Goal: Task Accomplishment & Management: Use online tool/utility

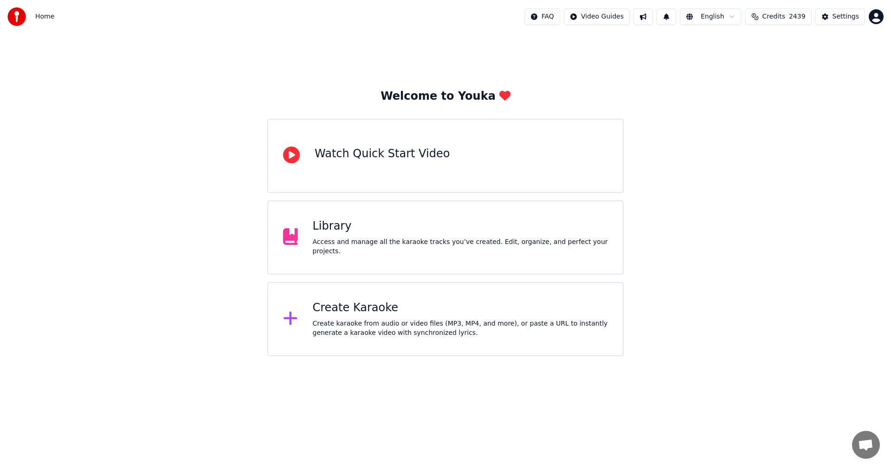
click at [326, 319] on div "Create karaoke from audio or video files (MP3, MP4, and more), or paste a URL t…" at bounding box center [460, 328] width 295 height 19
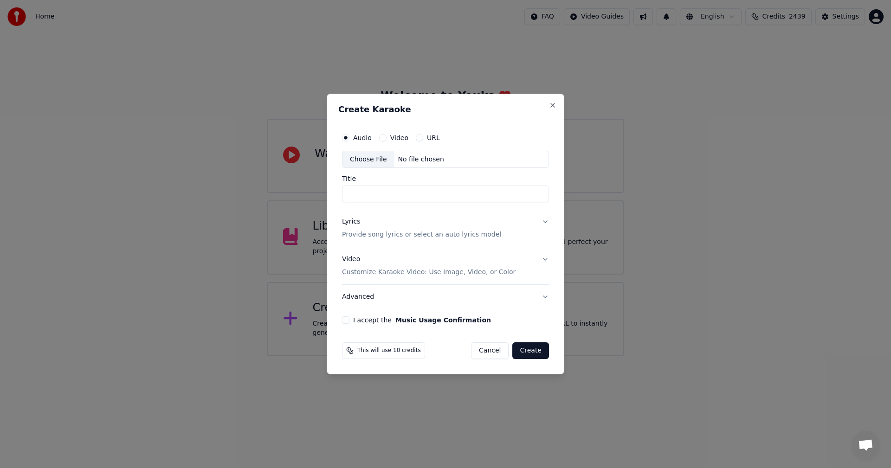
click at [420, 138] on button "URL" at bounding box center [419, 137] width 7 height 7
click at [405, 161] on input "text" at bounding box center [445, 159] width 207 height 19
paste input "**********"
type input "**********"
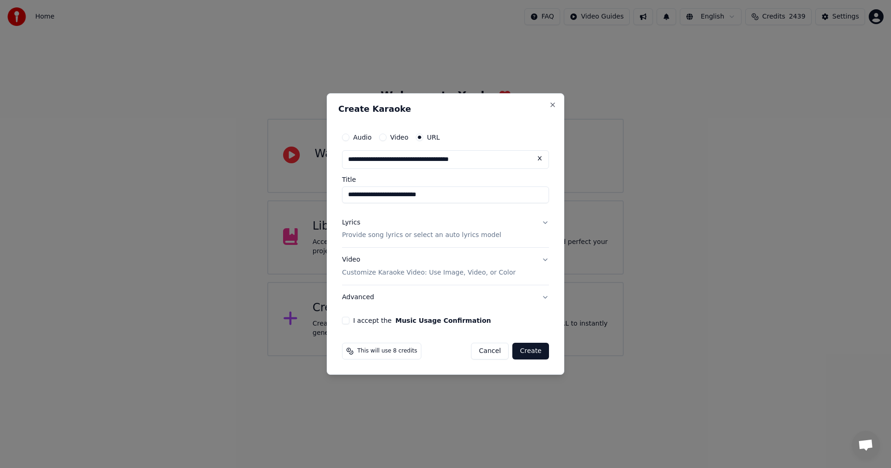
type input "**********"
click at [392, 272] on p "Customize Karaoke Video: Use Image, Video, or Color" at bounding box center [428, 272] width 173 height 9
type input "**********"
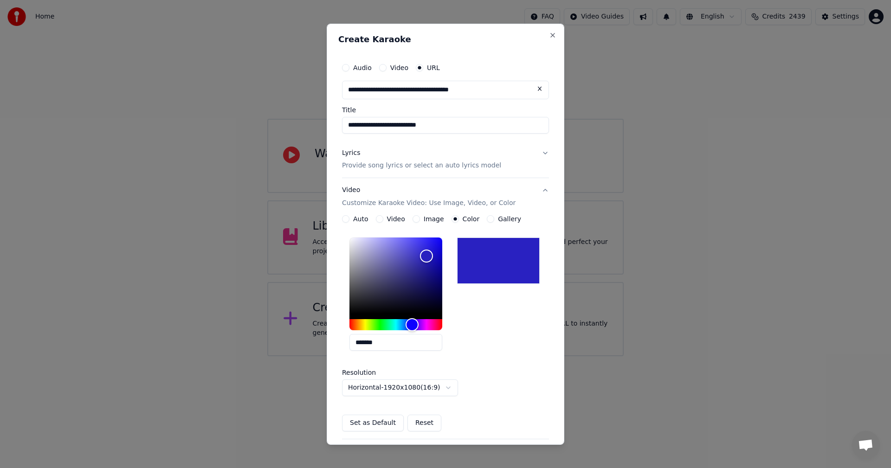
click at [413, 162] on p "Provide song lyrics or select an auto lyrics model" at bounding box center [421, 165] width 159 height 9
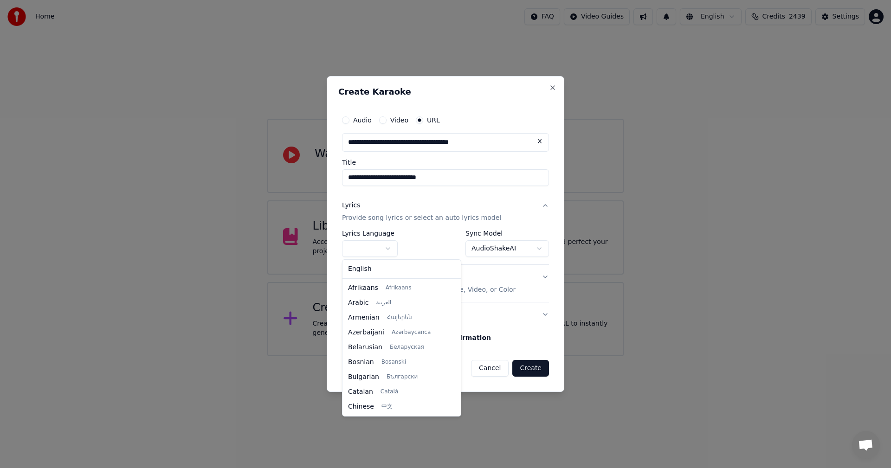
click at [379, 245] on body "**********" at bounding box center [445, 178] width 891 height 356
select select "**"
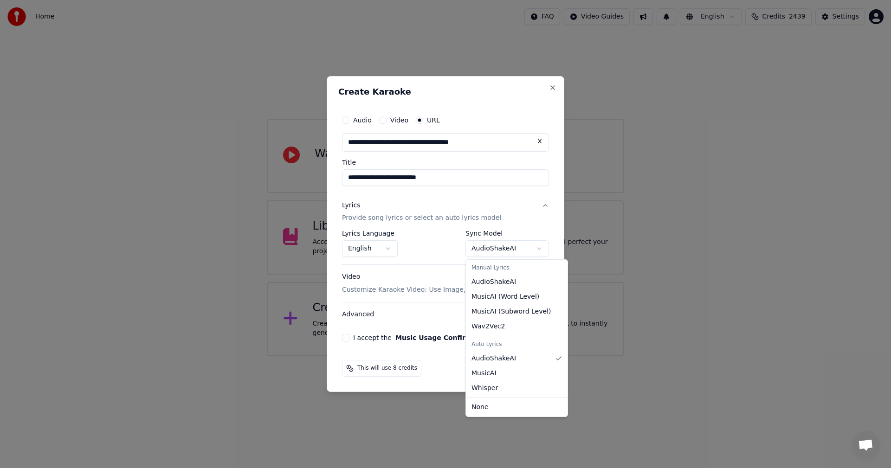
click at [486, 249] on body "**********" at bounding box center [445, 178] width 891 height 356
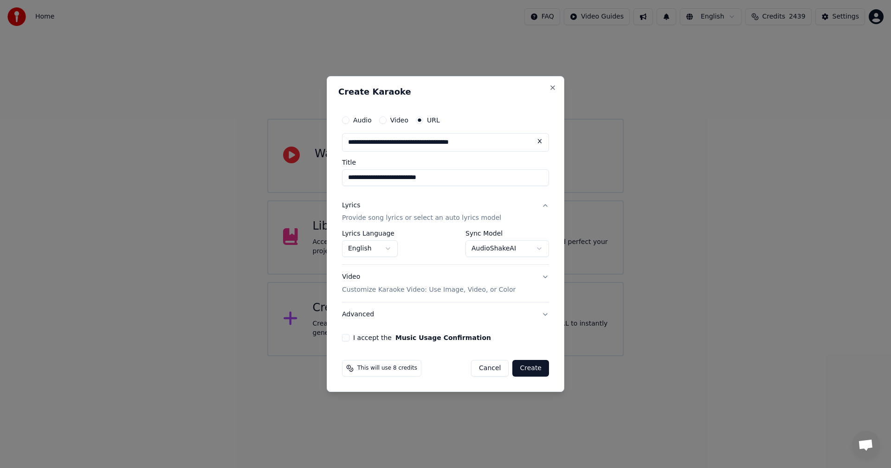
click at [346, 337] on button "I accept the Music Usage Confirmation" at bounding box center [345, 337] width 7 height 7
click at [526, 370] on button "Create" at bounding box center [530, 368] width 37 height 17
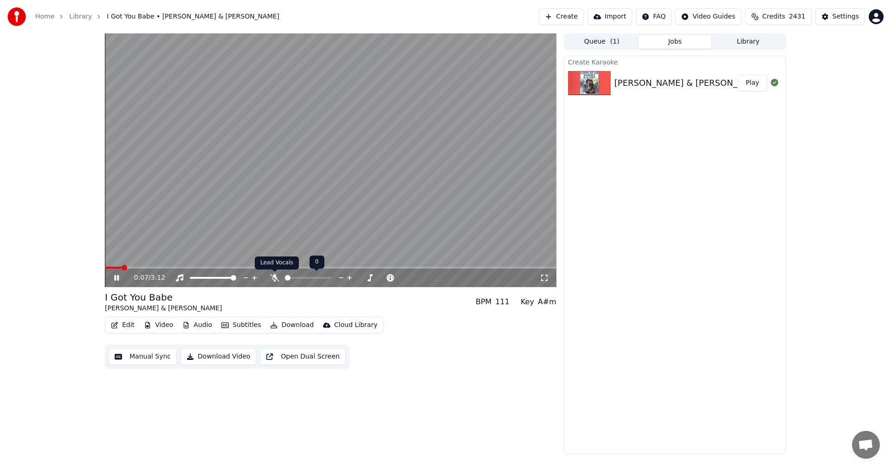
click at [276, 279] on icon at bounding box center [274, 277] width 9 height 7
click at [258, 209] on video at bounding box center [330, 160] width 451 height 254
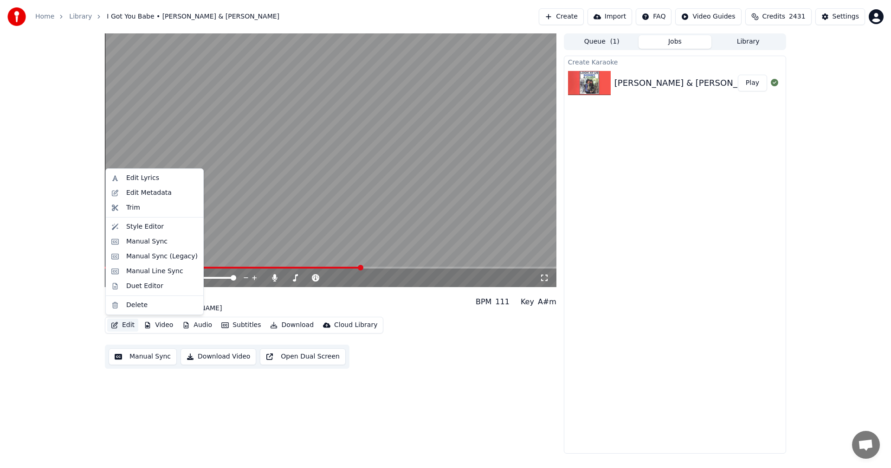
click at [122, 321] on button "Edit" at bounding box center [122, 325] width 31 height 13
click at [141, 179] on div "Edit Lyrics" at bounding box center [142, 177] width 33 height 9
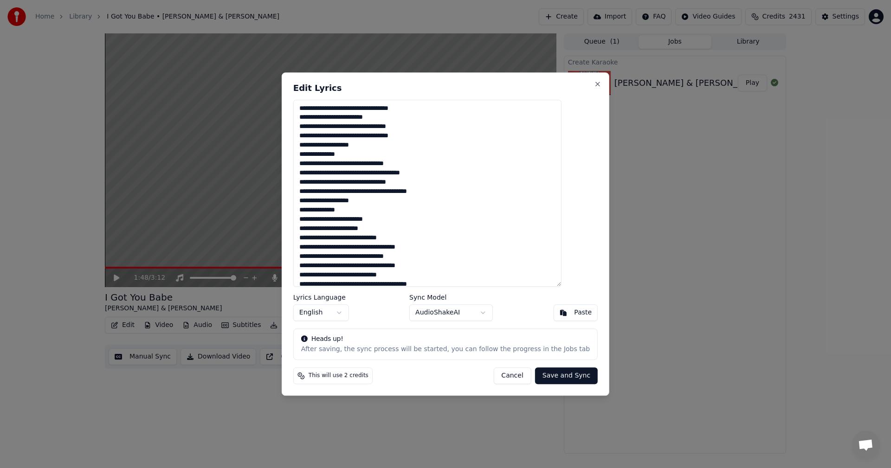
click at [499, 376] on button "Cancel" at bounding box center [512, 375] width 38 height 17
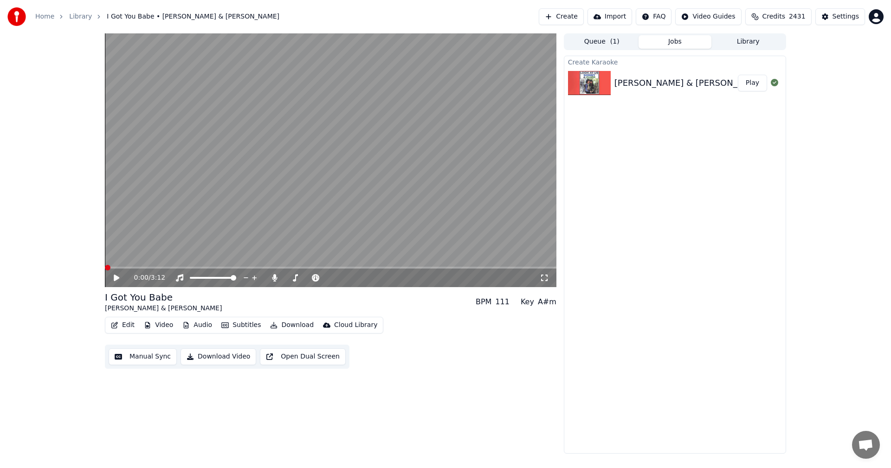
click at [105, 270] on span at bounding box center [108, 268] width 6 height 6
click at [119, 278] on icon at bounding box center [117, 278] width 6 height 6
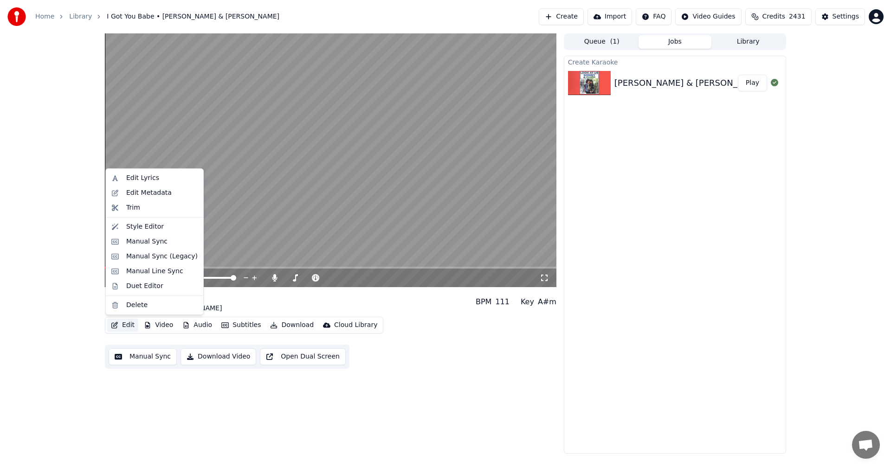
click at [124, 325] on button "Edit" at bounding box center [122, 325] width 31 height 13
click at [136, 179] on div "Edit Lyrics" at bounding box center [142, 177] width 33 height 9
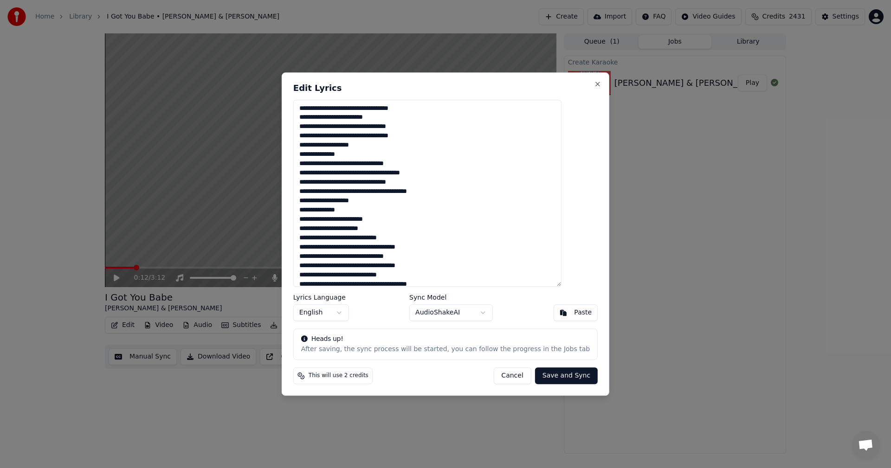
click at [493, 377] on button "Cancel" at bounding box center [512, 375] width 38 height 17
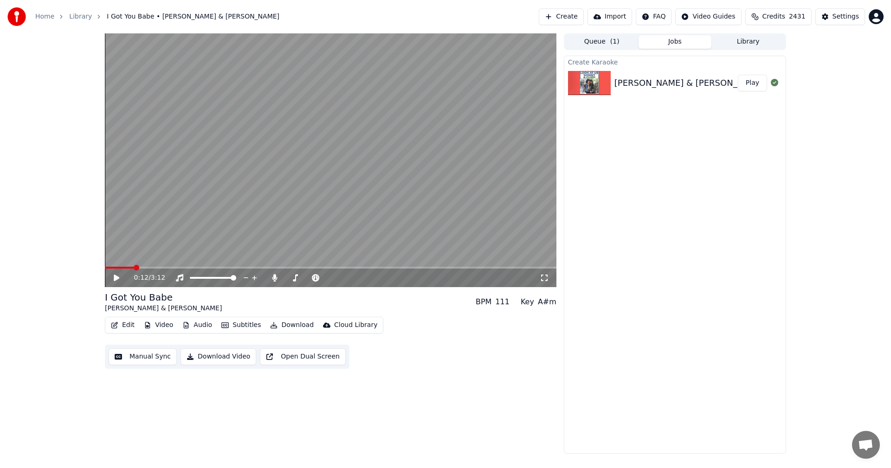
click at [123, 325] on button "Edit" at bounding box center [122, 325] width 31 height 13
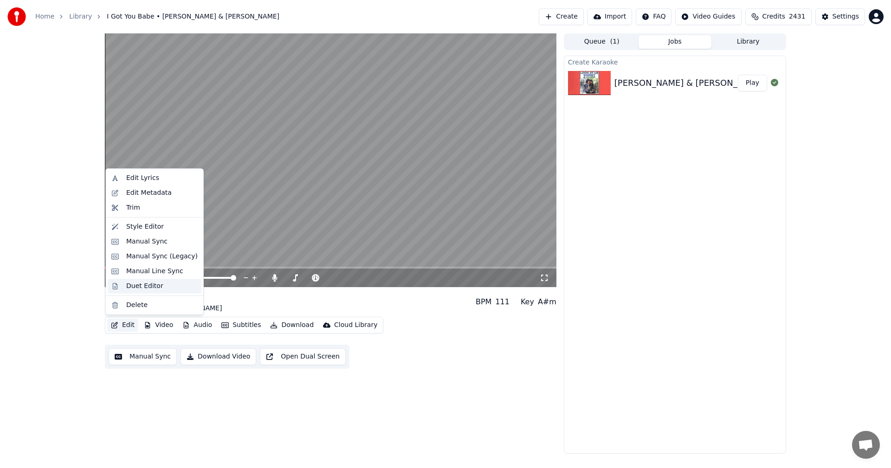
click at [129, 287] on div "Duet Editor" at bounding box center [144, 286] width 37 height 9
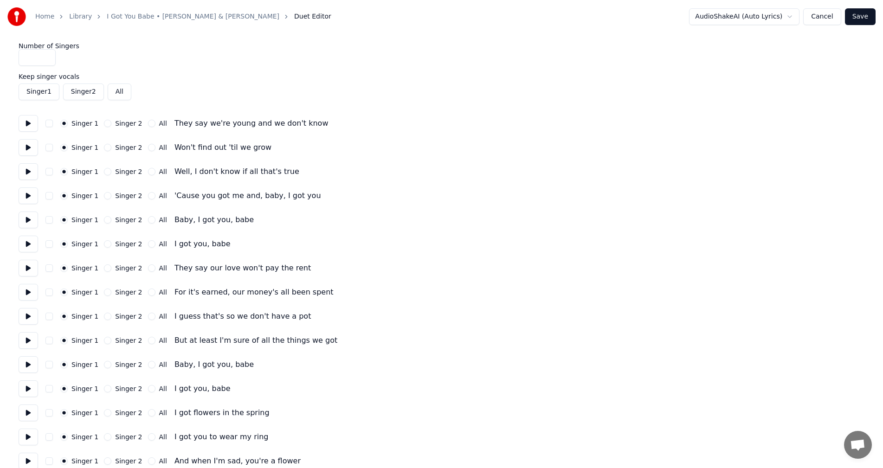
click at [27, 123] on button at bounding box center [28, 123] width 19 height 17
click at [105, 124] on button "Singer 2" at bounding box center [107, 123] width 7 height 7
click at [28, 149] on button at bounding box center [28, 147] width 19 height 17
click at [106, 147] on button "Singer 2" at bounding box center [107, 147] width 7 height 7
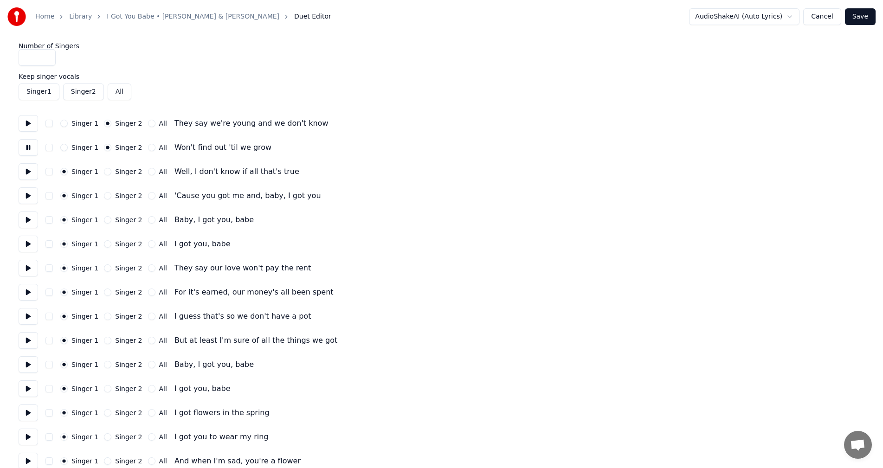
click at [23, 172] on button at bounding box center [28, 171] width 19 height 17
click at [26, 197] on button at bounding box center [28, 195] width 19 height 17
click at [27, 223] on button at bounding box center [28, 220] width 19 height 17
click at [28, 244] on button at bounding box center [28, 244] width 19 height 17
click at [148, 246] on button "All" at bounding box center [151, 243] width 7 height 7
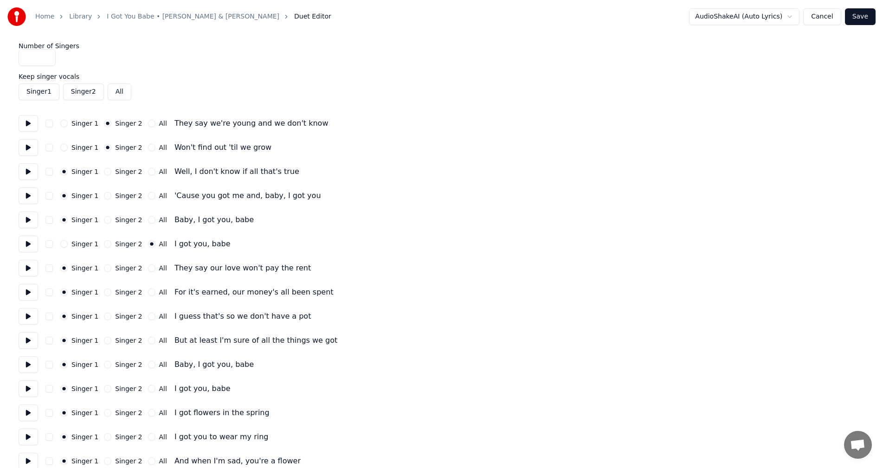
click at [29, 267] on button at bounding box center [28, 268] width 19 height 17
drag, startPoint x: 103, startPoint y: 268, endPoint x: 76, endPoint y: 280, distance: 29.5
click at [104, 268] on button "Singer 2" at bounding box center [107, 267] width 7 height 7
click at [31, 295] on button at bounding box center [28, 292] width 19 height 17
click at [104, 292] on button "Singer 2" at bounding box center [107, 292] width 7 height 7
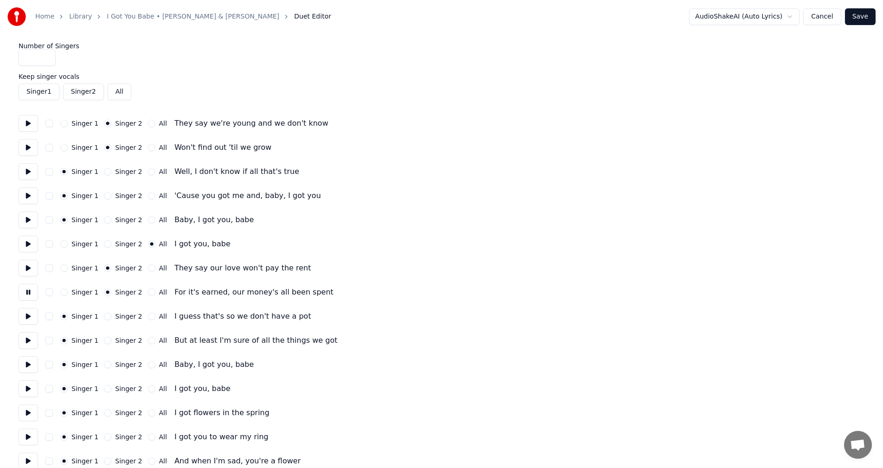
click at [28, 316] on button at bounding box center [28, 316] width 19 height 17
click at [26, 337] on button at bounding box center [28, 340] width 19 height 17
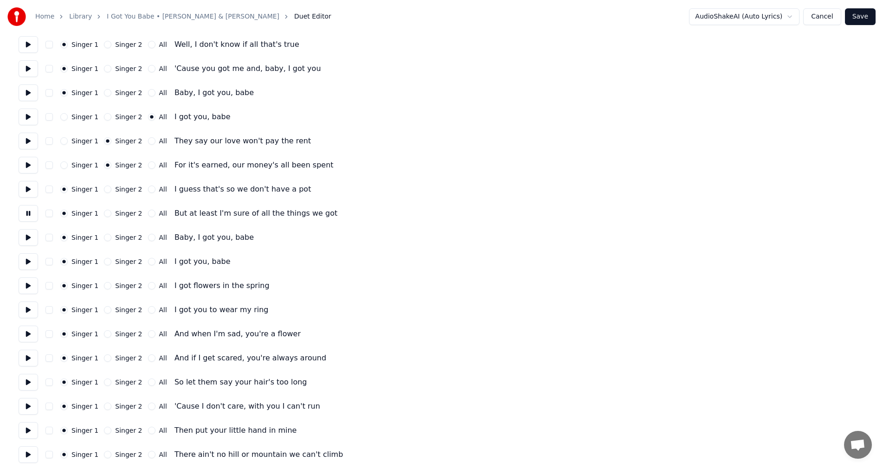
scroll to position [139, 0]
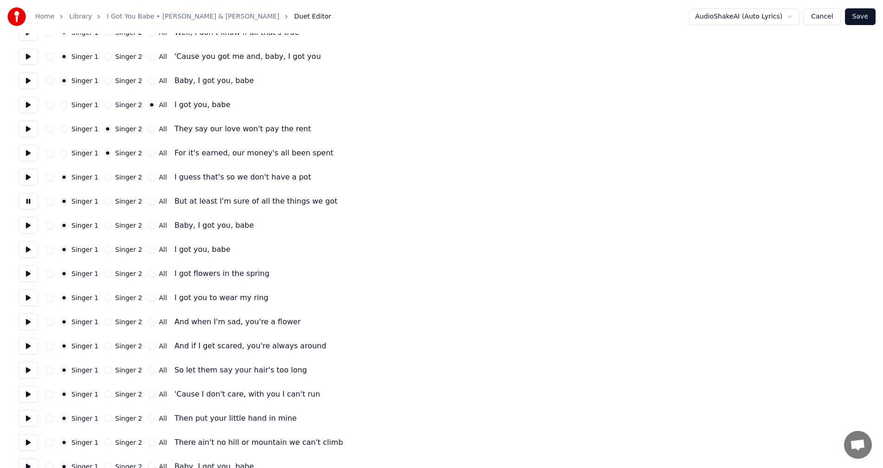
click at [26, 223] on button at bounding box center [28, 225] width 19 height 17
click at [24, 223] on button at bounding box center [28, 225] width 19 height 17
click at [148, 227] on button "All" at bounding box center [151, 225] width 7 height 7
click at [26, 226] on button at bounding box center [28, 225] width 19 height 17
click at [24, 249] on button at bounding box center [28, 249] width 19 height 17
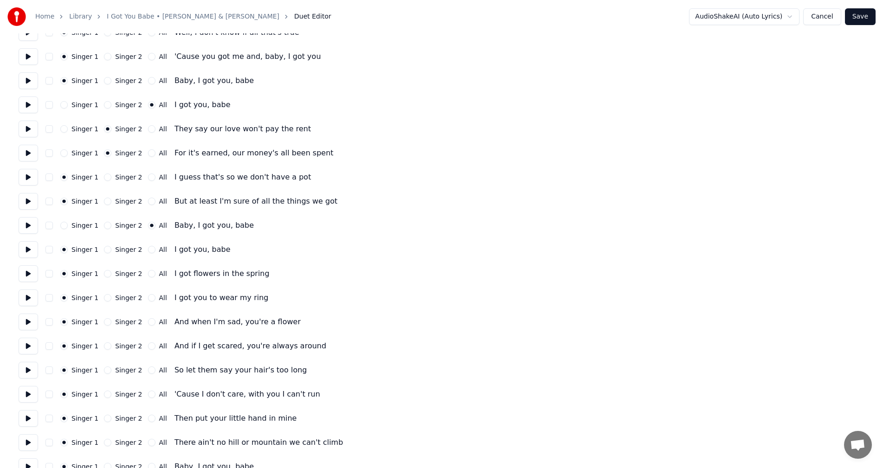
click at [140, 248] on div "Singer 1 Singer 2 All" at bounding box center [113, 249] width 107 height 7
click at [148, 250] on button "All" at bounding box center [151, 249] width 7 height 7
click at [30, 274] on button at bounding box center [28, 273] width 19 height 17
click at [28, 302] on button at bounding box center [28, 297] width 19 height 17
click at [28, 324] on button at bounding box center [28, 322] width 19 height 17
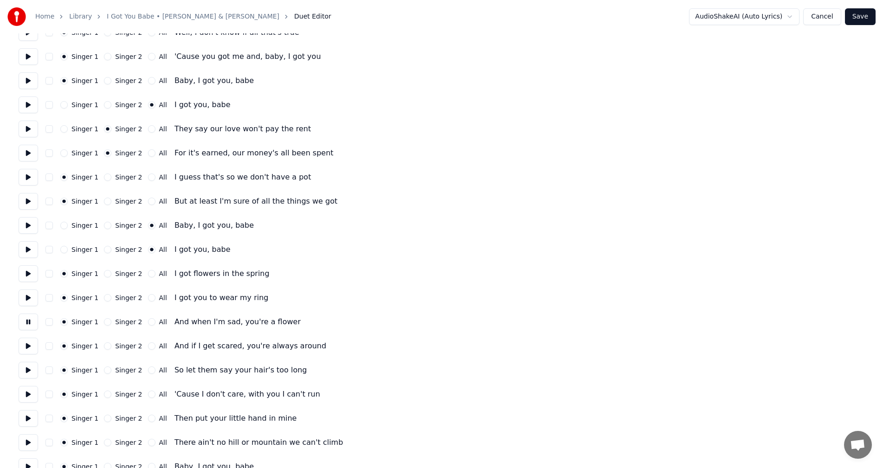
click at [104, 323] on button "Singer 2" at bounding box center [107, 321] width 7 height 7
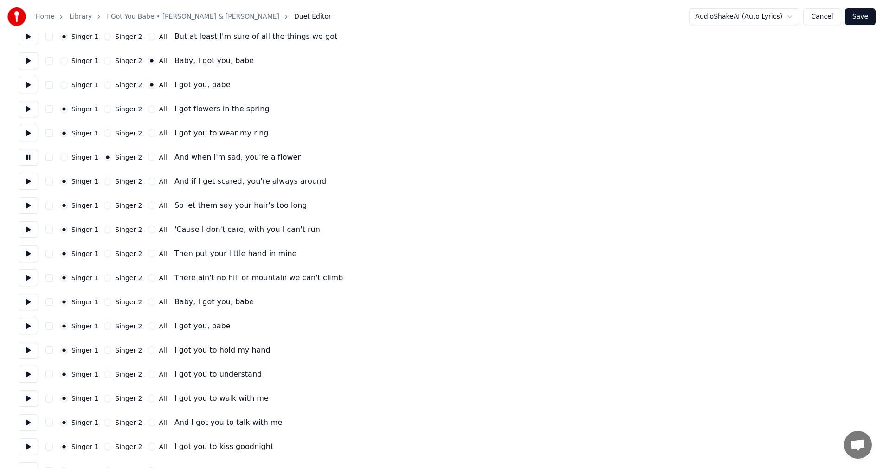
scroll to position [417, 0]
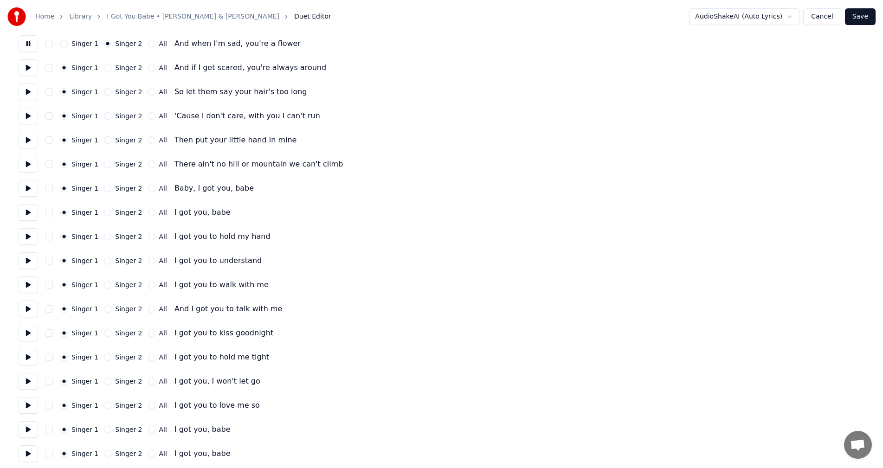
click at [25, 61] on button at bounding box center [28, 67] width 19 height 17
click at [104, 67] on button "Singer 2" at bounding box center [107, 67] width 7 height 7
click at [29, 89] on button at bounding box center [28, 91] width 19 height 17
click at [104, 90] on button "Singer 2" at bounding box center [107, 91] width 7 height 7
click at [27, 116] on button at bounding box center [28, 116] width 19 height 17
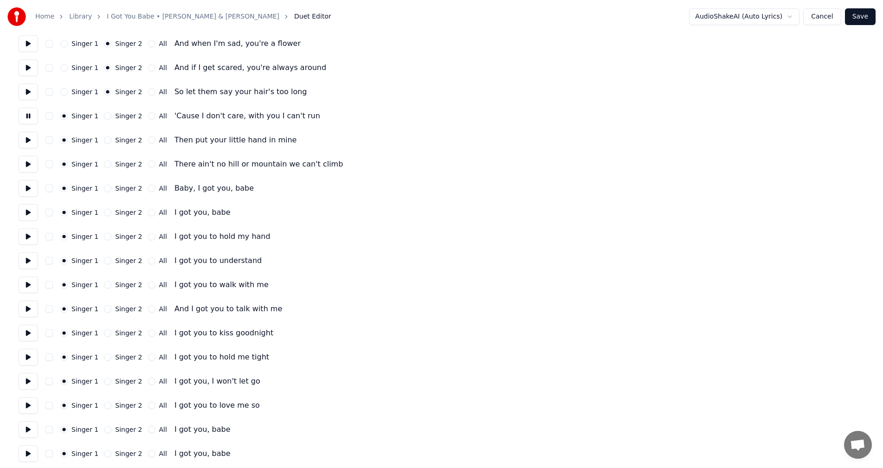
click at [104, 116] on button "Singer 2" at bounding box center [107, 115] width 7 height 7
click at [30, 140] on button at bounding box center [28, 140] width 19 height 17
click at [31, 163] on button at bounding box center [28, 164] width 19 height 17
click at [30, 191] on button at bounding box center [28, 188] width 19 height 17
click at [148, 188] on button "All" at bounding box center [151, 188] width 7 height 7
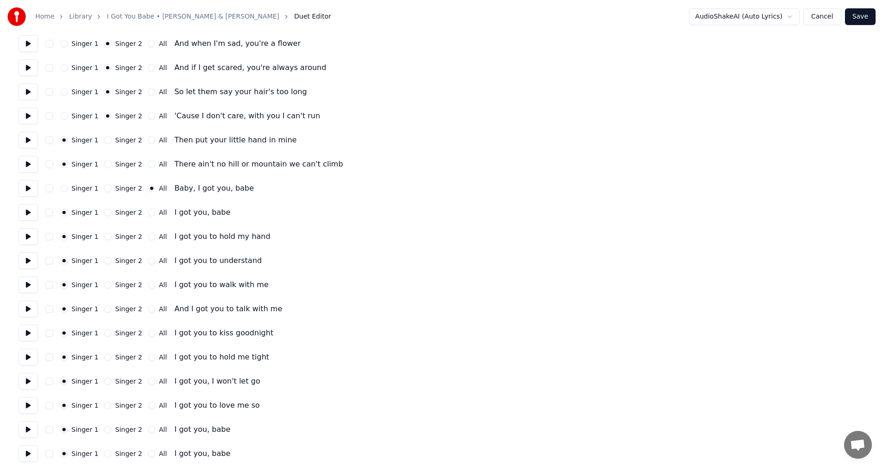
click at [26, 213] on button at bounding box center [28, 212] width 19 height 17
click at [148, 214] on button "All" at bounding box center [151, 212] width 7 height 7
click at [33, 235] on button at bounding box center [28, 236] width 19 height 17
click at [31, 260] on button at bounding box center [28, 260] width 19 height 17
click at [104, 261] on button "Singer 2" at bounding box center [107, 260] width 7 height 7
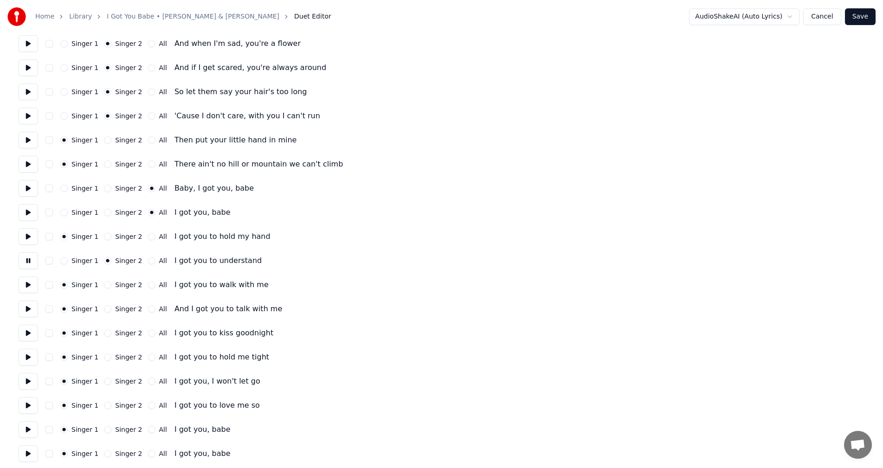
click at [31, 288] on button at bounding box center [28, 284] width 19 height 17
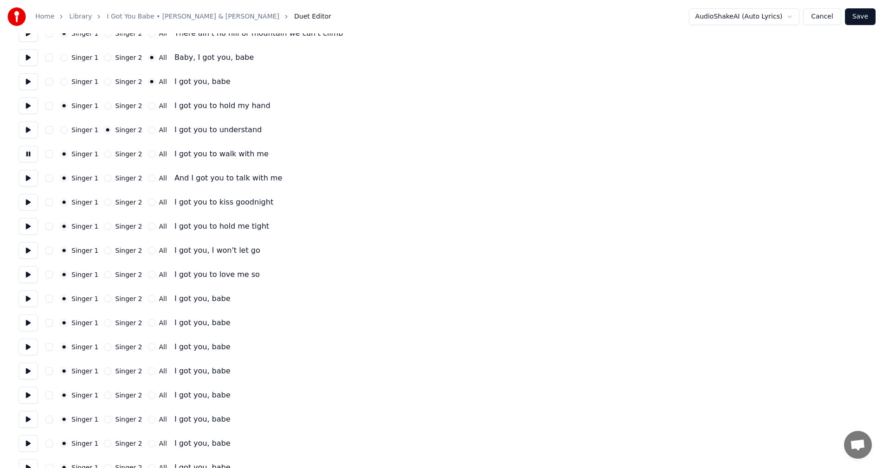
scroll to position [557, 0]
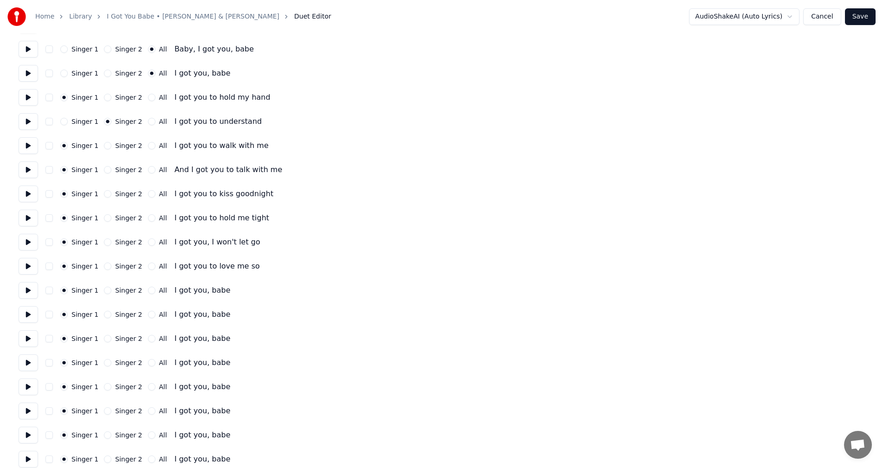
click at [26, 166] on button at bounding box center [28, 169] width 19 height 17
click at [104, 171] on button "Singer 2" at bounding box center [107, 169] width 7 height 7
click at [29, 191] on button at bounding box center [28, 194] width 19 height 17
drag, startPoint x: 106, startPoint y: 194, endPoint x: 87, endPoint y: 206, distance: 22.9
click at [106, 195] on button "Singer 2" at bounding box center [107, 193] width 7 height 7
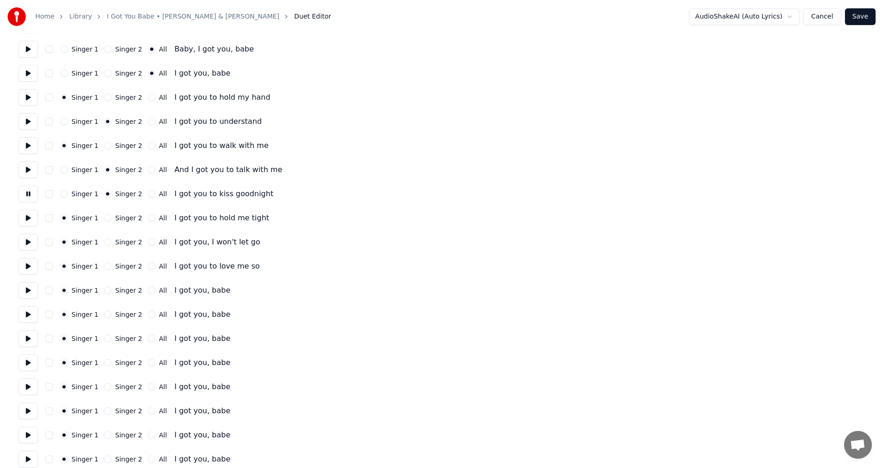
click at [26, 218] on button at bounding box center [28, 218] width 19 height 17
click at [104, 218] on button "Singer 2" at bounding box center [107, 217] width 7 height 7
click at [26, 241] on button at bounding box center [28, 242] width 19 height 17
click at [29, 240] on button at bounding box center [28, 242] width 19 height 17
click at [30, 217] on button at bounding box center [28, 218] width 19 height 17
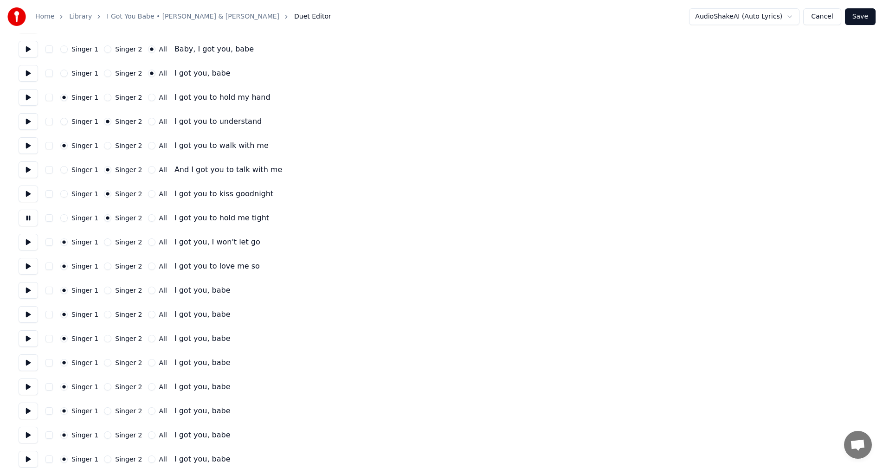
click at [24, 243] on button at bounding box center [28, 242] width 19 height 17
click at [26, 264] on button at bounding box center [28, 266] width 19 height 17
click at [26, 291] on button at bounding box center [28, 290] width 19 height 17
click at [149, 290] on div "All" at bounding box center [157, 290] width 19 height 7
click at [148, 291] on button "All" at bounding box center [151, 290] width 7 height 7
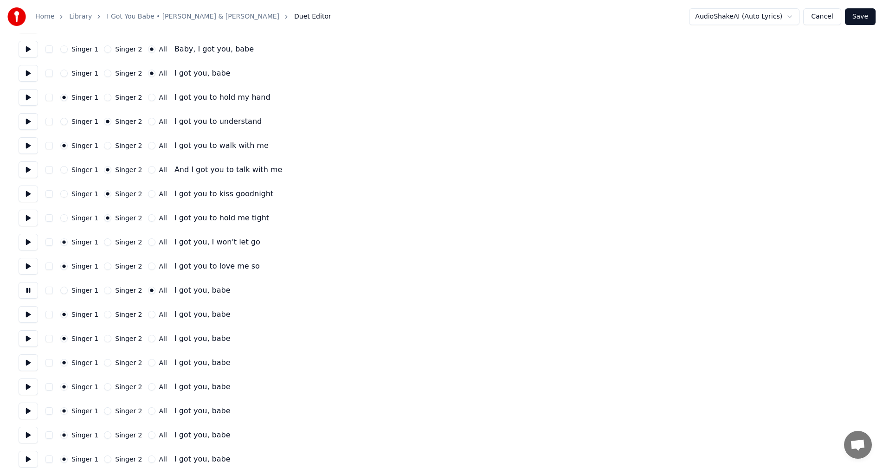
click at [32, 315] on button at bounding box center [28, 314] width 19 height 17
click at [148, 315] on button "All" at bounding box center [151, 314] width 7 height 7
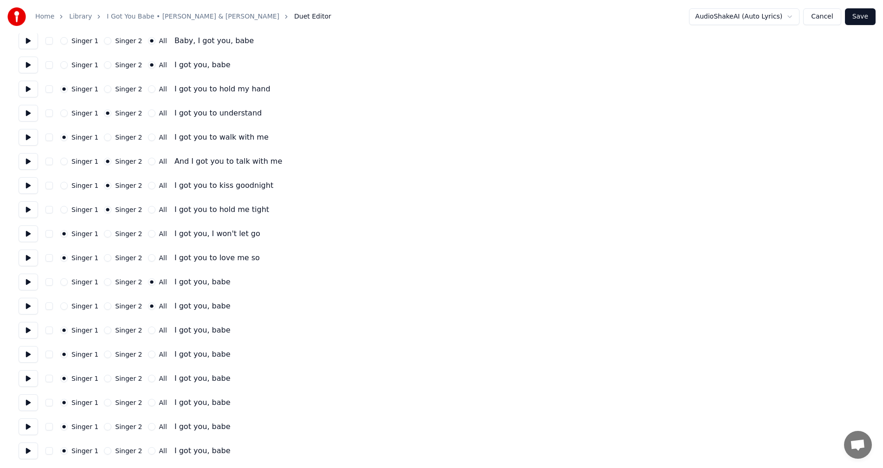
scroll to position [565, 0]
drag, startPoint x: 29, startPoint y: 329, endPoint x: 83, endPoint y: 343, distance: 56.5
click at [30, 329] on button at bounding box center [28, 329] width 19 height 17
click at [148, 329] on button "All" at bounding box center [151, 329] width 7 height 7
click at [31, 353] on button at bounding box center [28, 354] width 19 height 17
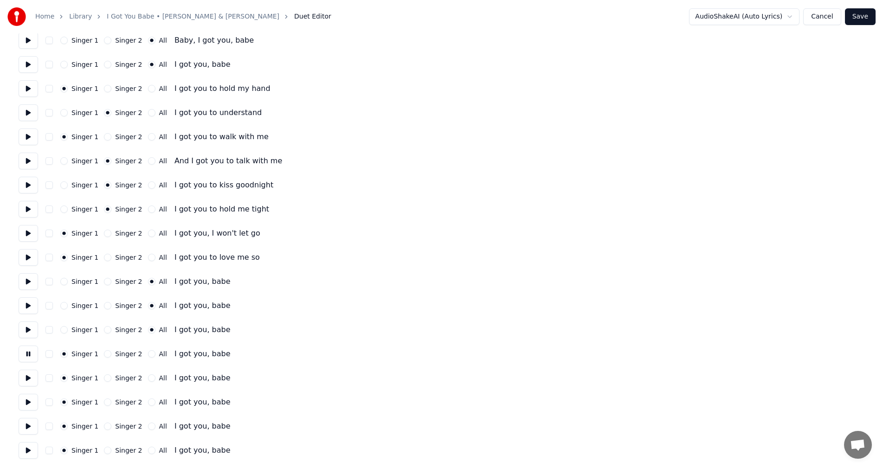
drag, startPoint x: 145, startPoint y: 352, endPoint x: 105, endPoint y: 357, distance: 40.2
click at [148, 352] on button "All" at bounding box center [151, 353] width 7 height 7
click at [31, 376] on button at bounding box center [28, 378] width 19 height 17
click at [148, 377] on button "All" at bounding box center [151, 377] width 7 height 7
drag, startPoint x: 30, startPoint y: 402, endPoint x: 46, endPoint y: 402, distance: 15.8
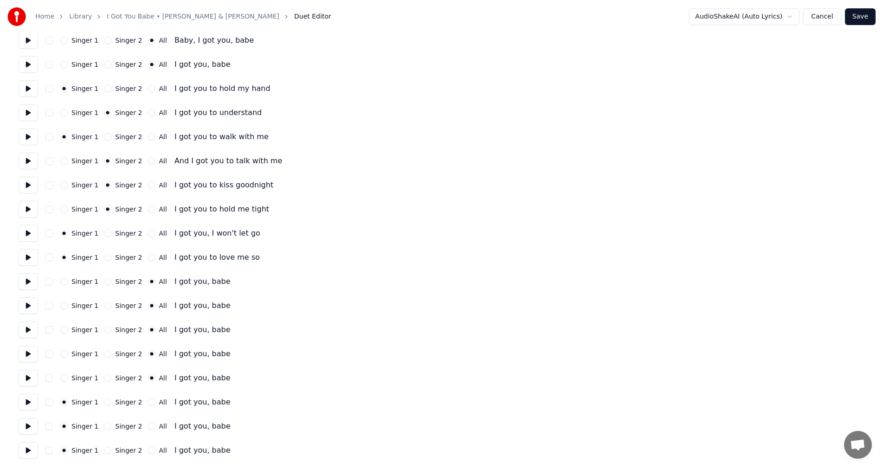
click at [31, 402] on button at bounding box center [28, 402] width 19 height 17
click at [148, 399] on button "All" at bounding box center [151, 401] width 7 height 7
click at [32, 424] on button at bounding box center [28, 426] width 19 height 17
click at [148, 426] on button "All" at bounding box center [151, 426] width 7 height 7
click at [31, 454] on button at bounding box center [28, 450] width 19 height 17
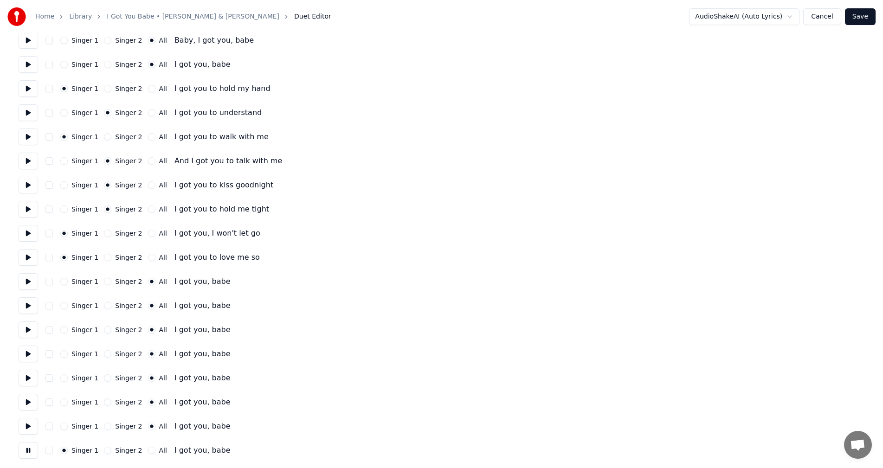
click at [148, 449] on button "All" at bounding box center [151, 450] width 7 height 7
click at [857, 17] on button "Save" at bounding box center [860, 16] width 31 height 17
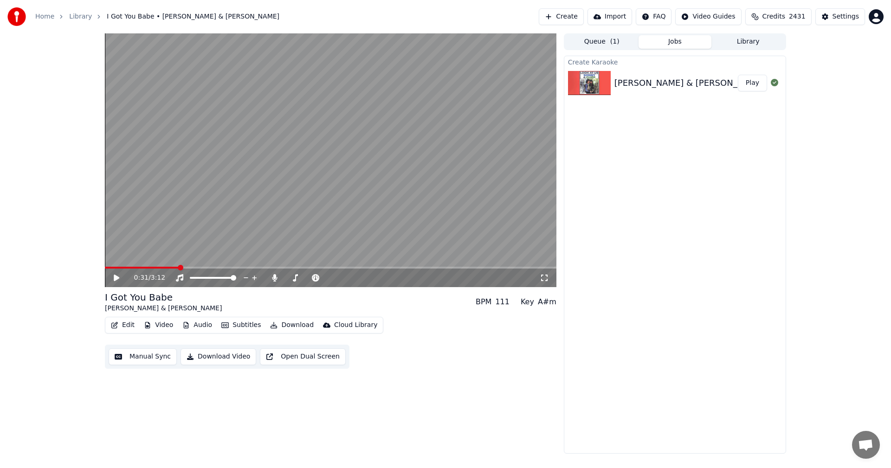
click at [125, 328] on button "Edit" at bounding box center [122, 325] width 31 height 13
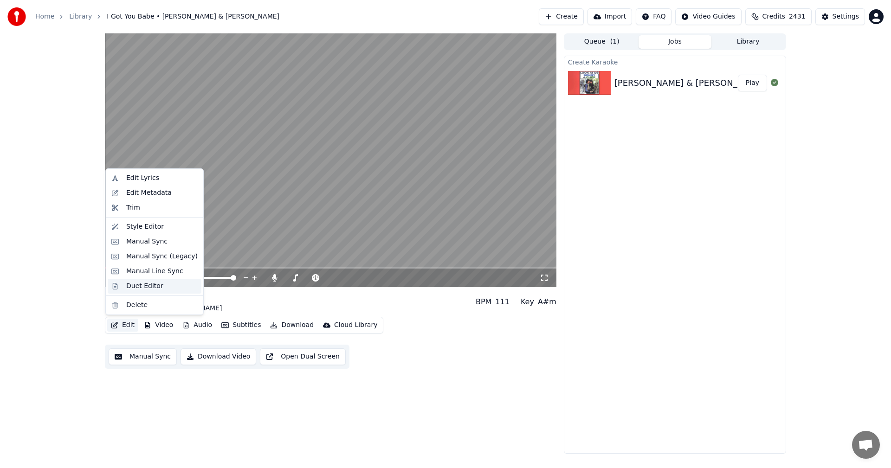
click at [128, 289] on div "Duet Editor" at bounding box center [144, 286] width 37 height 9
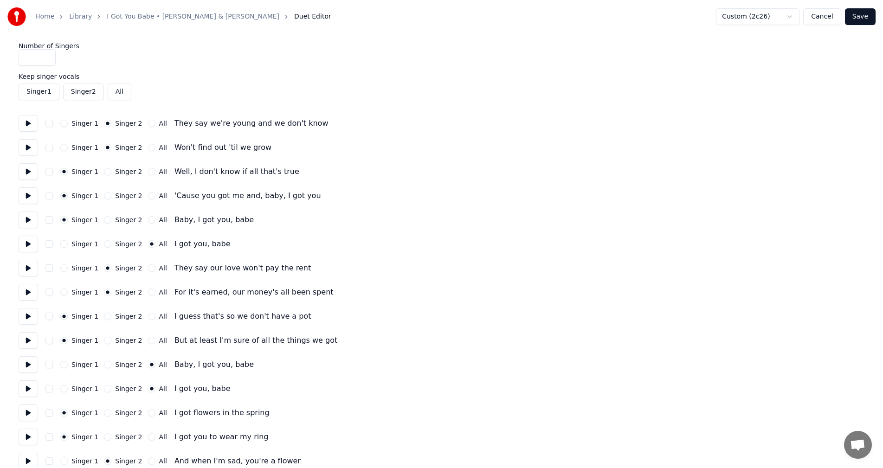
click at [26, 244] on button at bounding box center [28, 244] width 19 height 17
click at [27, 216] on button at bounding box center [28, 220] width 19 height 17
click at [148, 219] on button "All" at bounding box center [151, 219] width 7 height 7
click at [861, 17] on button "Save" at bounding box center [860, 16] width 31 height 17
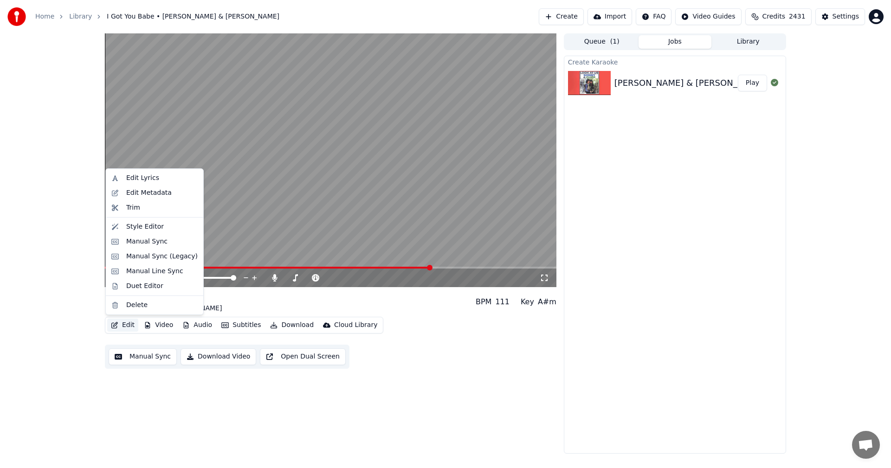
click at [123, 325] on button "Edit" at bounding box center [122, 325] width 31 height 13
click at [139, 288] on div "Duet Editor" at bounding box center [144, 286] width 37 height 9
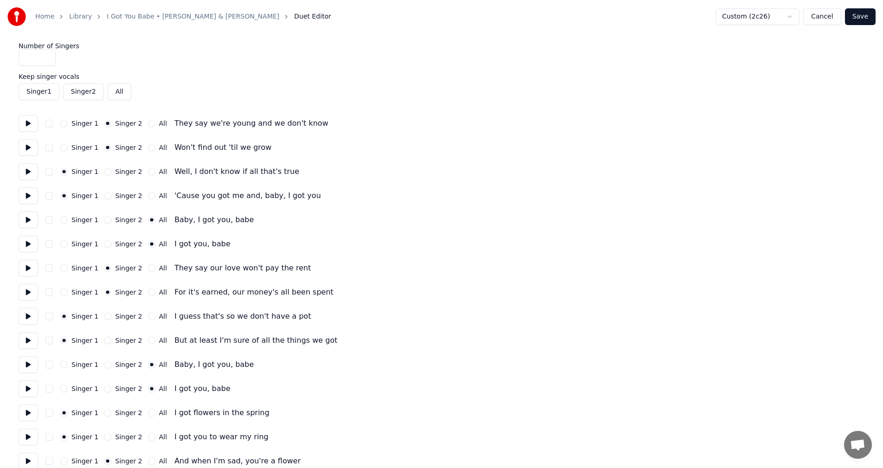
click at [859, 14] on button "Save" at bounding box center [860, 16] width 31 height 17
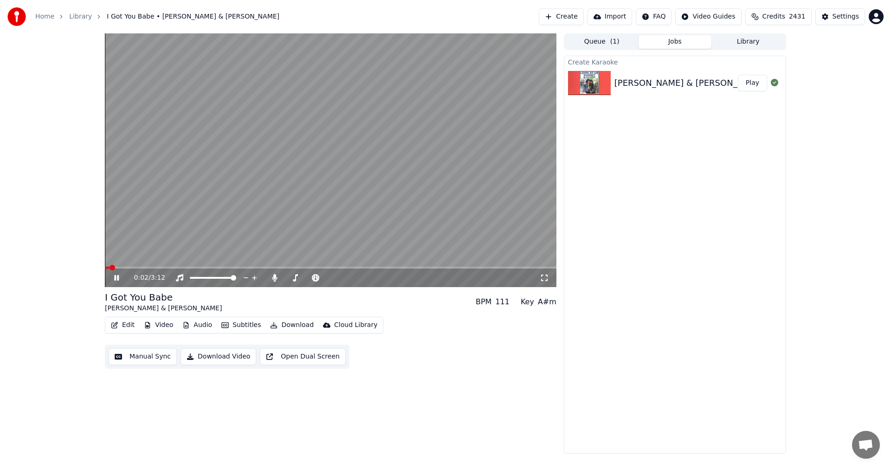
click at [116, 276] on icon at bounding box center [116, 278] width 5 height 6
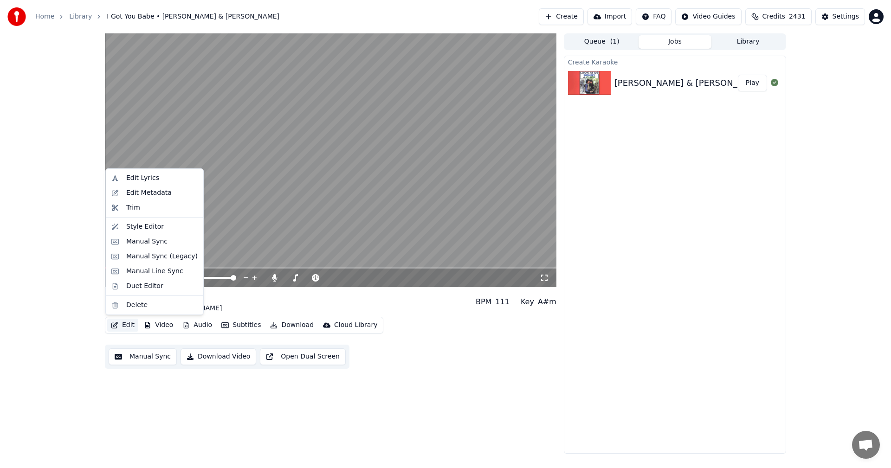
click at [128, 327] on button "Edit" at bounding box center [122, 325] width 31 height 13
click at [146, 179] on div "Edit Lyrics" at bounding box center [142, 177] width 33 height 9
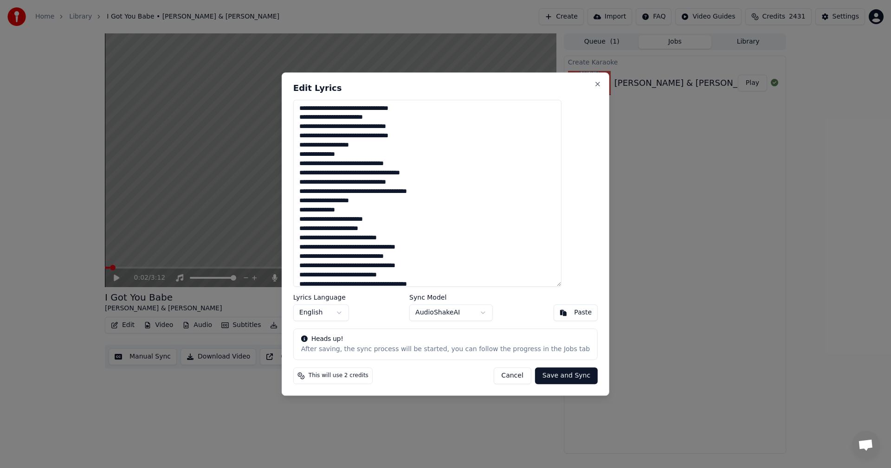
click at [317, 144] on textarea at bounding box center [427, 193] width 268 height 187
click at [317, 181] on textarea at bounding box center [427, 193] width 268 height 187
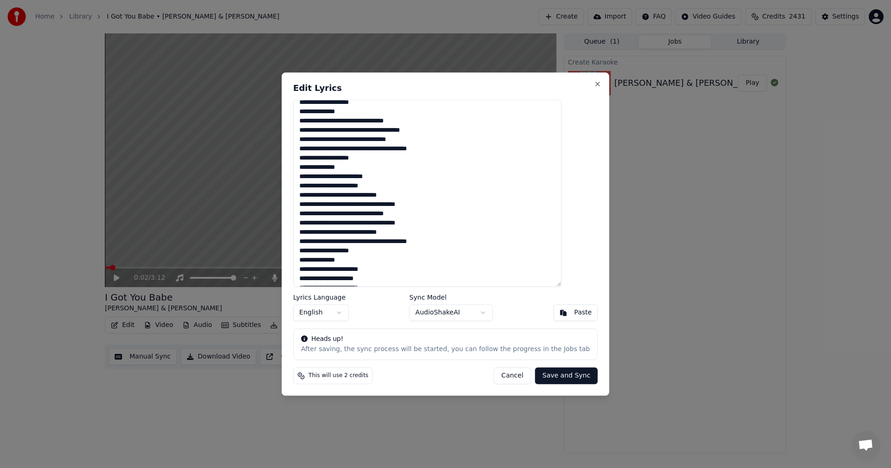
scroll to position [46, 0]
click at [315, 180] on textarea at bounding box center [427, 193] width 268 height 187
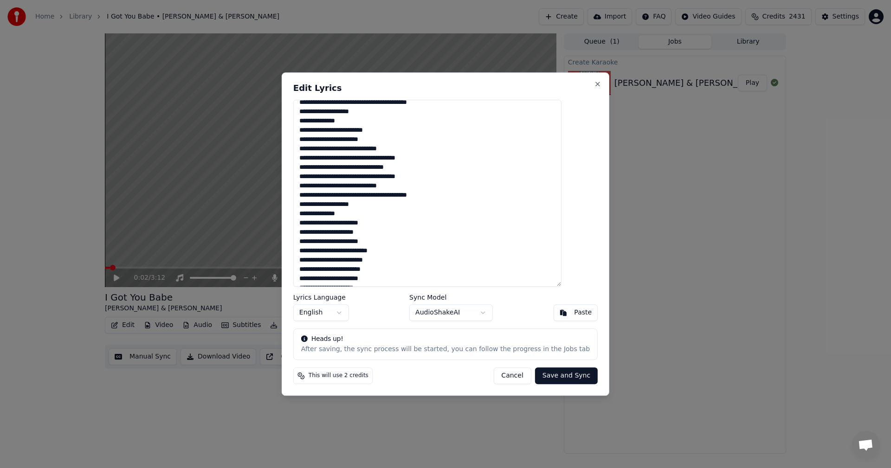
scroll to position [93, 0]
click at [316, 165] on textarea at bounding box center [427, 193] width 268 height 187
click at [378, 173] on textarea at bounding box center [427, 193] width 268 height 187
drag, startPoint x: 413, startPoint y: 172, endPoint x: 424, endPoint y: 171, distance: 10.2
click at [425, 172] on textarea at bounding box center [427, 193] width 268 height 187
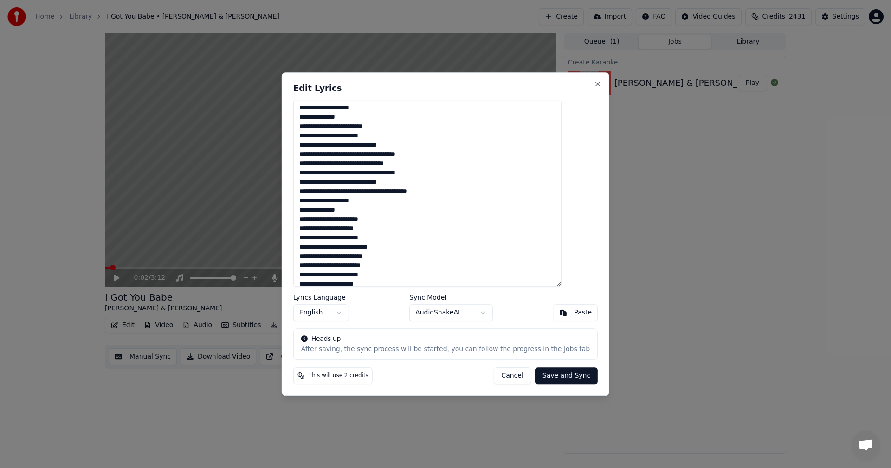
click at [421, 172] on textarea at bounding box center [427, 193] width 268 height 187
click at [360, 202] on textarea at bounding box center [427, 193] width 268 height 187
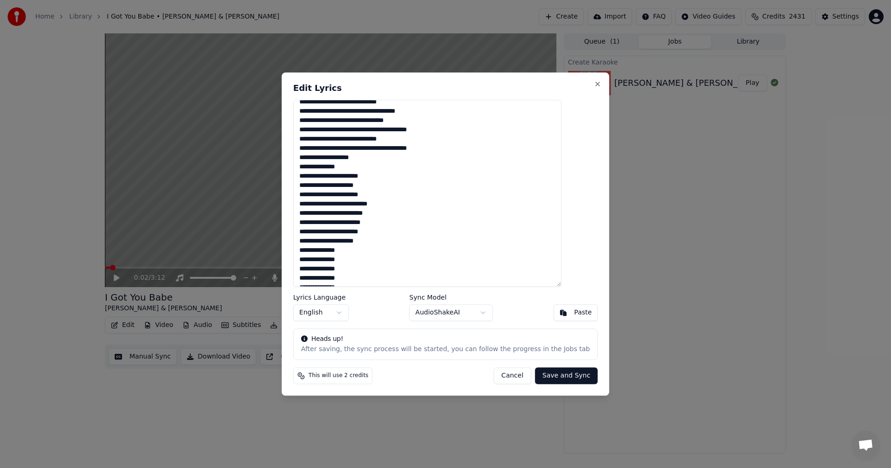
scroll to position [139, 0]
click at [333, 154] on textarea at bounding box center [427, 193] width 268 height 187
click at [317, 183] on textarea at bounding box center [427, 193] width 268 height 187
click at [333, 158] on textarea at bounding box center [427, 193] width 268 height 187
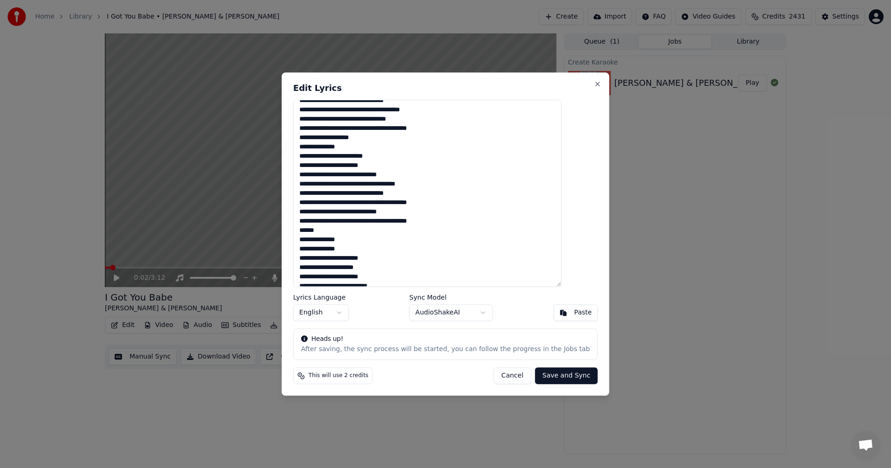
scroll to position [0, 0]
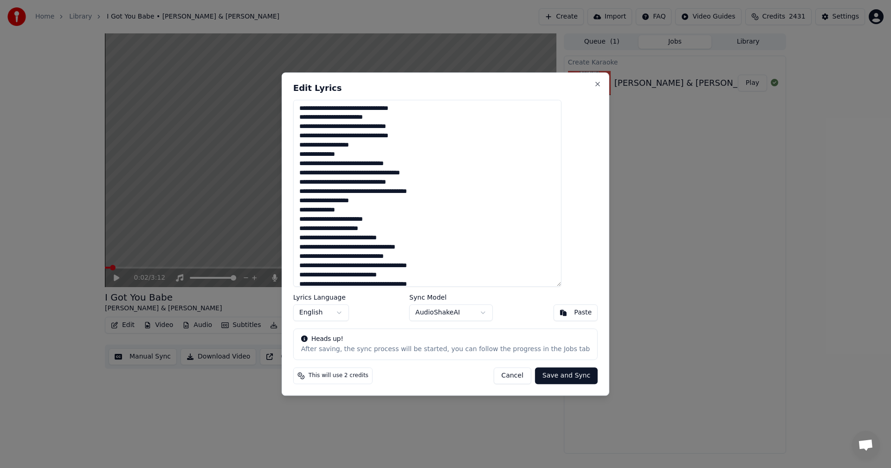
click at [319, 146] on textarea at bounding box center [427, 193] width 268 height 187
click at [334, 146] on textarea at bounding box center [427, 193] width 268 height 187
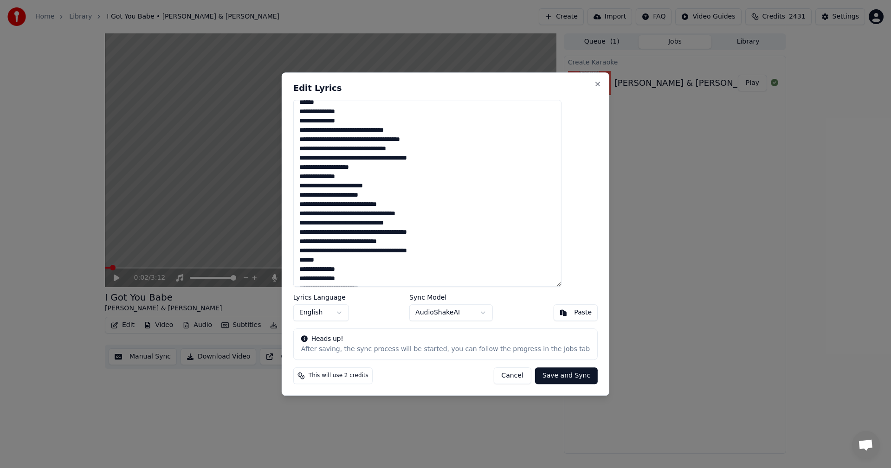
scroll to position [46, 0]
click at [317, 161] on textarea at bounding box center [427, 193] width 268 height 187
click at [335, 164] on textarea at bounding box center [427, 193] width 268 height 187
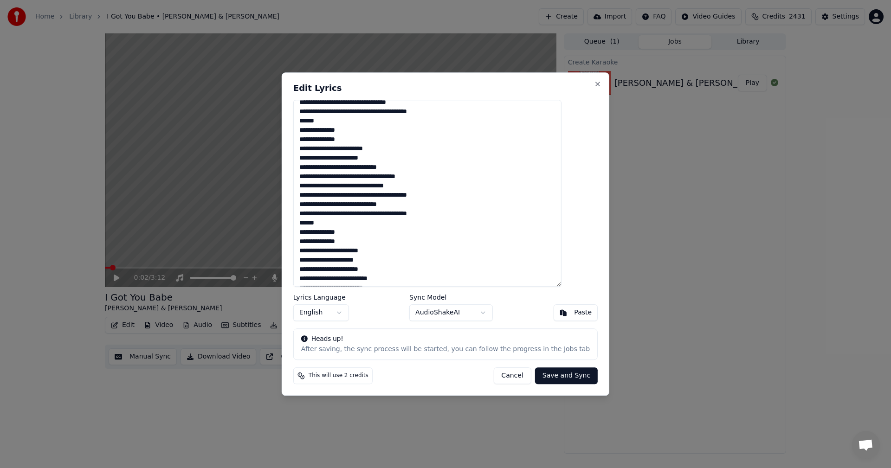
scroll to position [93, 0]
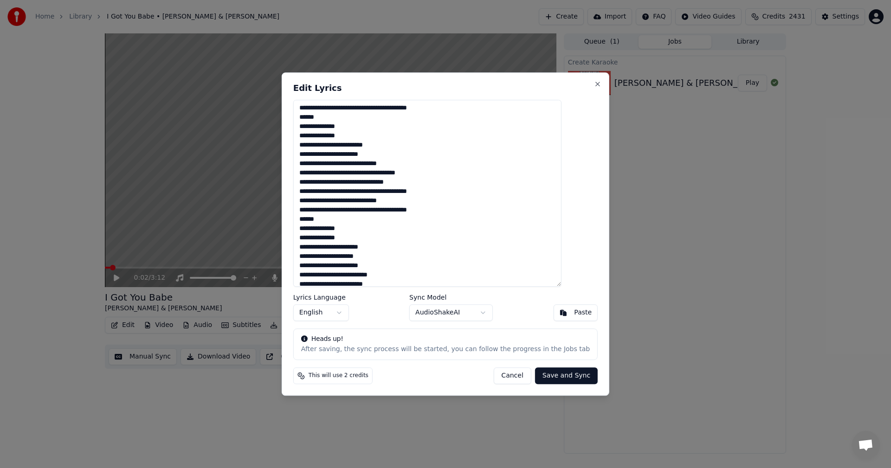
click at [319, 162] on textarea at bounding box center [427, 193] width 268 height 187
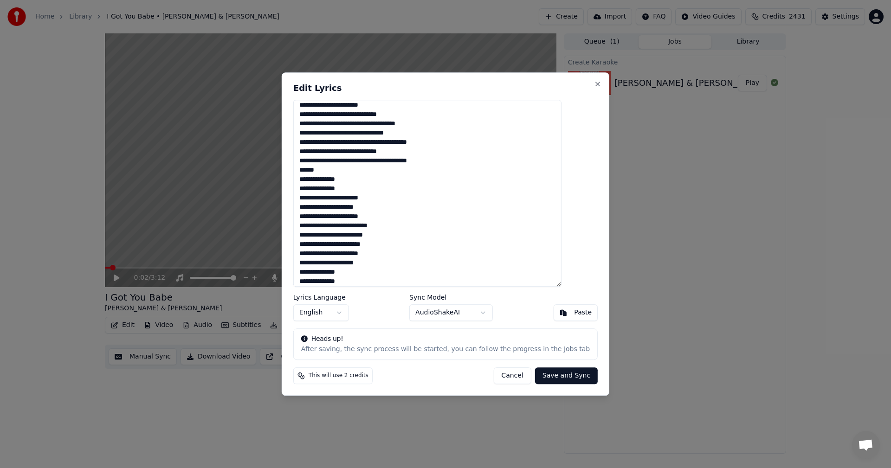
scroll to position [139, 0]
click at [335, 173] on textarea at bounding box center [427, 193] width 268 height 187
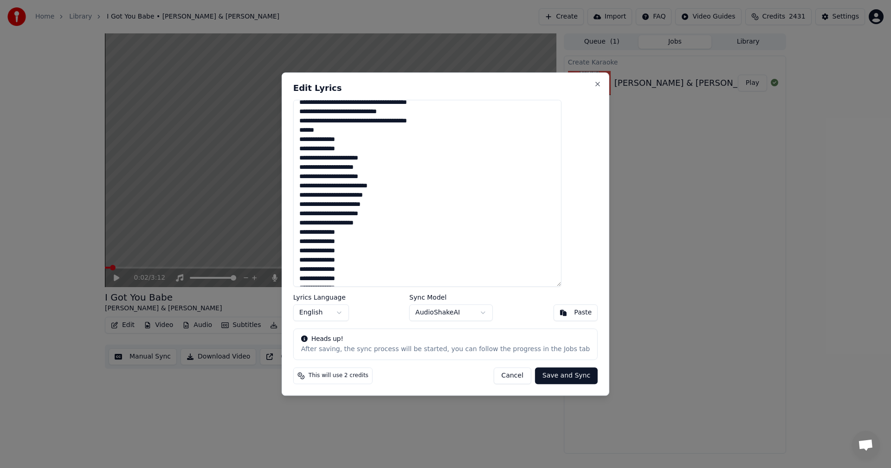
scroll to position [186, 0]
click at [318, 154] on textarea at bounding box center [427, 193] width 268 height 187
click at [317, 176] on textarea at bounding box center [427, 193] width 268 height 187
click at [317, 215] on textarea at bounding box center [427, 193] width 268 height 187
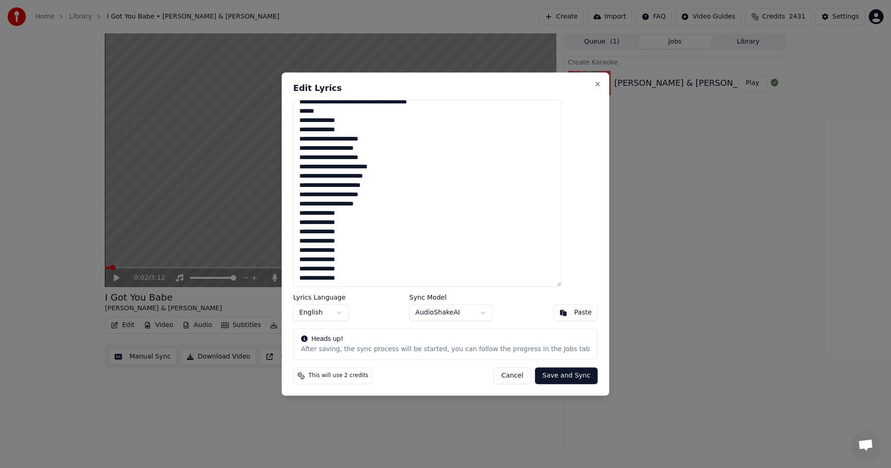
click at [360, 212] on textarea at bounding box center [427, 193] width 268 height 187
click at [318, 224] on textarea at bounding box center [427, 193] width 268 height 187
click at [329, 231] on textarea at bounding box center [427, 193] width 268 height 187
click at [326, 242] on textarea at bounding box center [427, 193] width 268 height 187
click at [332, 250] on textarea at bounding box center [427, 193] width 268 height 187
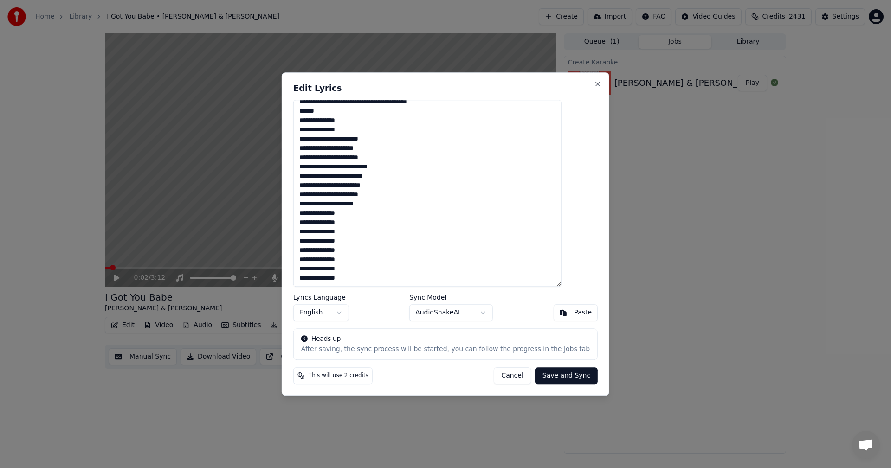
click at [323, 270] on textarea at bounding box center [427, 193] width 268 height 187
type textarea "**********"
click at [545, 380] on button "Save and Sync" at bounding box center [566, 375] width 63 height 17
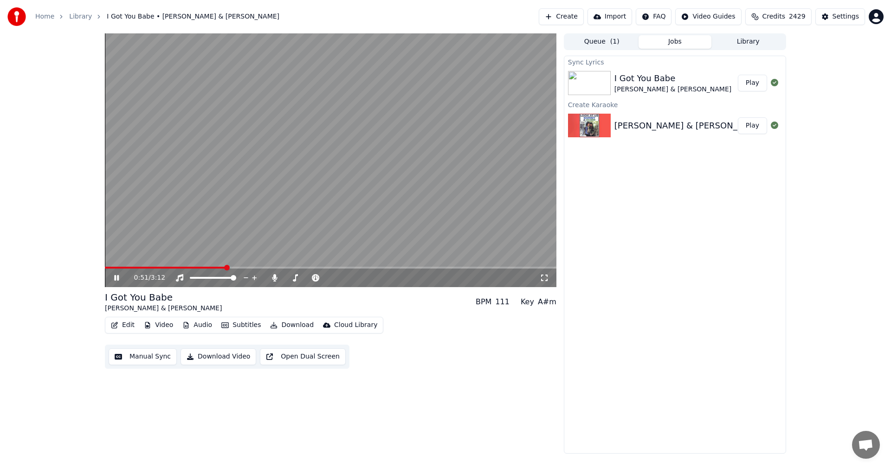
click at [116, 281] on icon at bounding box center [123, 277] width 22 height 7
click at [579, 17] on button "Create" at bounding box center [561, 16] width 45 height 17
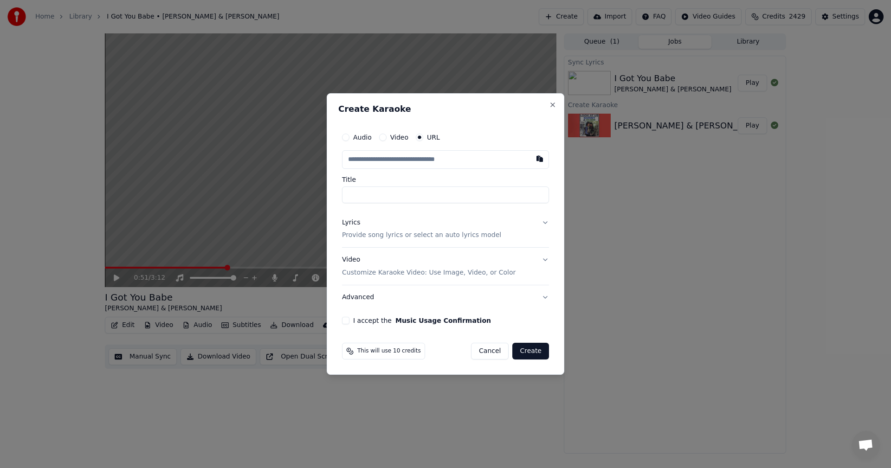
click at [348, 134] on button "Audio" at bounding box center [345, 137] width 7 height 7
click at [380, 157] on div "Choose File" at bounding box center [368, 159] width 52 height 17
type input "**********"
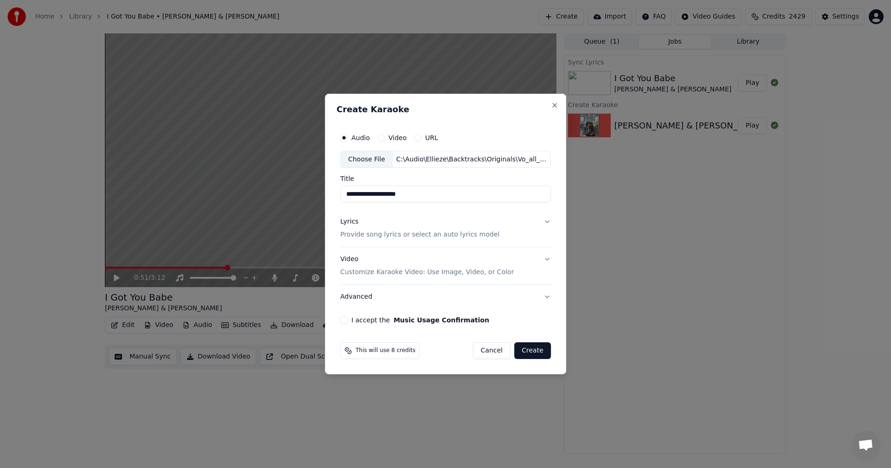
click at [357, 233] on p "Provide song lyrics or select an auto lyrics model" at bounding box center [419, 235] width 159 height 9
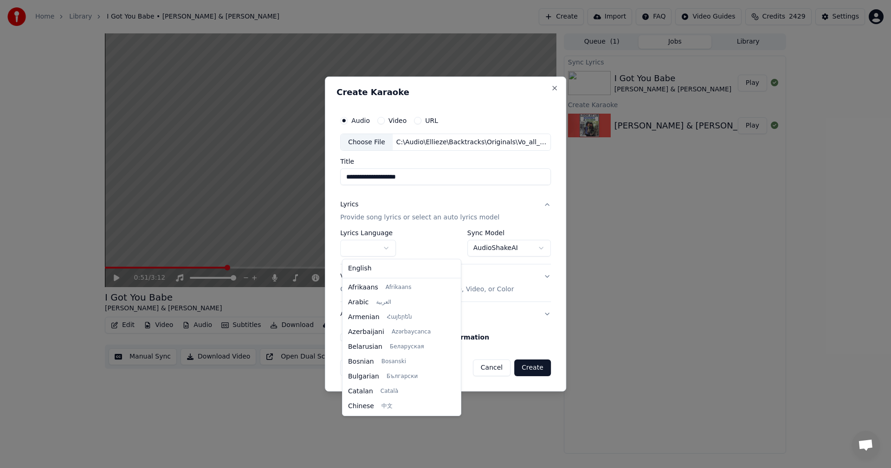
click at [359, 245] on body "**********" at bounding box center [445, 234] width 891 height 468
select select "**"
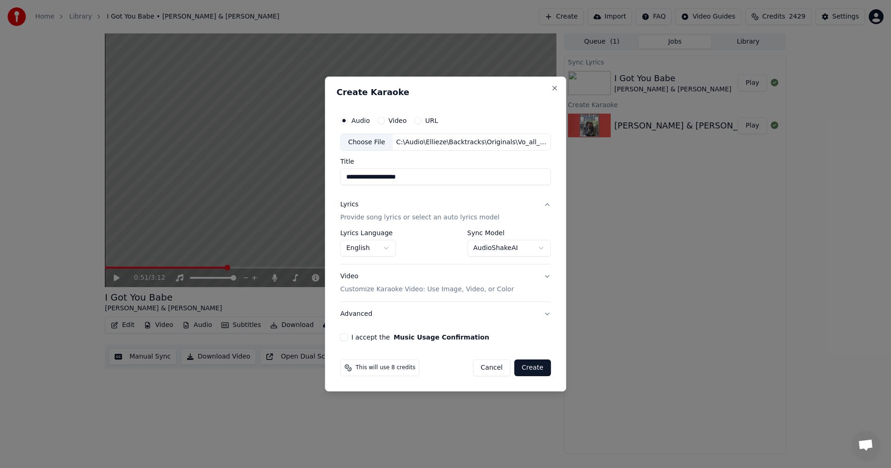
click at [498, 249] on body "**********" at bounding box center [445, 234] width 891 height 468
click at [344, 336] on button "I accept the Music Usage Confirmation" at bounding box center [343, 337] width 7 height 7
click at [529, 369] on button "Create" at bounding box center [532, 368] width 37 height 17
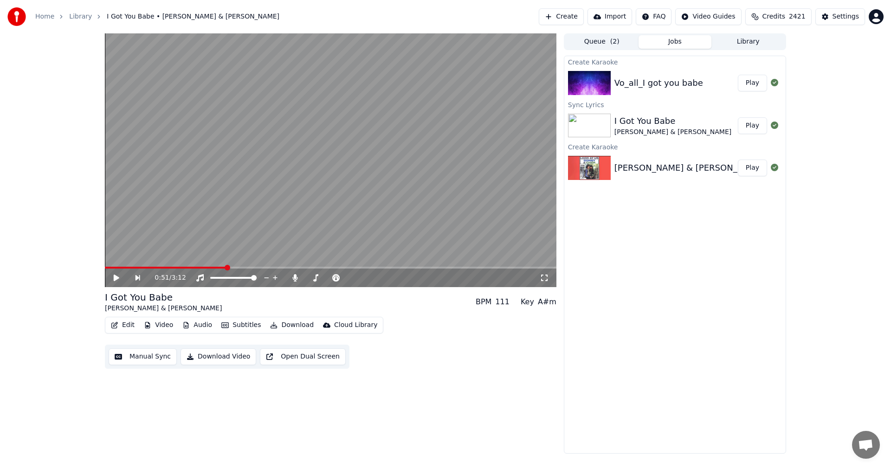
click at [753, 78] on button "Play" at bounding box center [752, 83] width 29 height 17
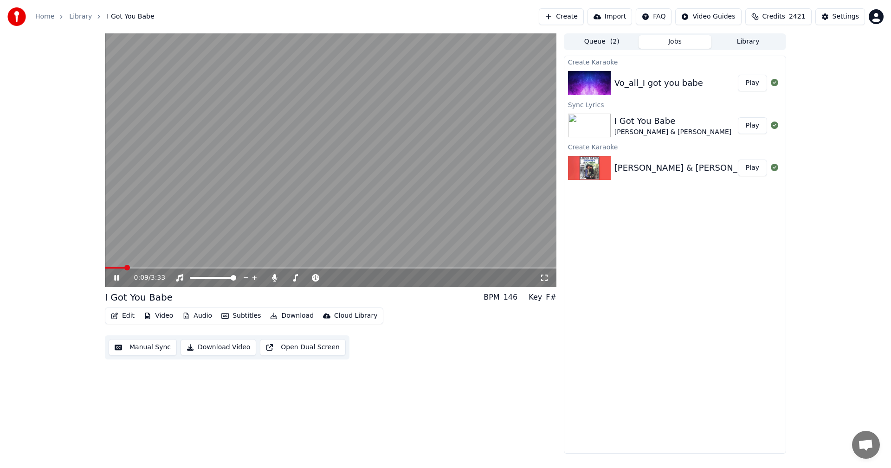
click at [117, 276] on icon at bounding box center [123, 277] width 22 height 7
click at [114, 277] on icon at bounding box center [123, 277] width 22 height 7
click at [412, 265] on span at bounding box center [411, 268] width 6 height 6
click at [121, 278] on icon at bounding box center [123, 277] width 22 height 7
click at [567, 18] on button "Create" at bounding box center [561, 16] width 45 height 17
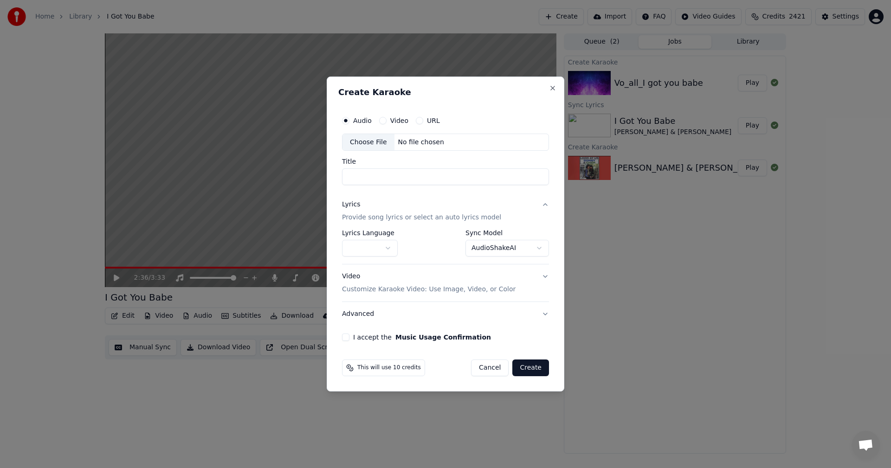
click at [359, 144] on div "Choose File" at bounding box center [368, 142] width 52 height 17
type input "**********"
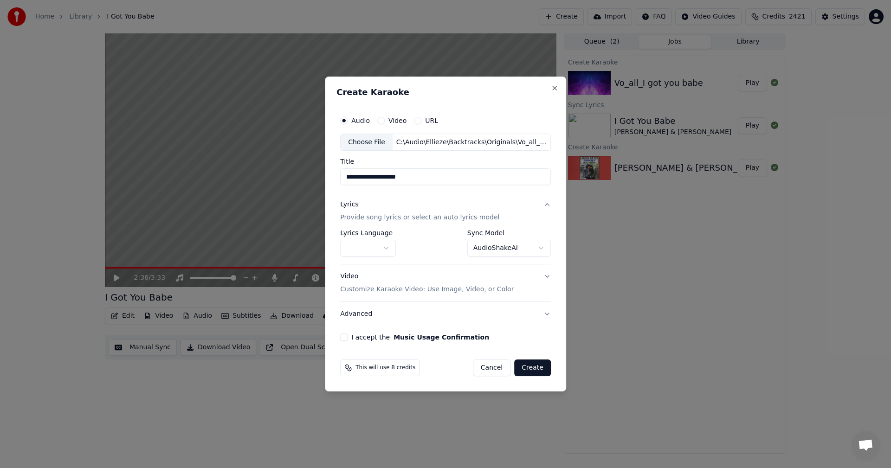
click at [347, 337] on button "I accept the Music Usage Confirmation" at bounding box center [343, 337] width 7 height 7
click at [524, 367] on button "Create" at bounding box center [532, 368] width 37 height 17
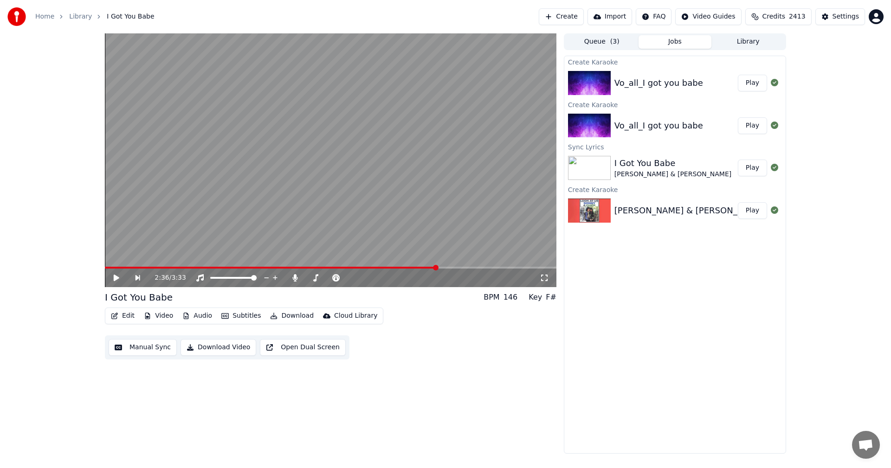
click at [112, 278] on icon at bounding box center [122, 277] width 21 height 7
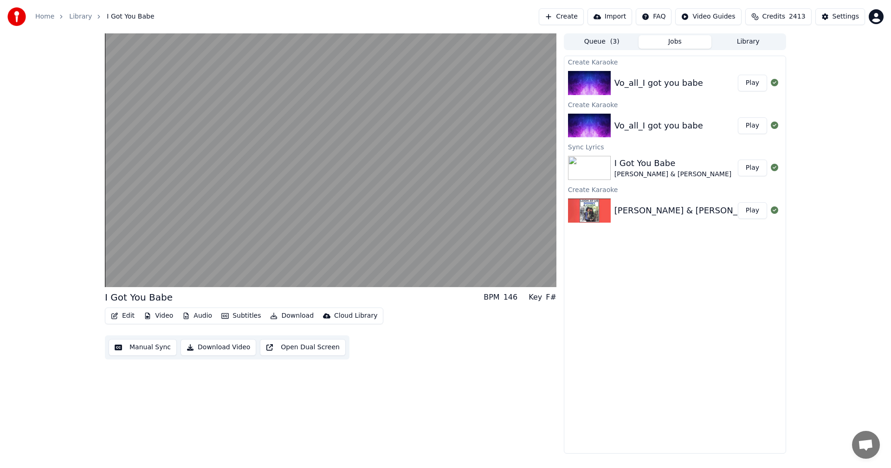
click at [128, 316] on button "Edit" at bounding box center [122, 315] width 31 height 13
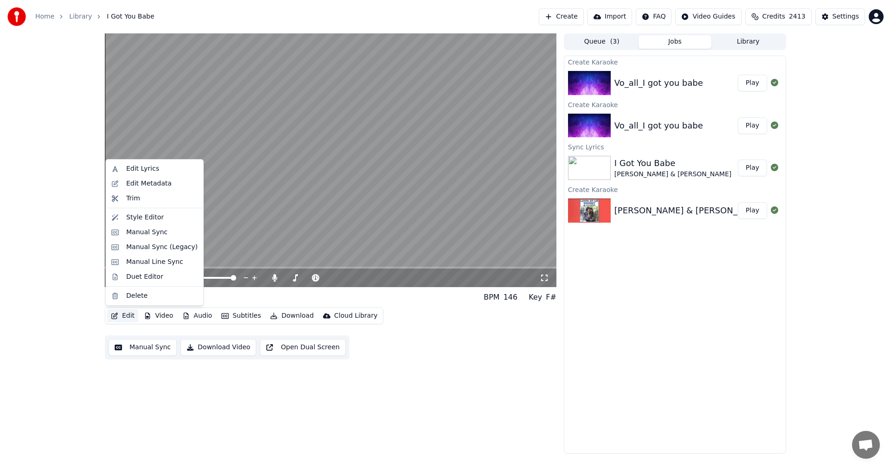
click at [283, 232] on video at bounding box center [330, 160] width 451 height 254
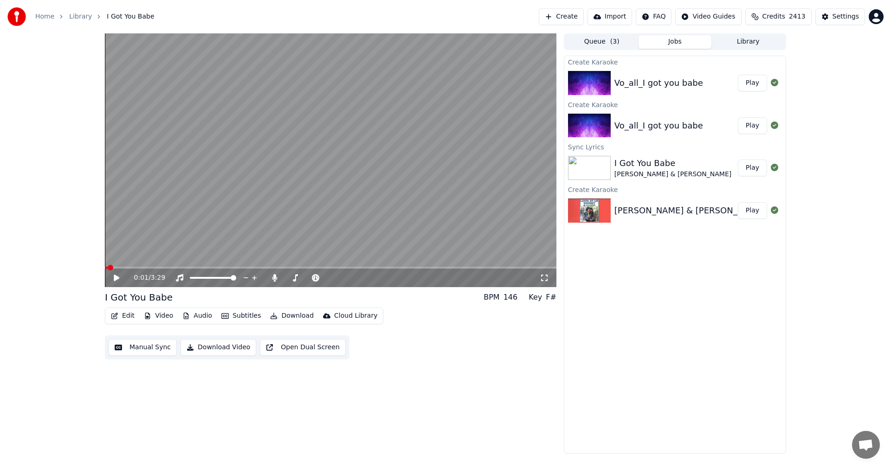
click at [119, 279] on icon at bounding box center [123, 277] width 22 height 7
click at [151, 225] on video at bounding box center [330, 160] width 451 height 254
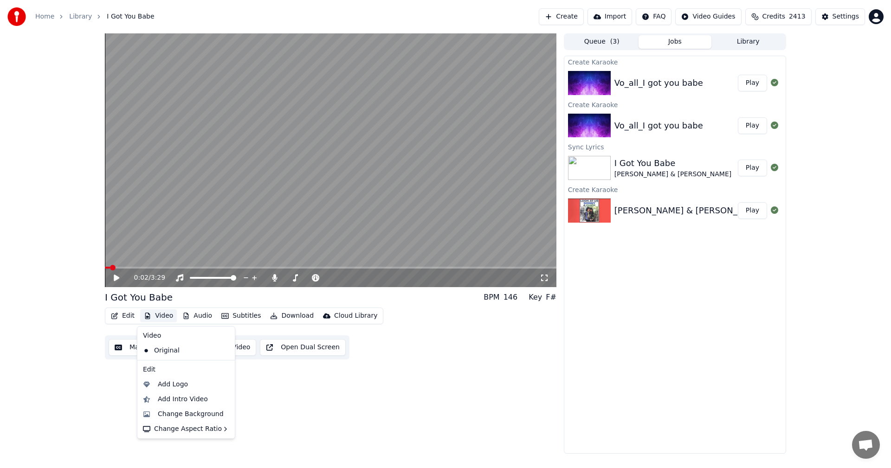
click at [158, 315] on button "Video" at bounding box center [158, 315] width 37 height 13
click at [166, 388] on div "Add Logo" at bounding box center [173, 384] width 30 height 9
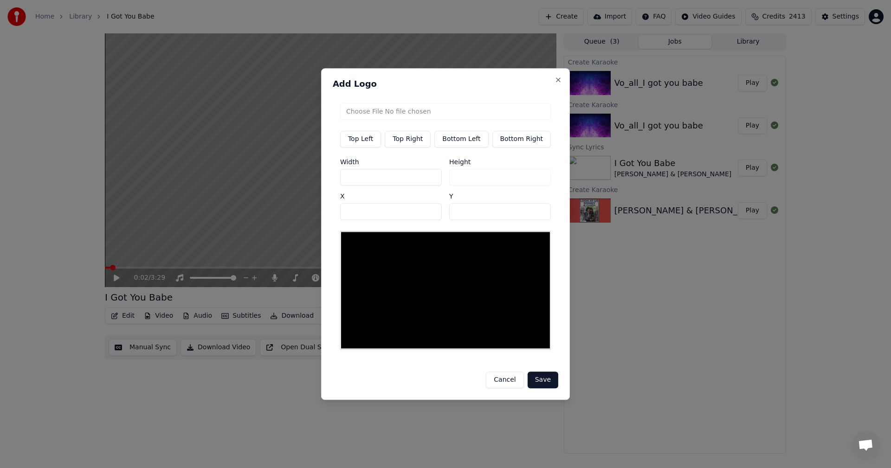
click at [380, 112] on input "file" at bounding box center [445, 111] width 211 height 17
type input "**********"
type input "***"
drag, startPoint x: 374, startPoint y: 182, endPoint x: 295, endPoint y: 176, distance: 79.1
click at [295, 176] on body "Home Library I Got You Babe Create Import FAQ Video Guides Credits 2413 Setting…" at bounding box center [445, 234] width 891 height 468
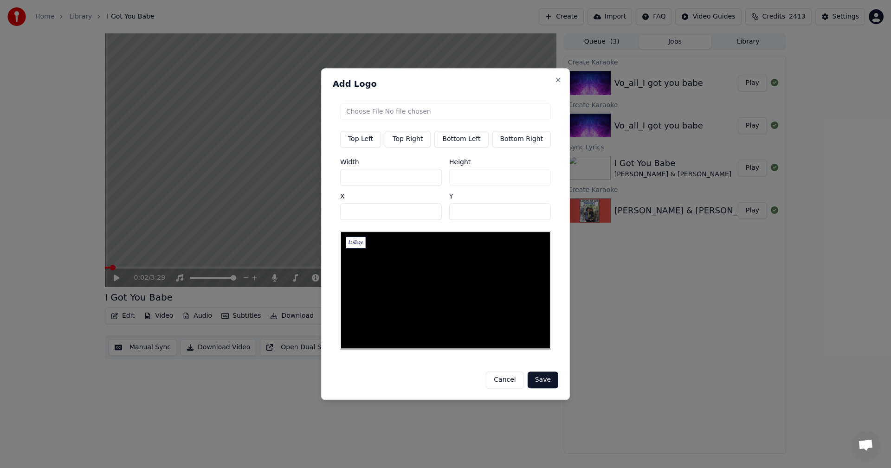
type input "*"
type input "**"
type input "***"
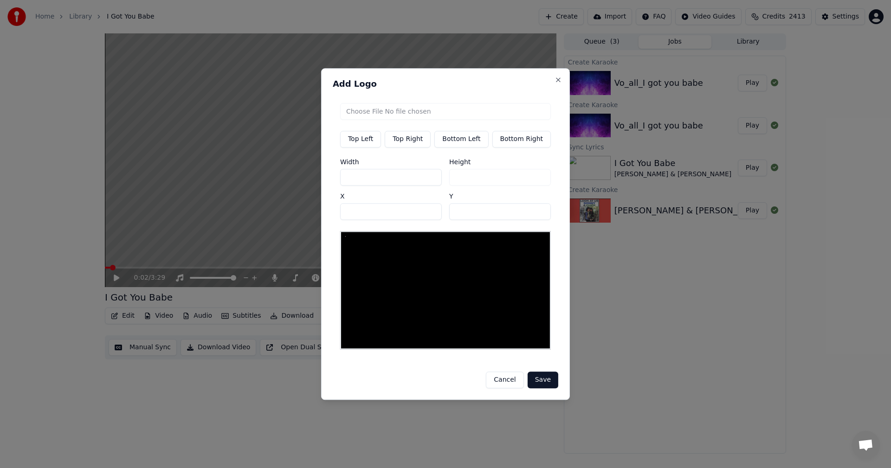
type input "***"
click at [535, 374] on button "Save" at bounding box center [542, 380] width 31 height 17
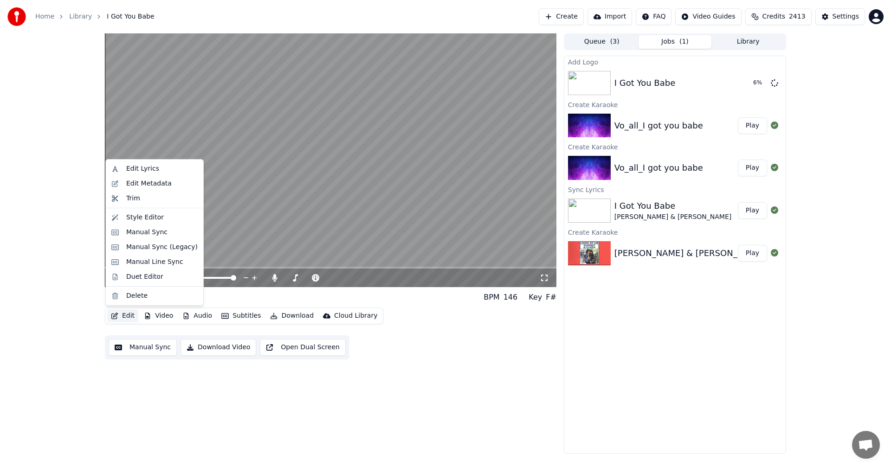
click at [127, 315] on button "Edit" at bounding box center [122, 315] width 31 height 13
click at [151, 184] on div "Edit Metadata" at bounding box center [148, 183] width 45 height 9
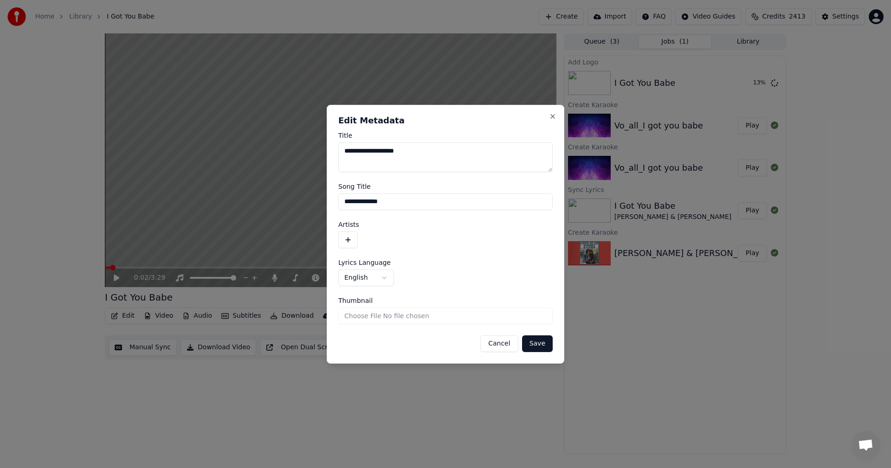
drag, startPoint x: 363, startPoint y: 149, endPoint x: 307, endPoint y: 148, distance: 56.2
click at [307, 148] on body "**********" at bounding box center [445, 234] width 891 height 468
type textarea "**********"
click at [350, 244] on button "button" at bounding box center [347, 239] width 19 height 17
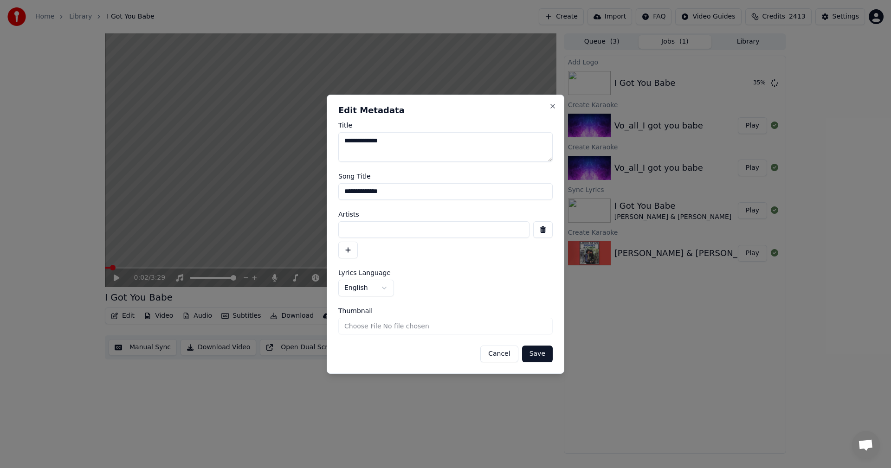
click at [373, 227] on input at bounding box center [433, 229] width 191 height 17
type input "**********"
click at [540, 349] on button "Save" at bounding box center [537, 354] width 31 height 17
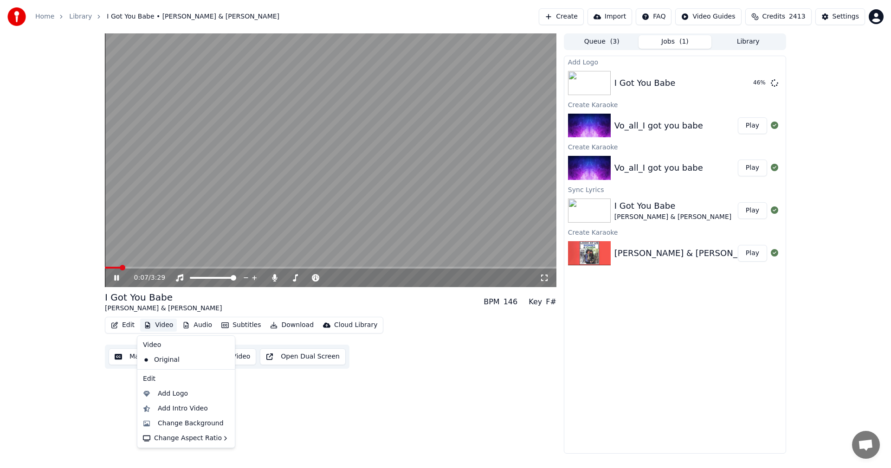
click at [157, 321] on button "Video" at bounding box center [158, 325] width 37 height 13
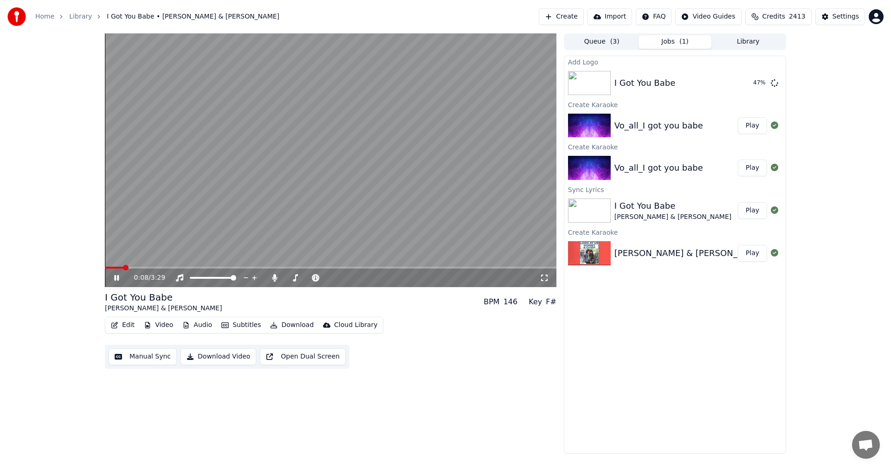
click at [116, 279] on icon at bounding box center [116, 278] width 5 height 6
click at [160, 321] on button "Video" at bounding box center [158, 325] width 37 height 13
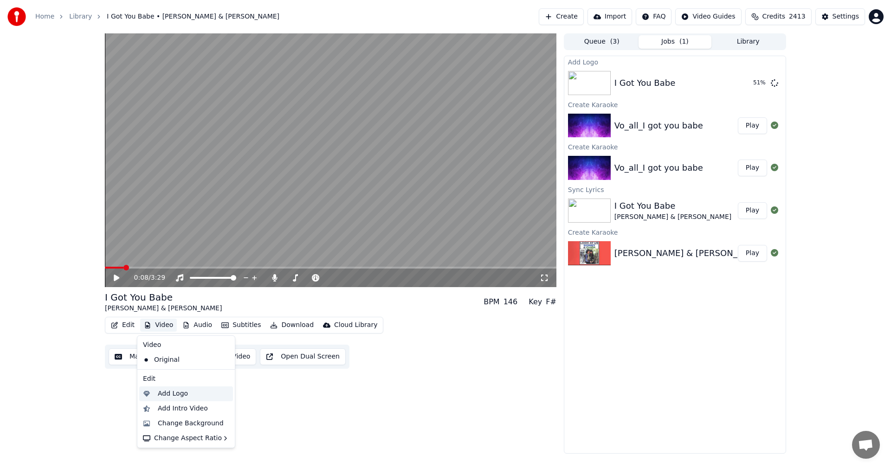
click at [176, 392] on div "Add Logo" at bounding box center [173, 393] width 30 height 9
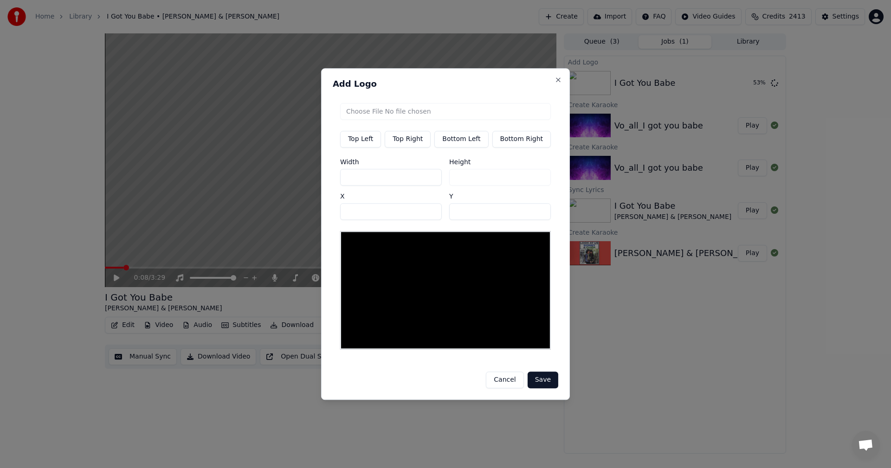
click at [399, 115] on input "file" at bounding box center [445, 111] width 211 height 17
type input "**********"
type input "***"
click at [376, 181] on input "***" at bounding box center [391, 177] width 102 height 17
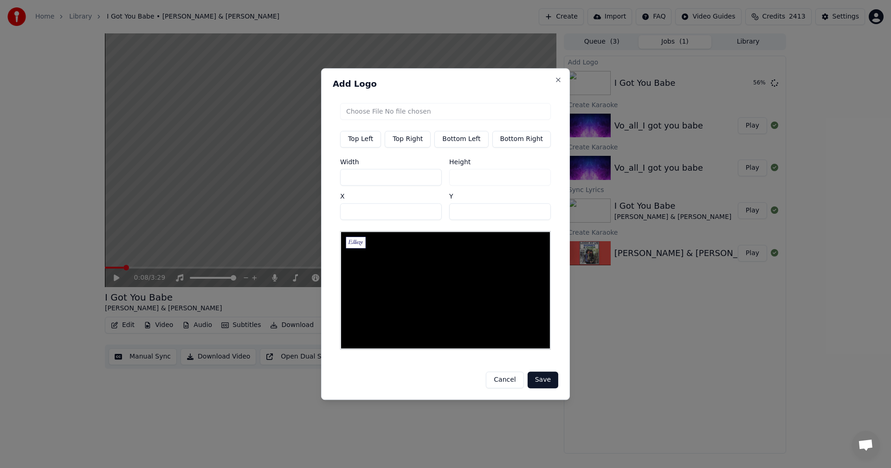
click at [376, 181] on input "***" at bounding box center [391, 177] width 102 height 17
type input "*"
type input "**"
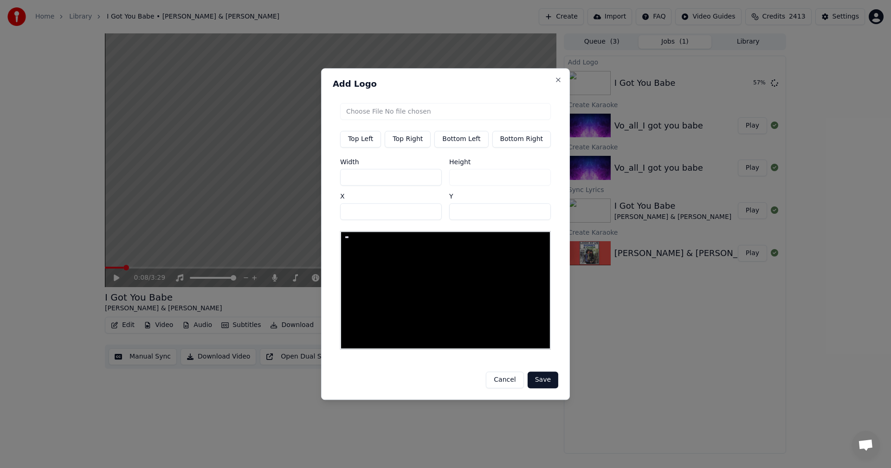
type input "***"
click at [546, 377] on button "Save" at bounding box center [542, 380] width 31 height 17
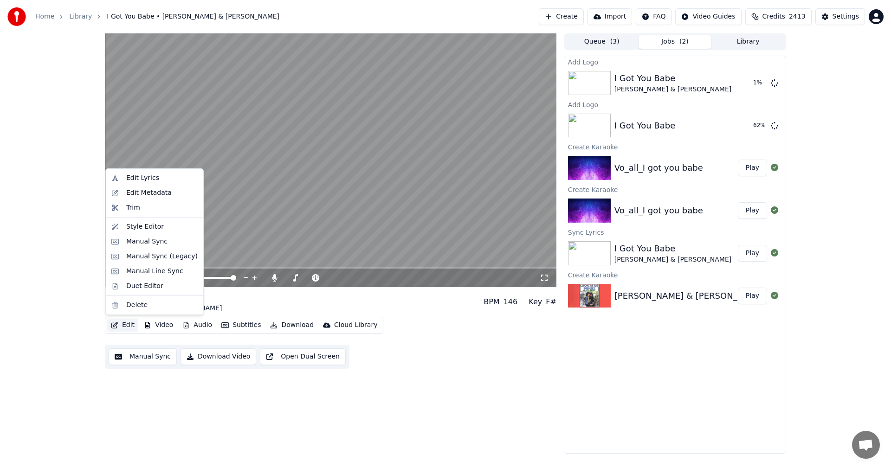
click at [127, 326] on button "Edit" at bounding box center [122, 325] width 31 height 13
click at [136, 225] on div "Style Editor" at bounding box center [145, 226] width 38 height 9
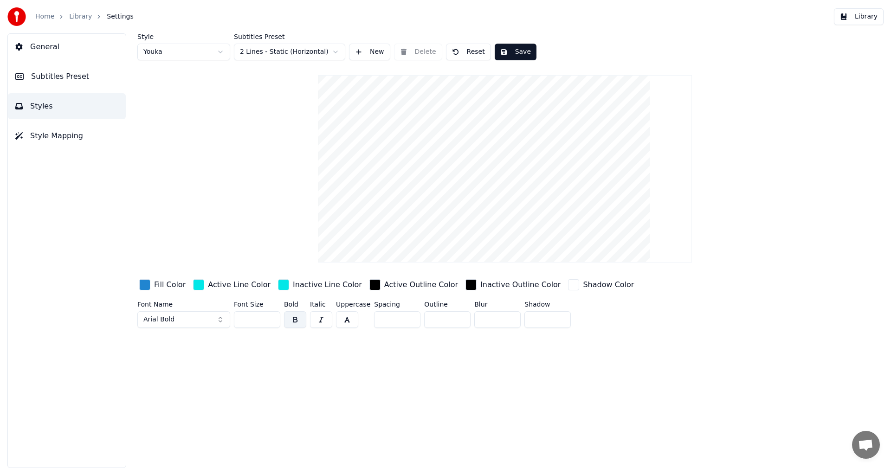
click at [57, 77] on span "Subtitles Preset" at bounding box center [60, 76] width 58 height 11
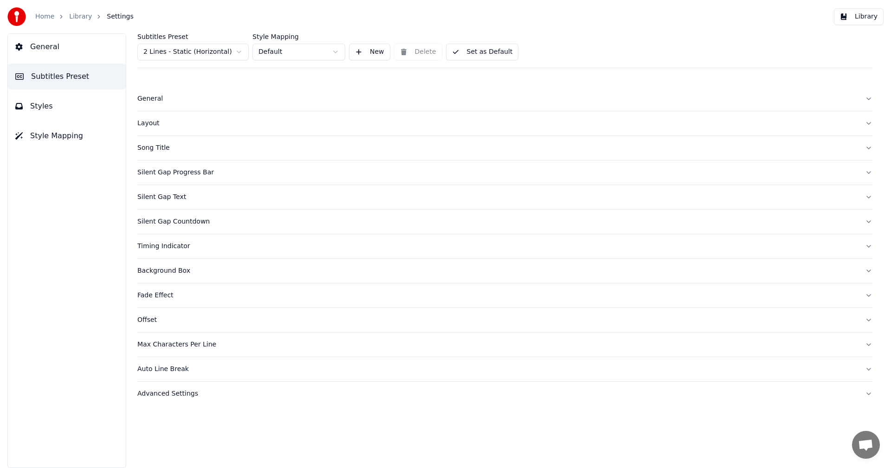
click at [47, 50] on span "General" at bounding box center [44, 46] width 29 height 11
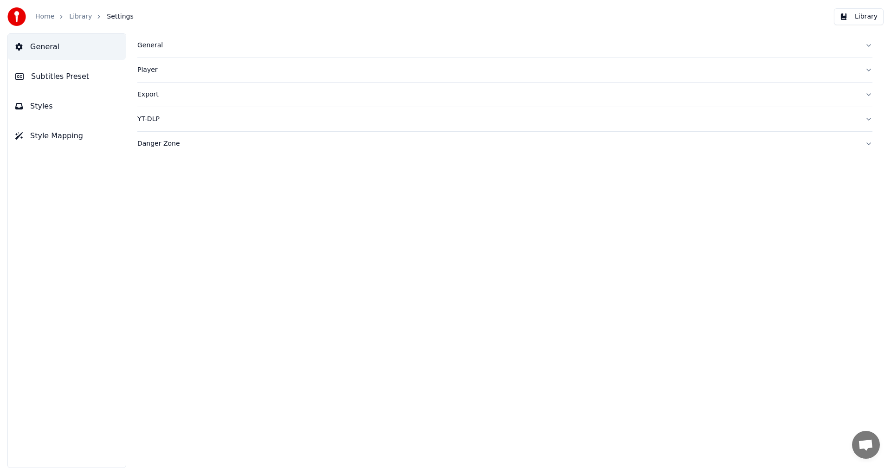
click at [43, 73] on span "Subtitles Preset" at bounding box center [60, 76] width 58 height 11
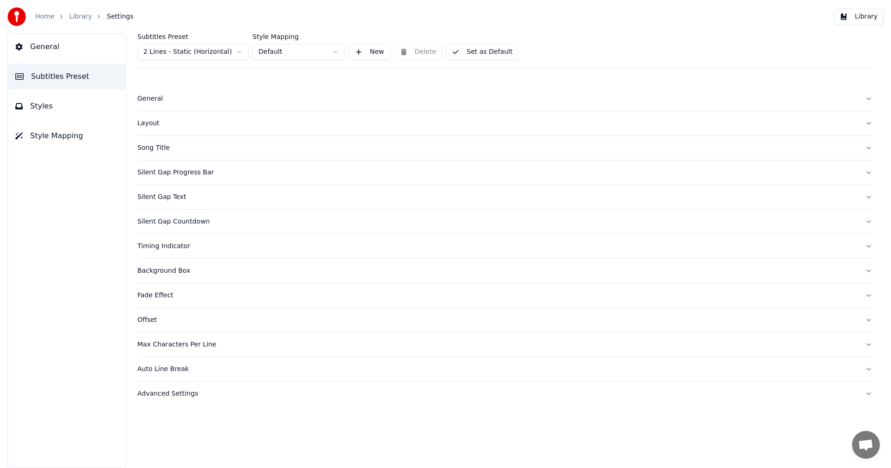
click at [33, 106] on span "Styles" at bounding box center [41, 106] width 23 height 11
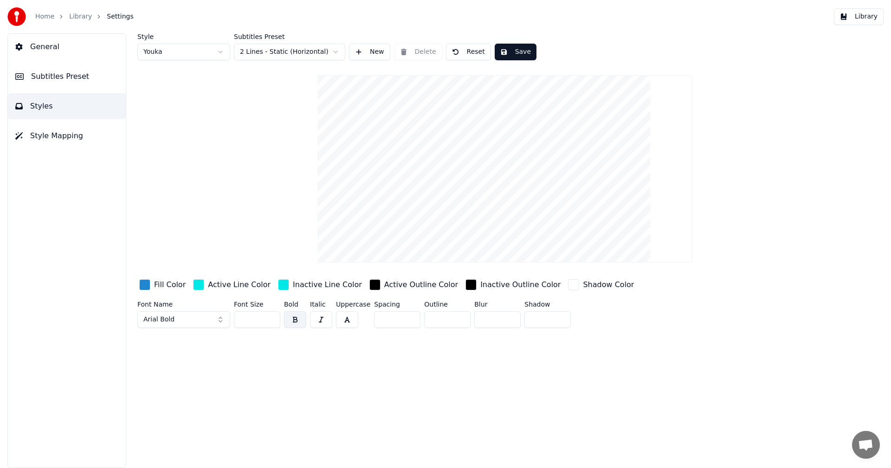
click at [221, 51] on html "Home Library Settings Library General Subtitles Preset Styles Style Mapping Sty…" at bounding box center [445, 234] width 891 height 468
click at [49, 134] on span "Style Mapping" at bounding box center [56, 135] width 53 height 11
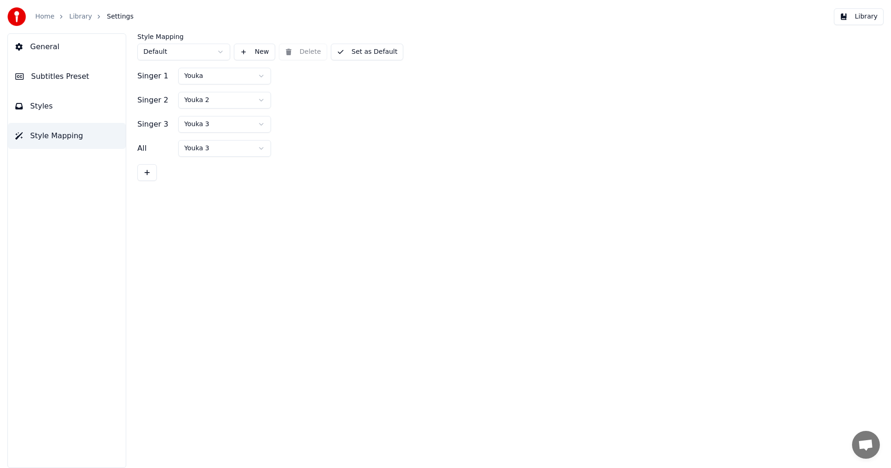
click at [43, 106] on span "Styles" at bounding box center [41, 106] width 23 height 11
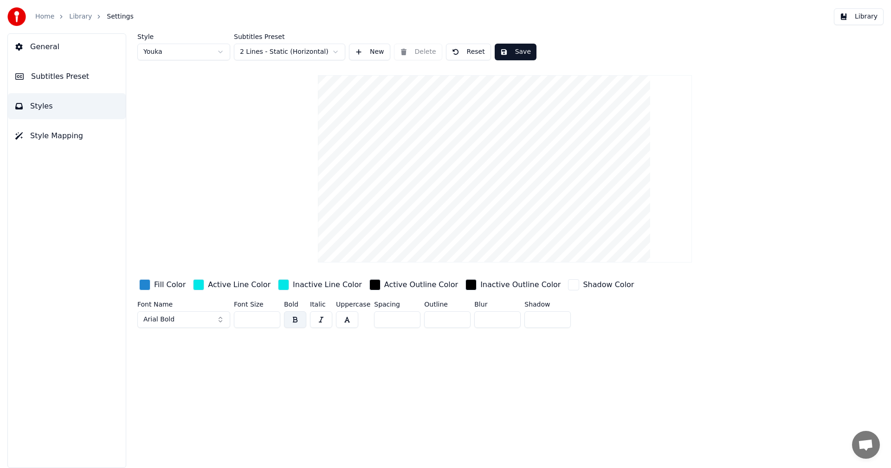
click at [49, 74] on span "Subtitles Preset" at bounding box center [60, 76] width 58 height 11
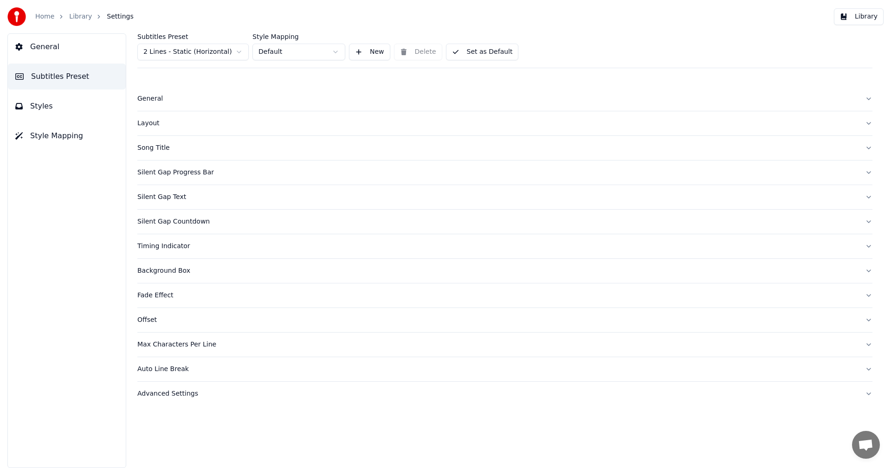
click at [145, 122] on div "Layout" at bounding box center [497, 123] width 720 height 9
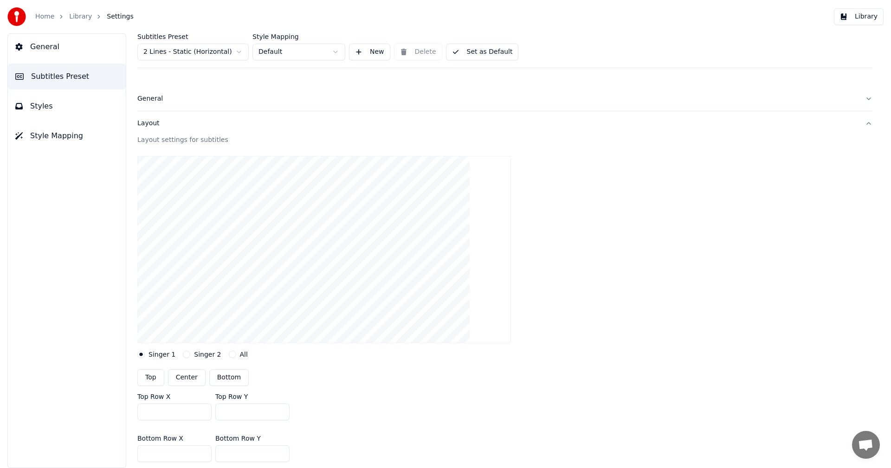
click at [142, 122] on div "Layout" at bounding box center [497, 123] width 720 height 9
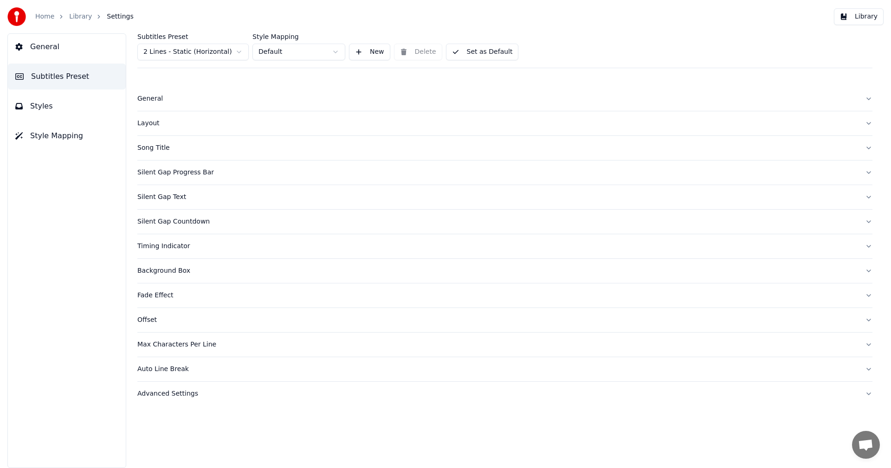
click at [142, 99] on div "General" at bounding box center [497, 98] width 720 height 9
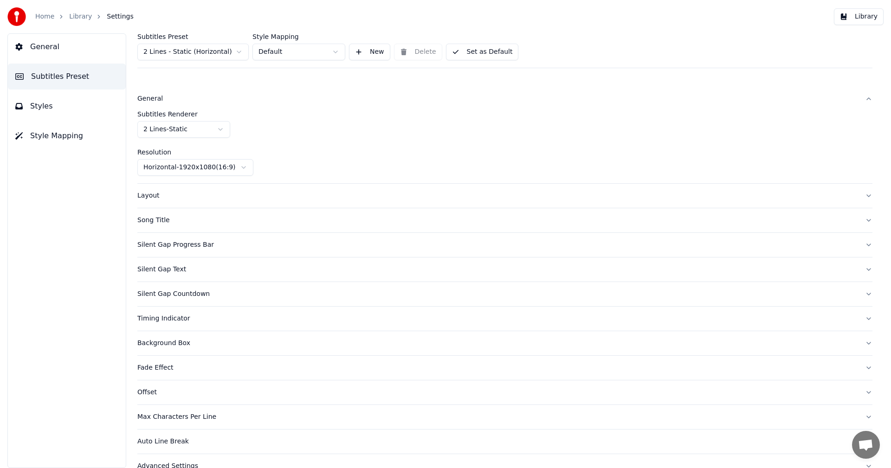
click at [142, 99] on div "General" at bounding box center [497, 98] width 720 height 9
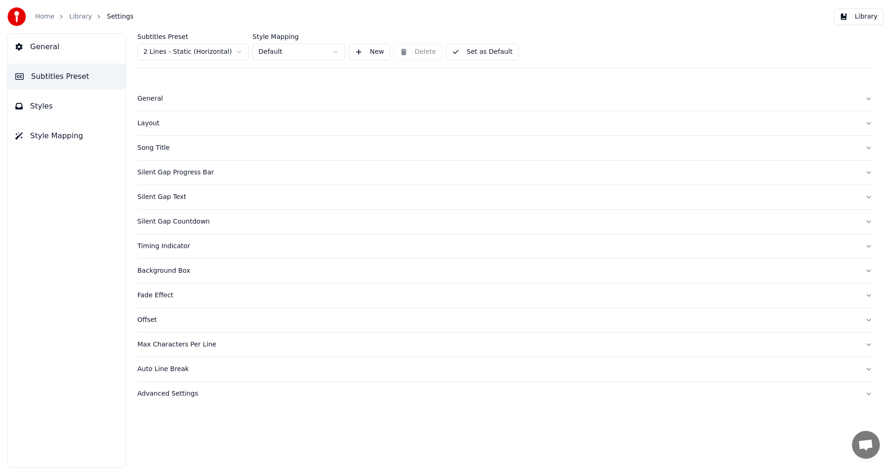
click at [153, 397] on div "Advanced Settings" at bounding box center [497, 393] width 720 height 9
click at [43, 42] on span "General" at bounding box center [44, 46] width 29 height 11
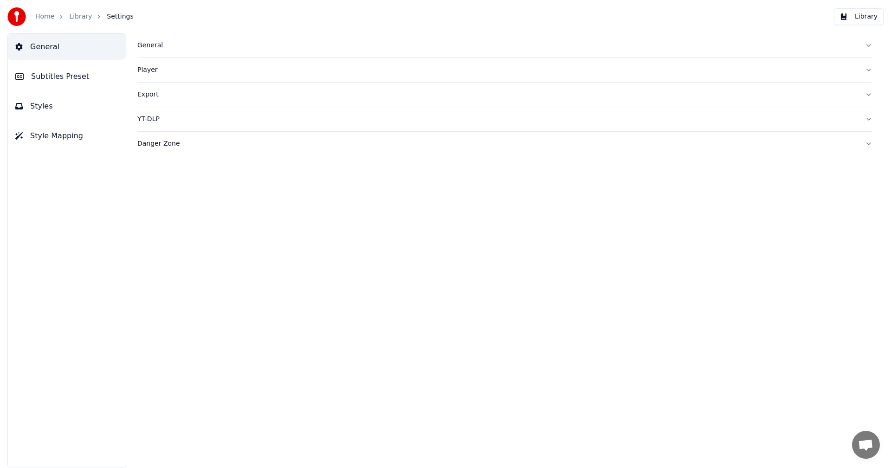
click at [72, 13] on link "Library" at bounding box center [80, 16] width 23 height 9
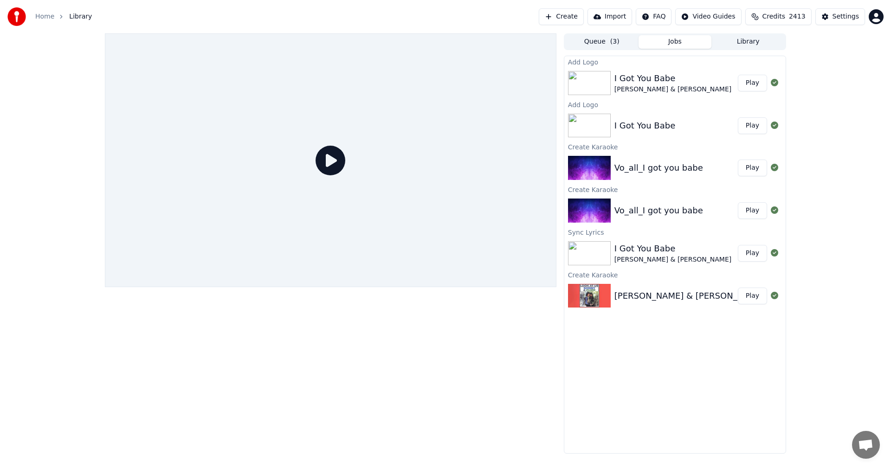
click at [759, 81] on button "Play" at bounding box center [752, 83] width 29 height 17
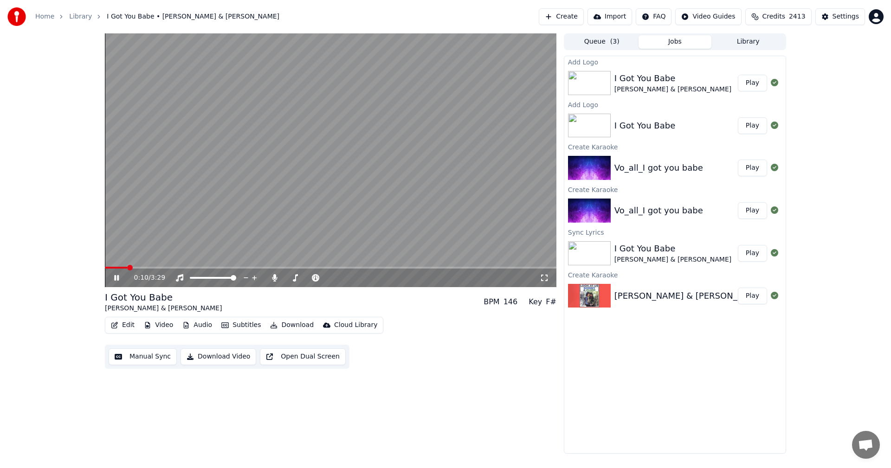
click at [115, 276] on icon at bounding box center [116, 278] width 5 height 6
click at [125, 322] on button "Edit" at bounding box center [122, 325] width 31 height 13
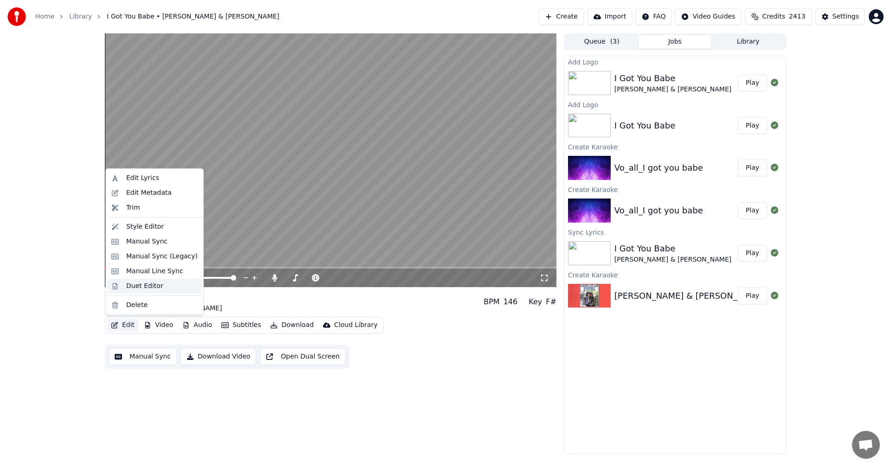
click at [137, 288] on div "Duet Editor" at bounding box center [144, 286] width 37 height 9
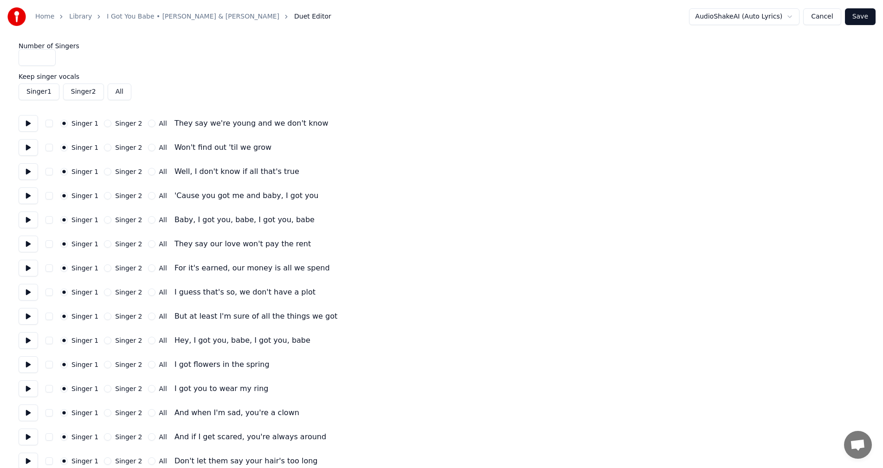
click at [32, 121] on button at bounding box center [28, 123] width 19 height 17
click at [30, 146] on button at bounding box center [28, 147] width 19 height 17
click at [27, 171] on button at bounding box center [28, 171] width 19 height 17
click at [106, 124] on button "Singer 2" at bounding box center [107, 123] width 7 height 7
click at [104, 148] on button "Singer 2" at bounding box center [107, 147] width 7 height 7
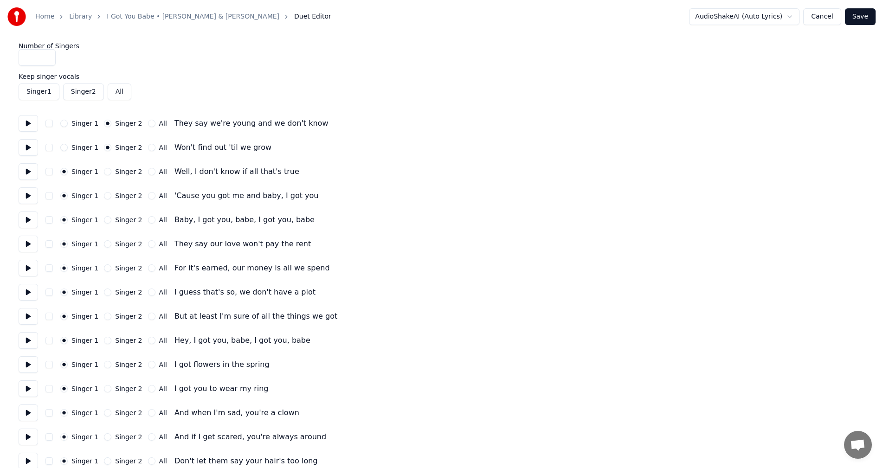
click at [29, 124] on button at bounding box center [28, 123] width 19 height 17
click at [29, 147] on button at bounding box center [28, 147] width 19 height 17
click at [26, 168] on button at bounding box center [28, 171] width 19 height 17
click at [29, 194] on button at bounding box center [28, 195] width 19 height 17
click at [26, 220] on button at bounding box center [28, 220] width 19 height 17
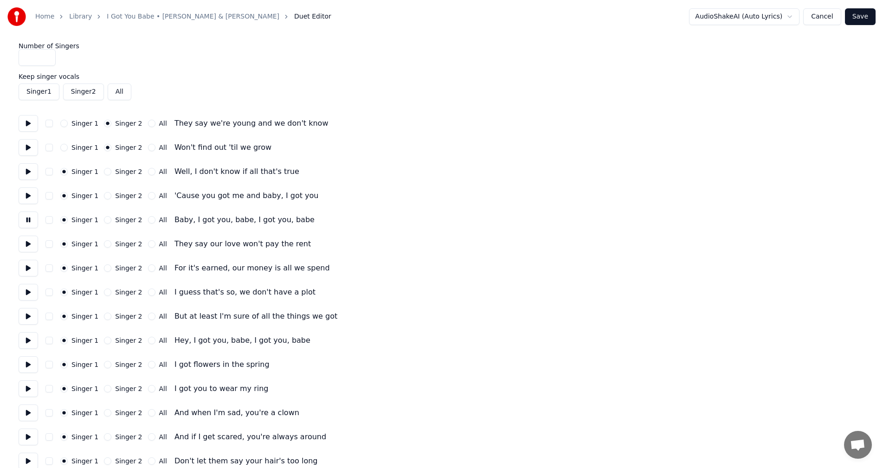
click at [823, 17] on button "Cancel" at bounding box center [822, 16] width 38 height 17
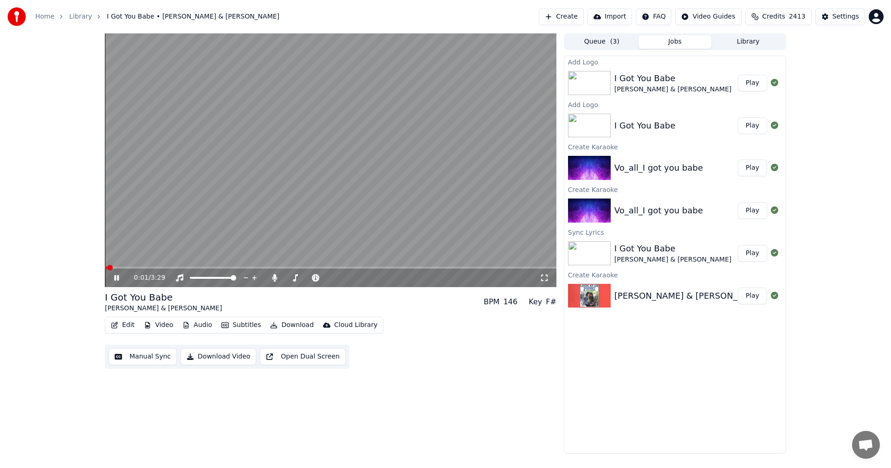
click at [116, 278] on icon at bounding box center [116, 278] width 5 height 6
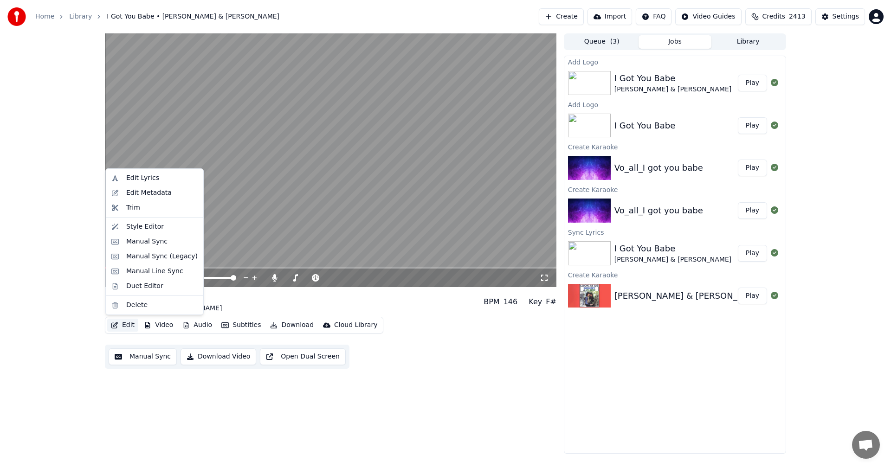
click at [122, 321] on button "Edit" at bounding box center [122, 325] width 31 height 13
click at [138, 178] on div "Edit Lyrics" at bounding box center [142, 177] width 33 height 9
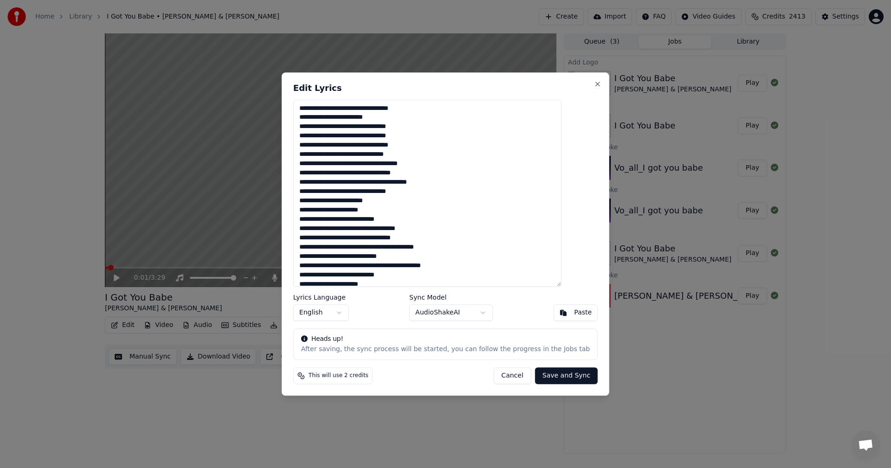
click at [334, 145] on textarea at bounding box center [427, 193] width 268 height 187
type textarea "**********"
click at [543, 378] on button "Save and Sync" at bounding box center [566, 375] width 63 height 17
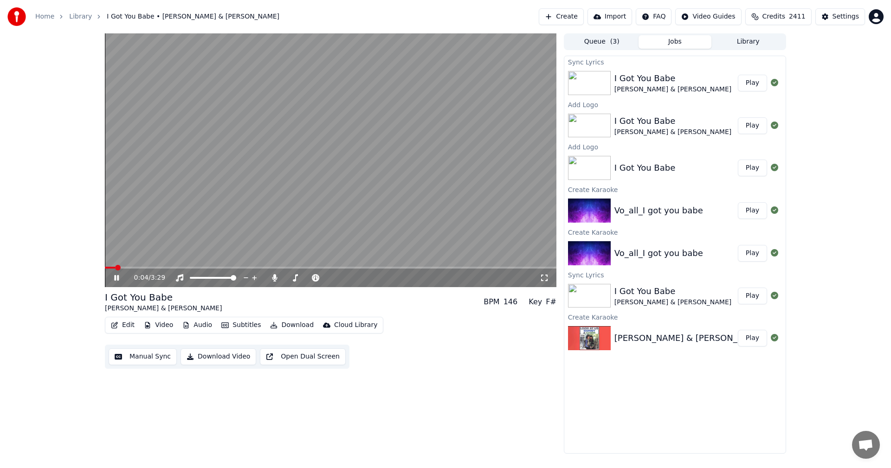
click at [119, 276] on icon at bounding box center [116, 278] width 5 height 6
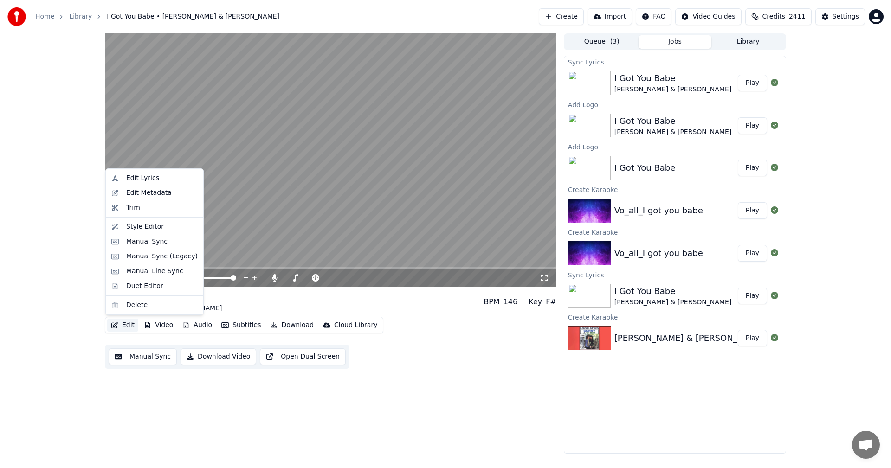
click at [119, 325] on button "Edit" at bounding box center [122, 325] width 31 height 13
click at [133, 289] on div "Duet Editor" at bounding box center [144, 286] width 37 height 9
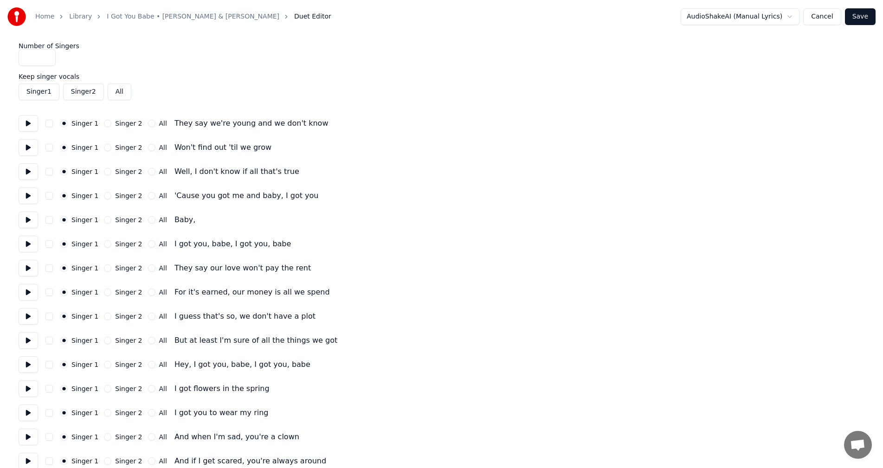
click at [836, 20] on button "Cancel" at bounding box center [822, 16] width 38 height 17
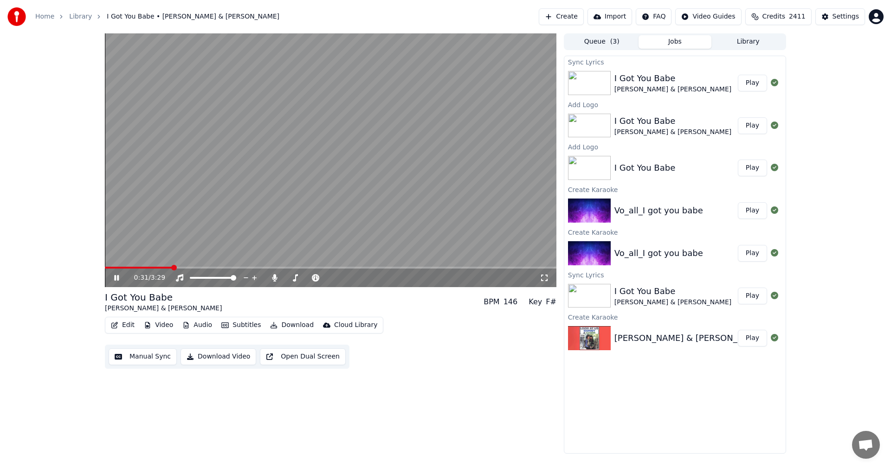
click at [116, 275] on icon at bounding box center [123, 277] width 22 height 7
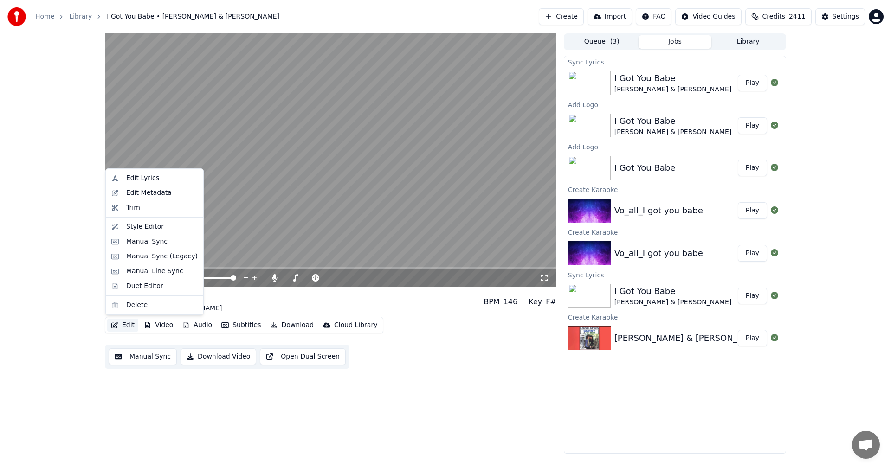
click at [130, 327] on button "Edit" at bounding box center [122, 325] width 31 height 13
click at [130, 180] on div "Edit Lyrics" at bounding box center [142, 177] width 33 height 9
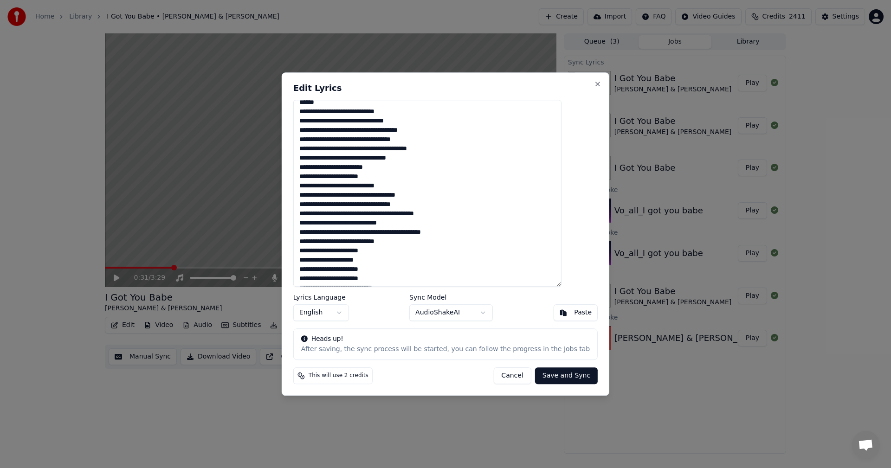
scroll to position [46, 0]
click at [449, 228] on textarea at bounding box center [427, 193] width 268 height 187
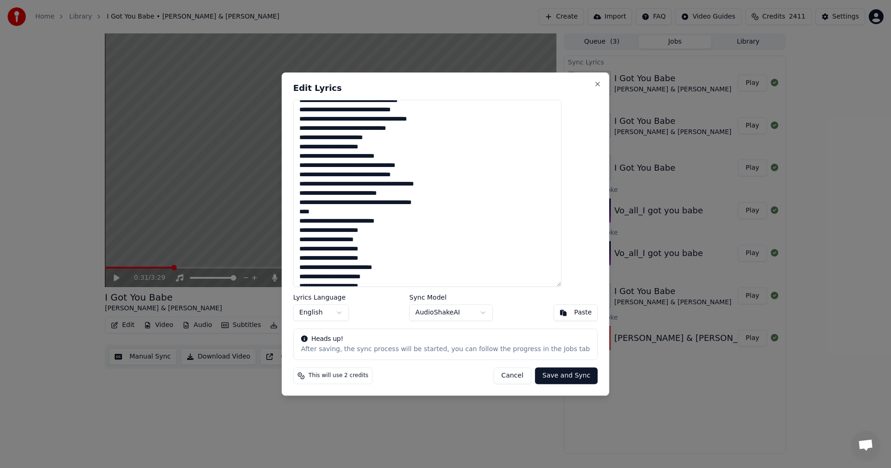
scroll to position [0, 0]
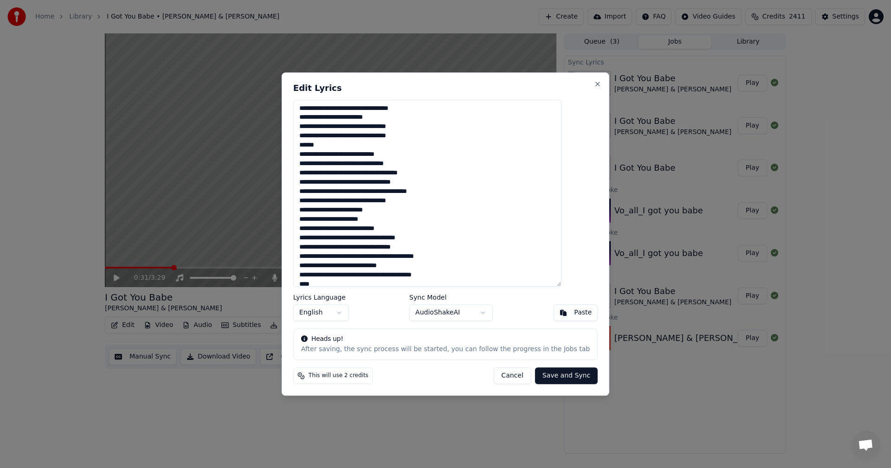
click at [330, 145] on textarea at bounding box center [427, 193] width 268 height 187
click at [340, 220] on textarea at bounding box center [427, 193] width 268 height 187
type textarea "**********"
click at [538, 373] on button "Save and Sync" at bounding box center [566, 375] width 63 height 17
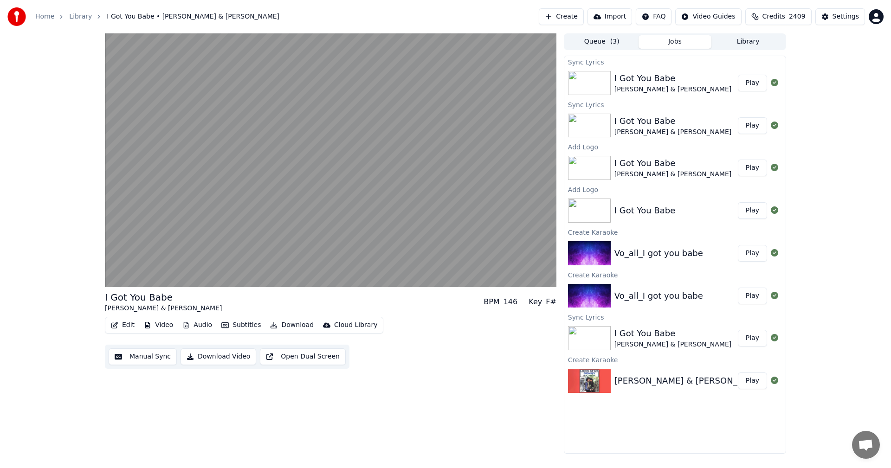
click at [761, 81] on button "Play" at bounding box center [752, 83] width 29 height 17
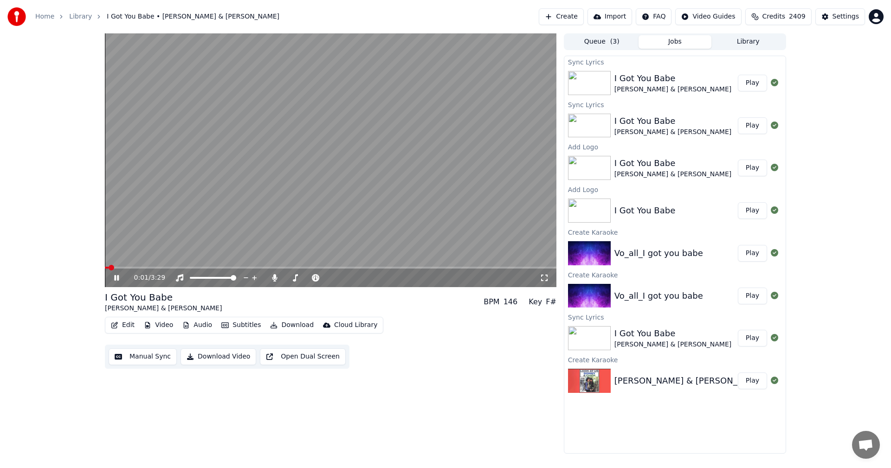
click at [115, 276] on icon at bounding box center [116, 278] width 5 height 6
click at [120, 325] on button "Edit" at bounding box center [122, 325] width 31 height 13
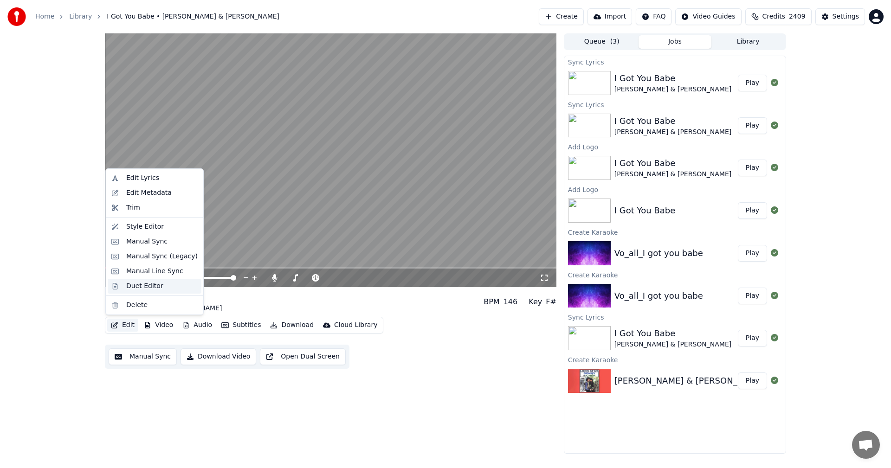
click at [132, 289] on div "Duet Editor" at bounding box center [144, 286] width 37 height 9
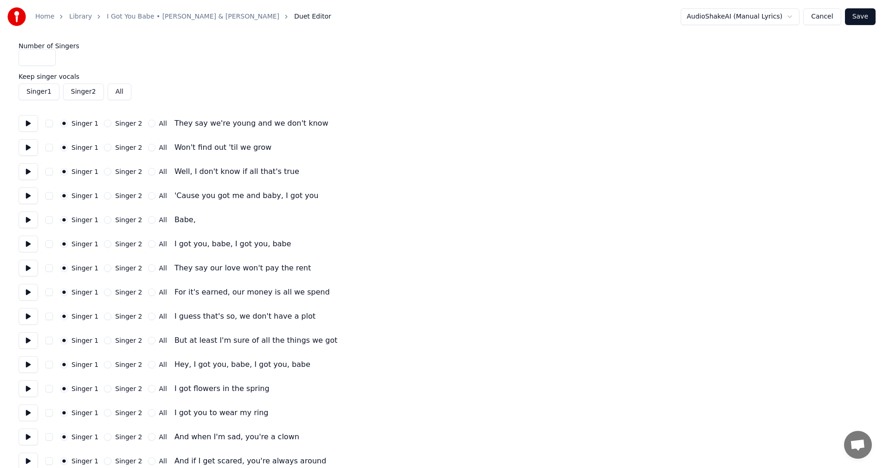
click at [83, 92] on button "Singer 2" at bounding box center [83, 91] width 41 height 17
click at [76, 92] on button "Singer 2" at bounding box center [83, 91] width 41 height 17
click at [104, 125] on button "Singer 2" at bounding box center [107, 123] width 7 height 7
click at [105, 148] on button "Singer 2" at bounding box center [107, 147] width 7 height 7
click at [148, 244] on button "All" at bounding box center [151, 243] width 7 height 7
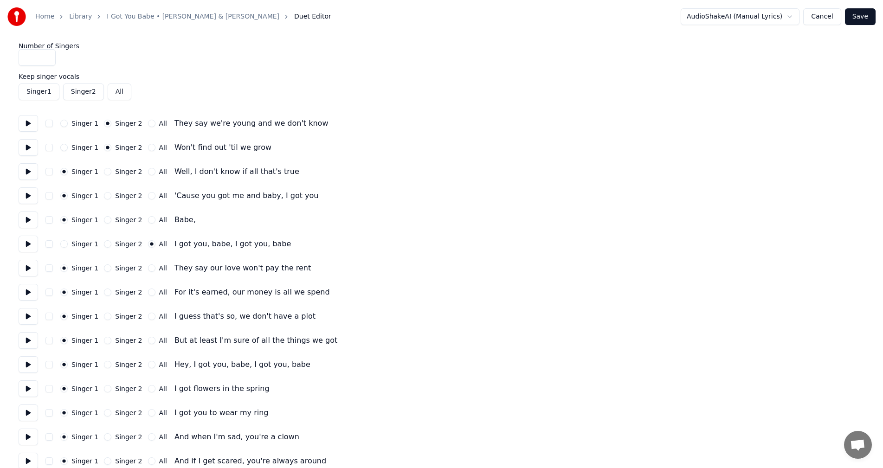
click at [30, 243] on button at bounding box center [28, 244] width 19 height 17
click at [29, 270] on button at bounding box center [28, 268] width 19 height 17
click at [105, 268] on button "Singer 2" at bounding box center [107, 267] width 7 height 7
click at [27, 290] on button at bounding box center [28, 292] width 19 height 17
click at [26, 314] on button at bounding box center [28, 316] width 19 height 17
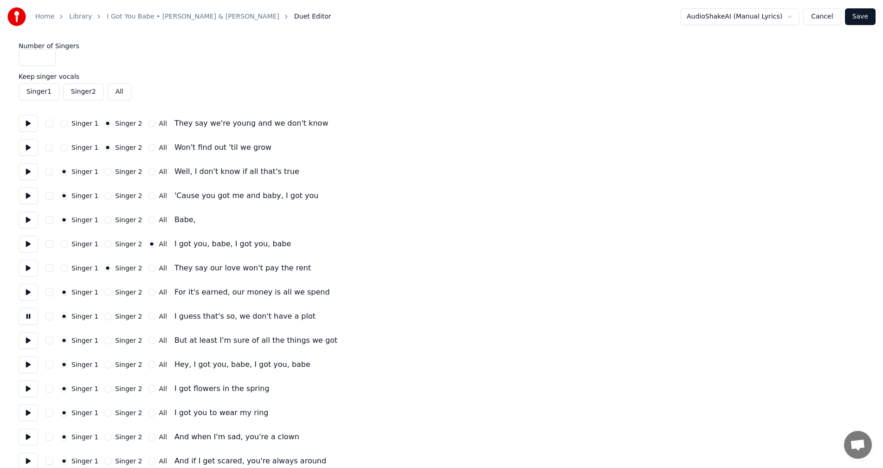
click at [107, 292] on button "Singer 2" at bounding box center [107, 292] width 7 height 7
click at [25, 338] on button at bounding box center [28, 340] width 19 height 17
click at [26, 363] on button at bounding box center [28, 364] width 19 height 17
click at [148, 364] on button "All" at bounding box center [151, 364] width 7 height 7
click at [25, 338] on button at bounding box center [28, 340] width 19 height 17
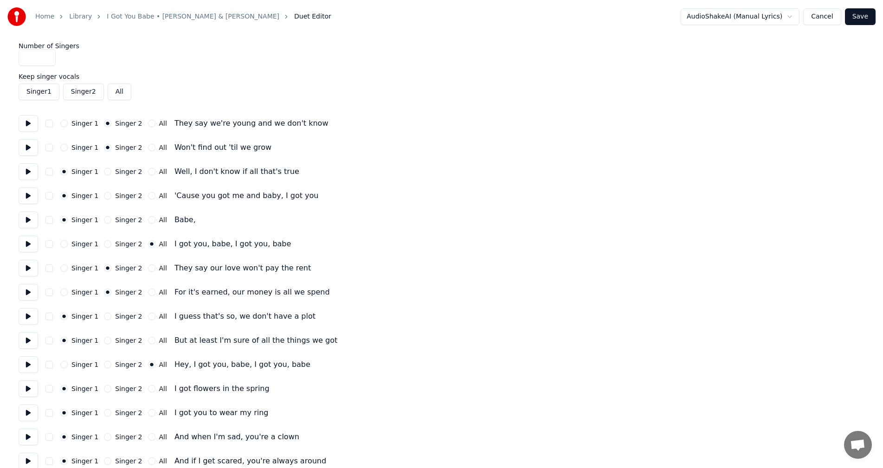
click at [27, 364] on button at bounding box center [28, 364] width 19 height 17
click at [856, 18] on button "Save" at bounding box center [860, 16] width 31 height 17
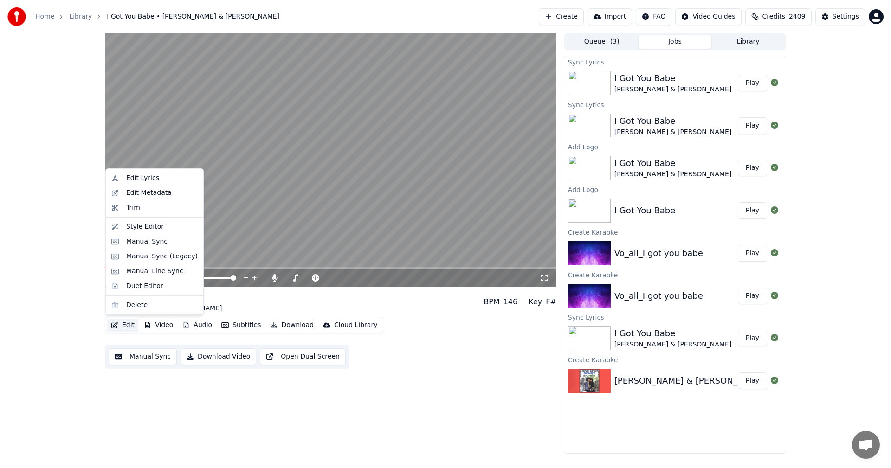
click at [125, 322] on button "Edit" at bounding box center [122, 325] width 31 height 13
click at [135, 179] on div "Edit Lyrics" at bounding box center [142, 177] width 33 height 9
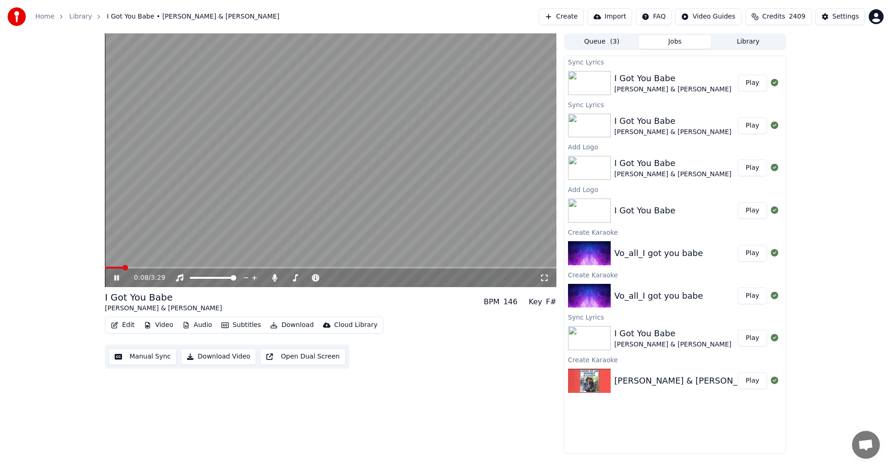
click at [112, 274] on icon at bounding box center [123, 277] width 22 height 7
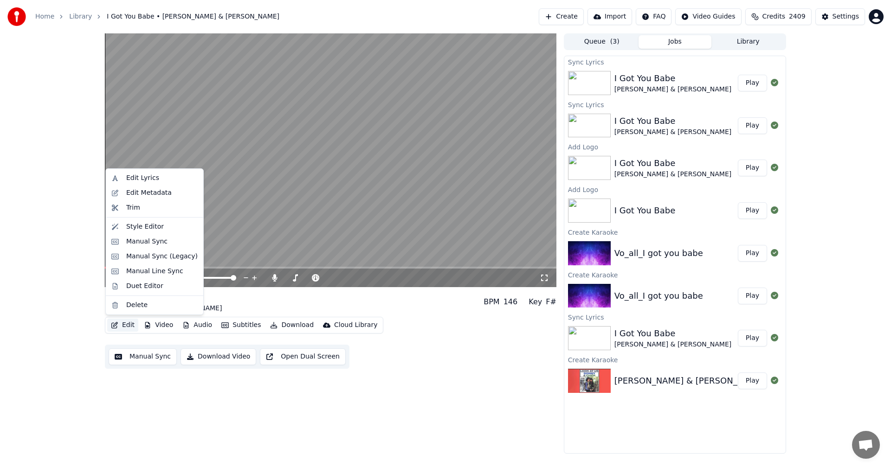
click at [124, 322] on button "Edit" at bounding box center [122, 325] width 31 height 13
click at [136, 180] on div "Edit Lyrics" at bounding box center [142, 177] width 33 height 9
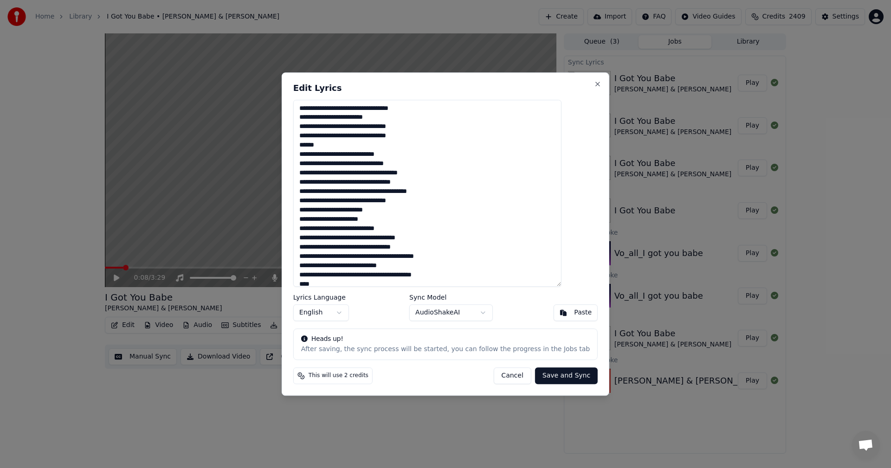
click at [331, 202] on textarea at bounding box center [427, 193] width 268 height 187
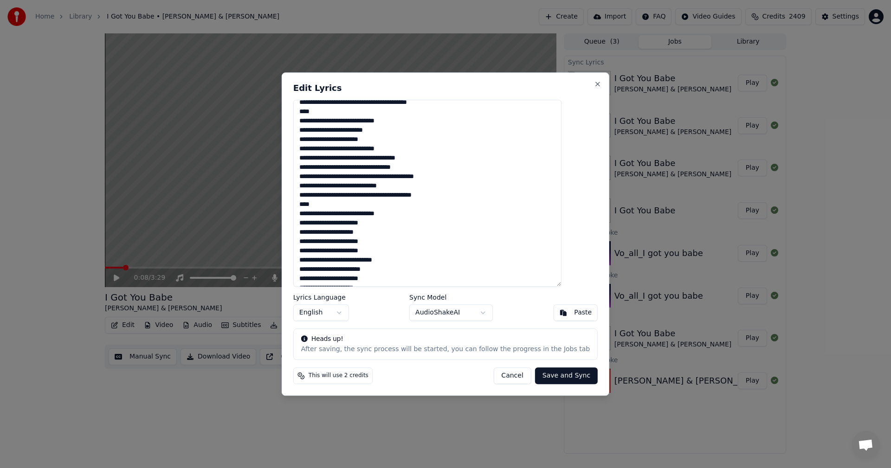
scroll to position [93, 0]
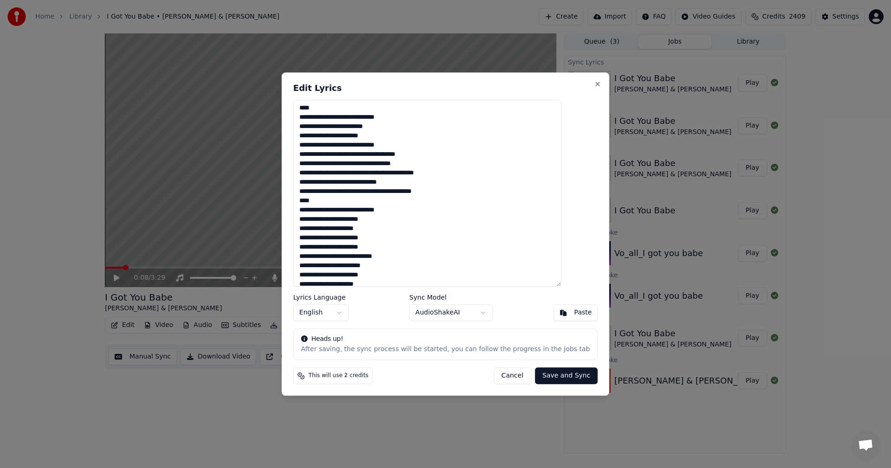
click at [319, 200] on textarea at bounding box center [427, 193] width 268 height 187
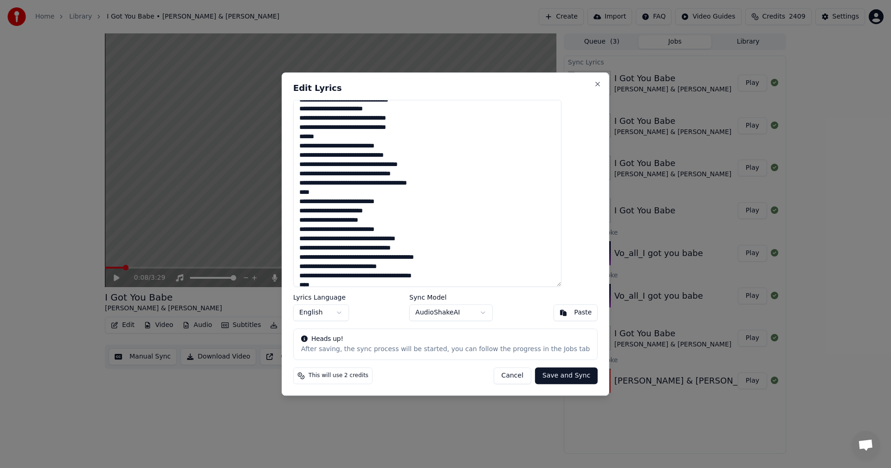
scroll to position [0, 0]
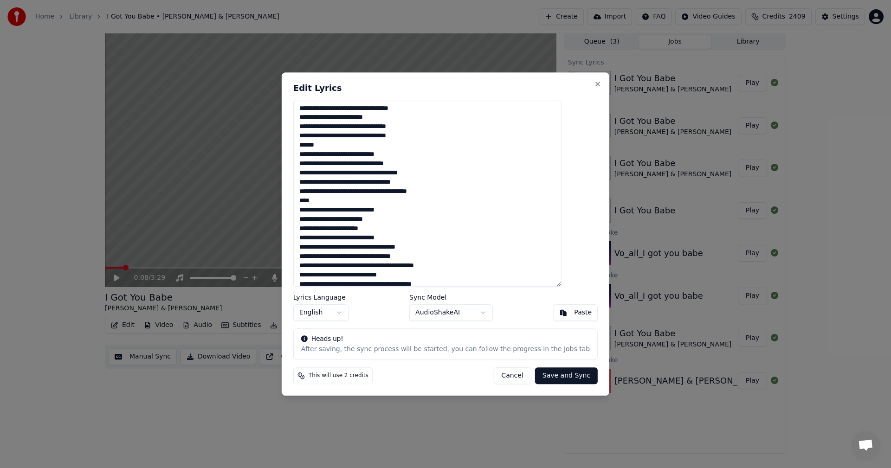
type textarea "**********"
click at [549, 377] on button "Save and Sync" at bounding box center [566, 375] width 63 height 17
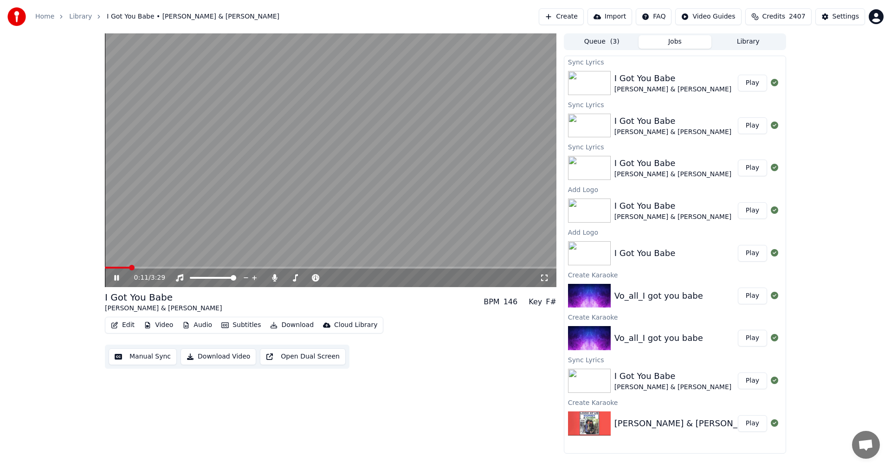
click at [118, 280] on icon at bounding box center [116, 278] width 5 height 6
click at [123, 326] on button "Edit" at bounding box center [122, 325] width 31 height 13
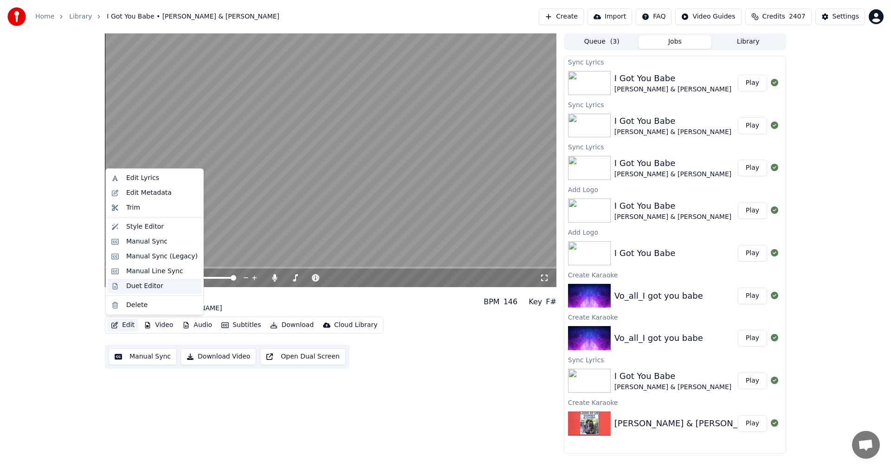
click at [130, 288] on div "Duet Editor" at bounding box center [144, 286] width 37 height 9
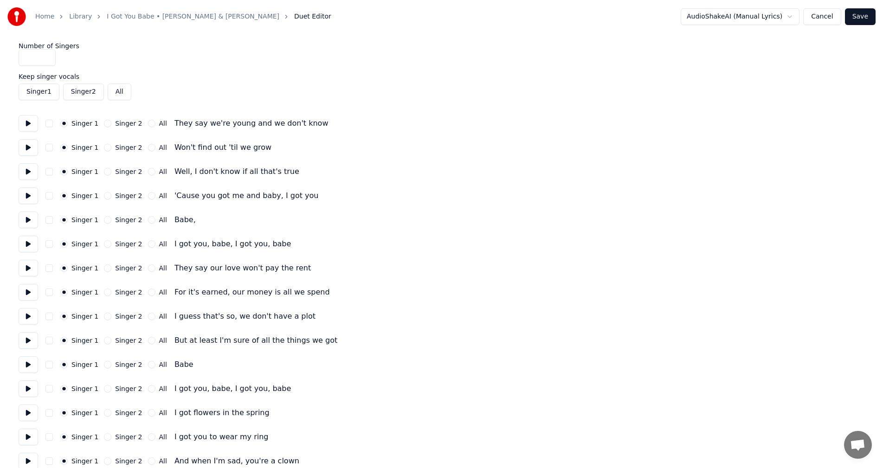
click at [105, 123] on button "Singer 2" at bounding box center [107, 123] width 7 height 7
click at [105, 146] on button "Singer 2" at bounding box center [107, 147] width 7 height 7
click at [148, 244] on button "All" at bounding box center [151, 243] width 7 height 7
click at [105, 269] on button "Singer 2" at bounding box center [107, 267] width 7 height 7
click at [833, 18] on button "Cancel" at bounding box center [822, 16] width 38 height 17
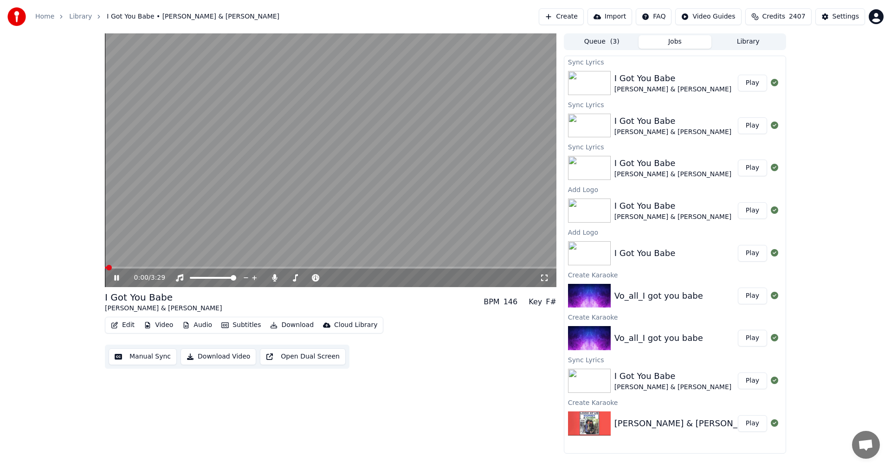
click at [128, 326] on button "Edit" at bounding box center [122, 325] width 31 height 13
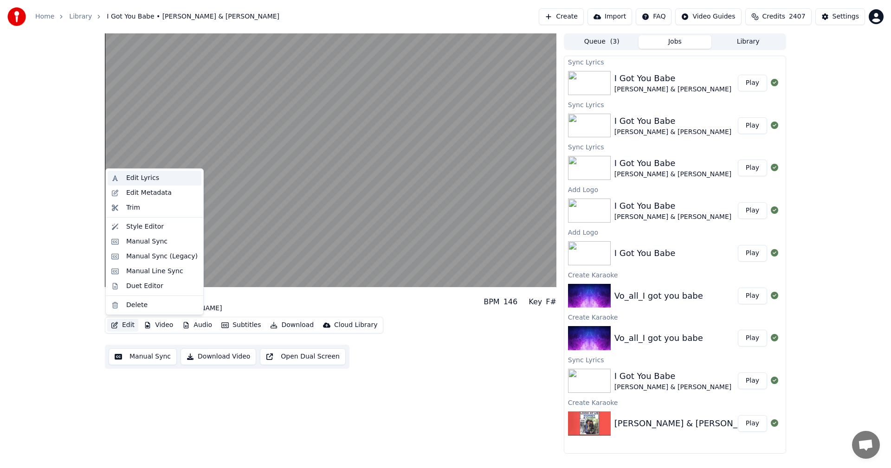
click at [131, 176] on div "Edit Lyrics" at bounding box center [142, 177] width 33 height 9
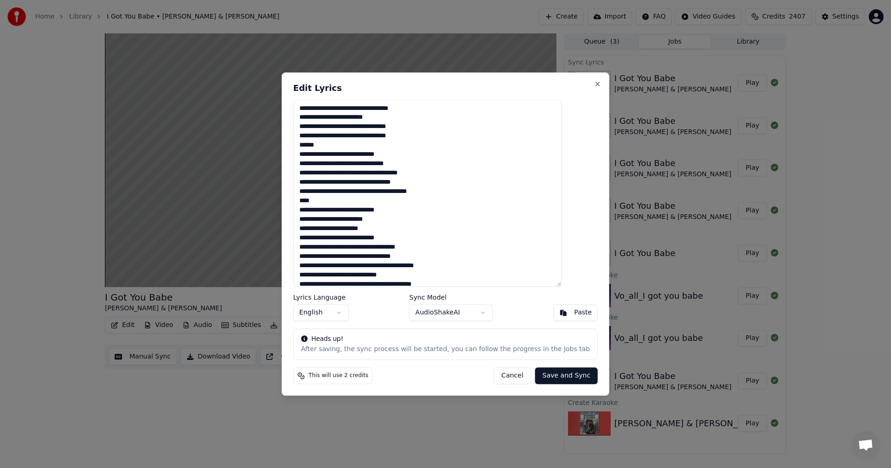
drag, startPoint x: 319, startPoint y: 173, endPoint x: 326, endPoint y: 173, distance: 7.4
click at [326, 173] on textarea at bounding box center [427, 193] width 268 height 187
drag, startPoint x: 448, startPoint y: 173, endPoint x: 315, endPoint y: 174, distance: 132.7
click at [315, 174] on textarea at bounding box center [427, 193] width 268 height 187
type textarea "**********"
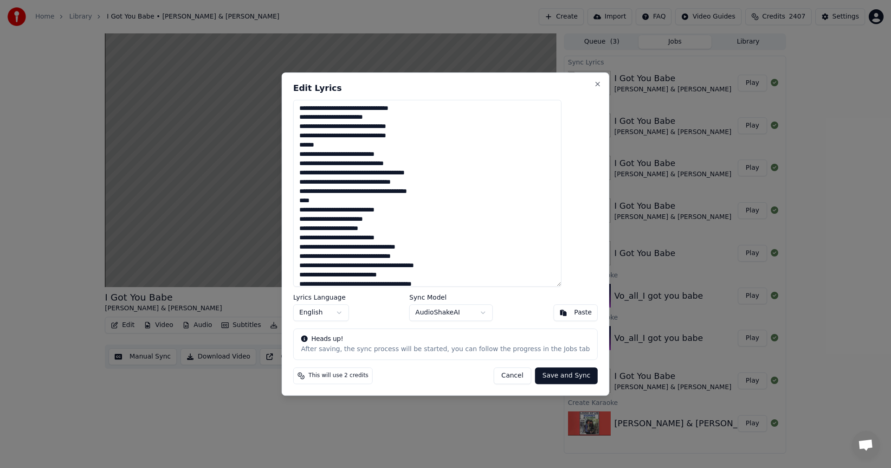
click at [548, 376] on button "Save and Sync" at bounding box center [566, 375] width 63 height 17
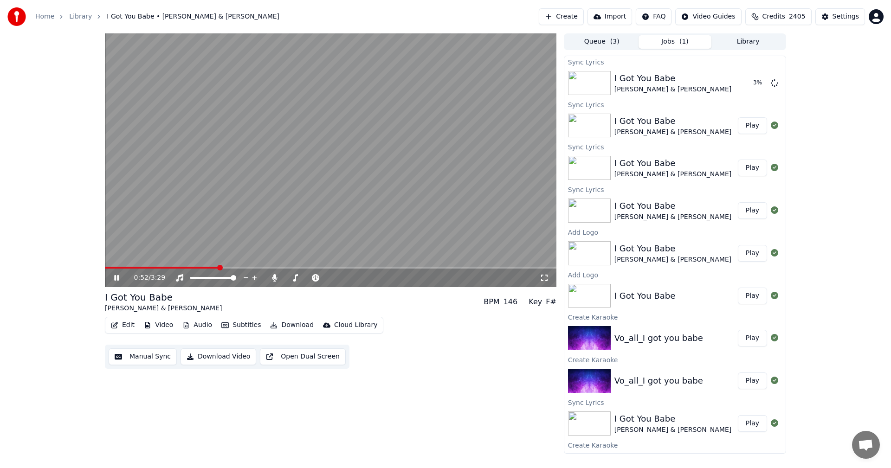
click at [117, 277] on icon at bounding box center [116, 278] width 5 height 6
click at [127, 324] on button "Edit" at bounding box center [122, 325] width 31 height 13
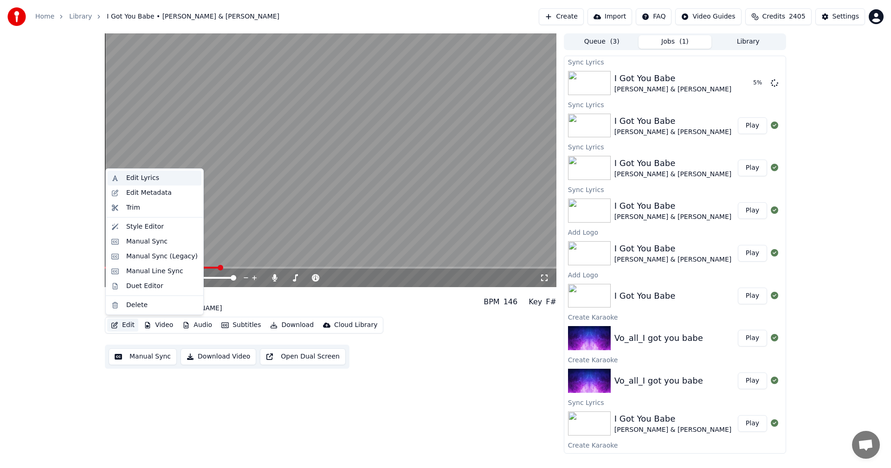
click at [133, 179] on div "Edit Lyrics" at bounding box center [142, 177] width 33 height 9
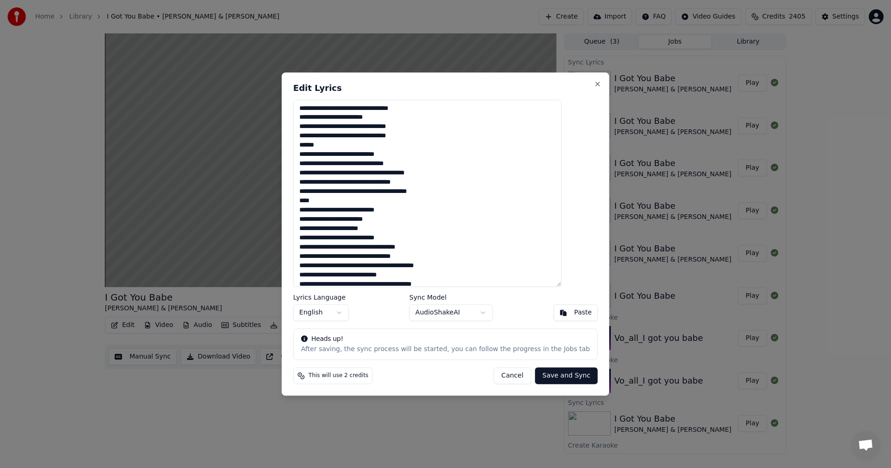
click at [418, 182] on textarea at bounding box center [427, 193] width 268 height 187
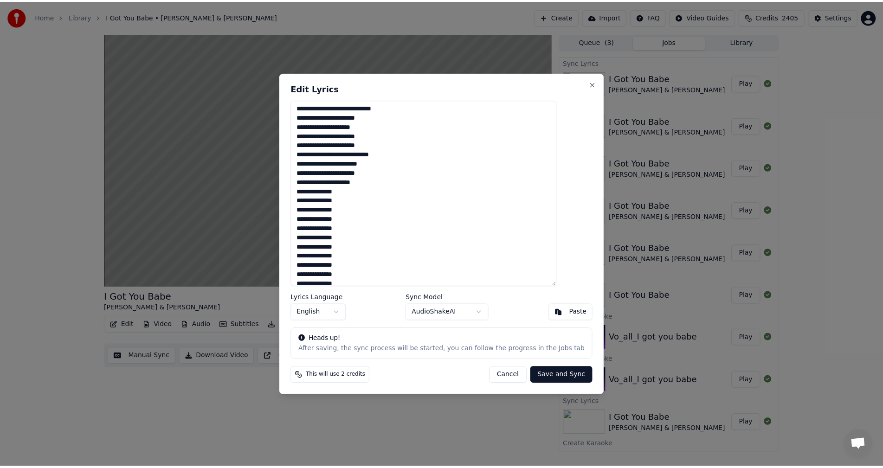
scroll to position [210, 0]
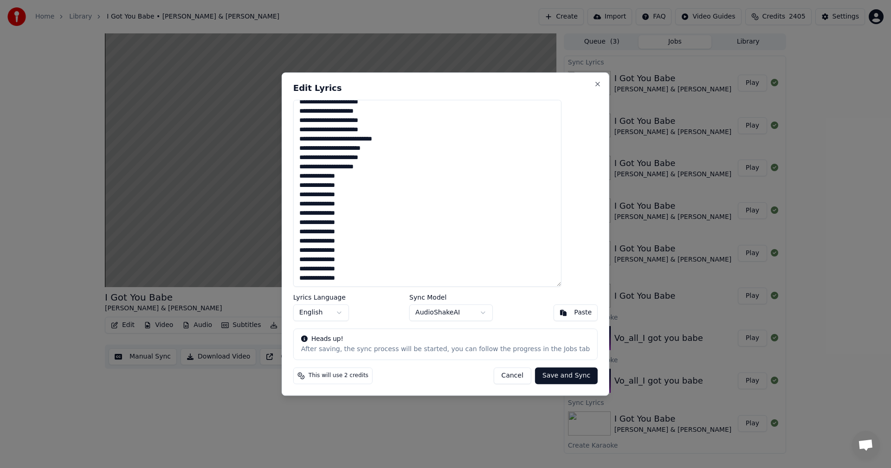
type textarea "**********"
click at [535, 372] on button "Save and Sync" at bounding box center [566, 375] width 63 height 17
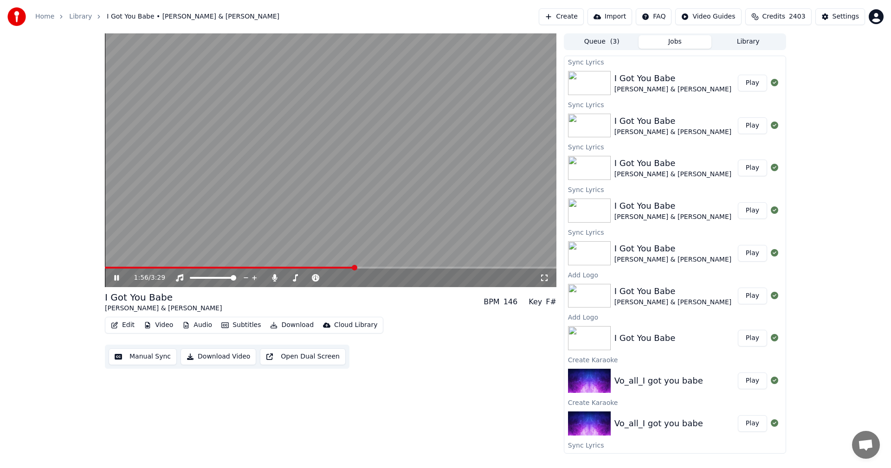
click at [129, 328] on button "Edit" at bounding box center [122, 325] width 31 height 13
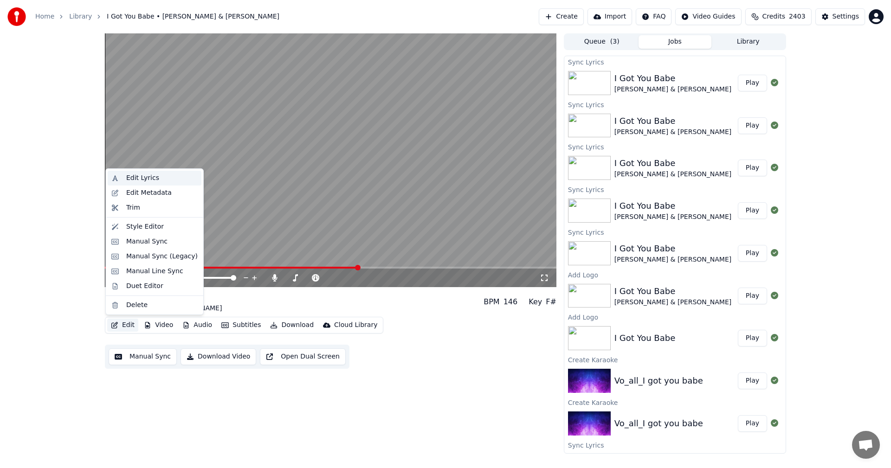
click at [148, 177] on div "Edit Lyrics" at bounding box center [142, 177] width 33 height 9
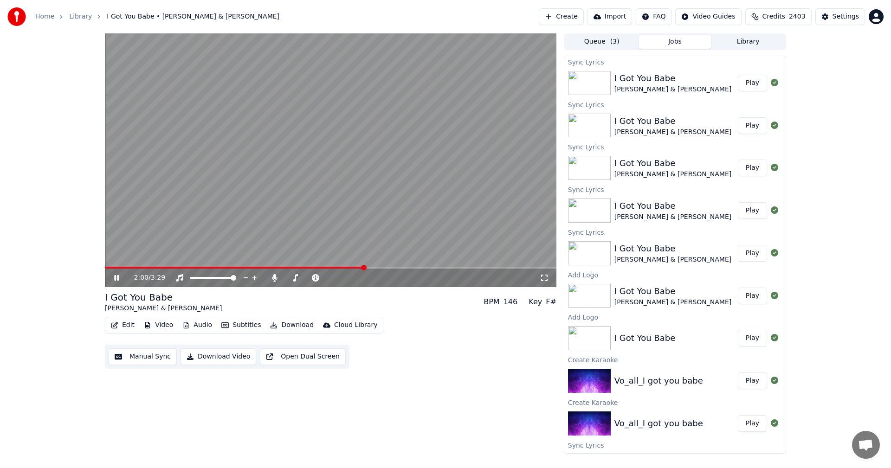
click at [117, 277] on icon at bounding box center [123, 277] width 22 height 7
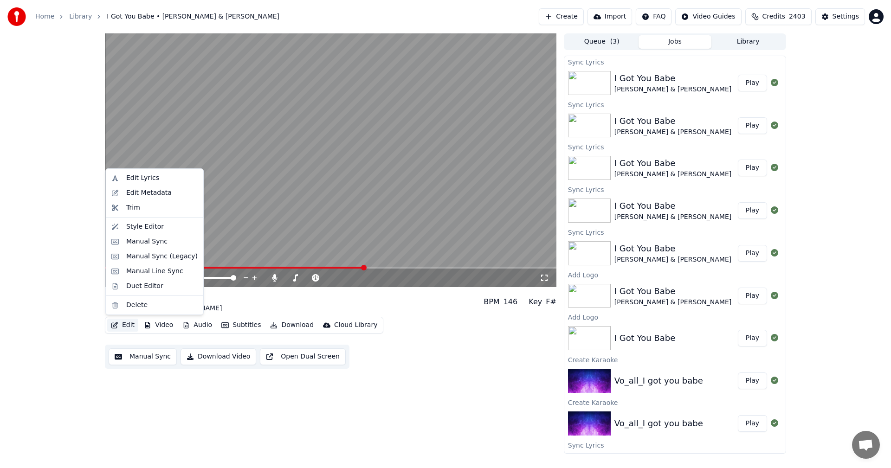
click at [125, 326] on button "Edit" at bounding box center [122, 325] width 31 height 13
click at [147, 180] on div "Edit Lyrics" at bounding box center [142, 177] width 33 height 9
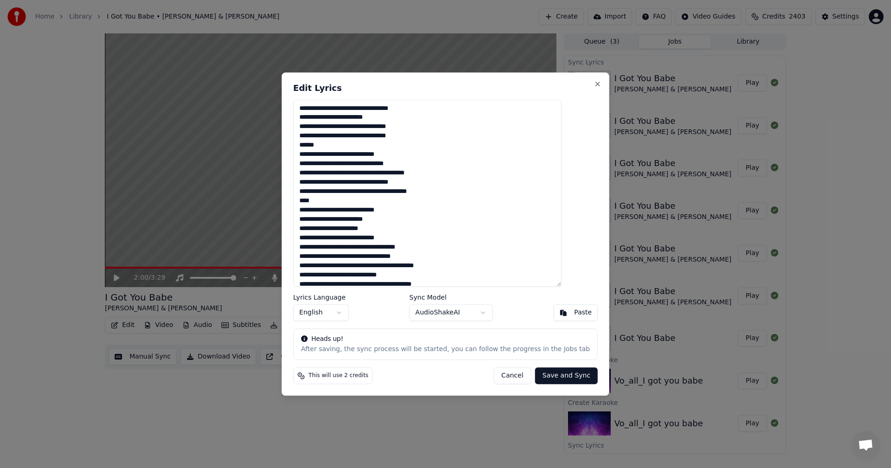
click at [401, 266] on textarea at bounding box center [427, 193] width 268 height 187
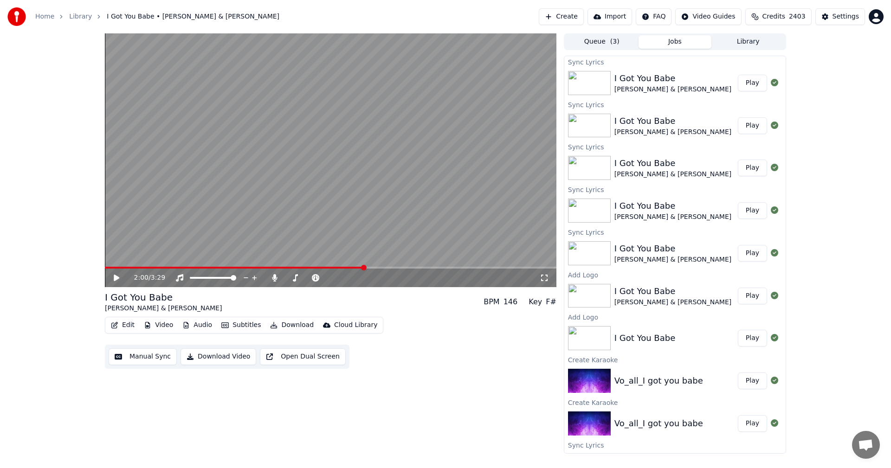
click at [128, 325] on button "Edit" at bounding box center [122, 325] width 31 height 13
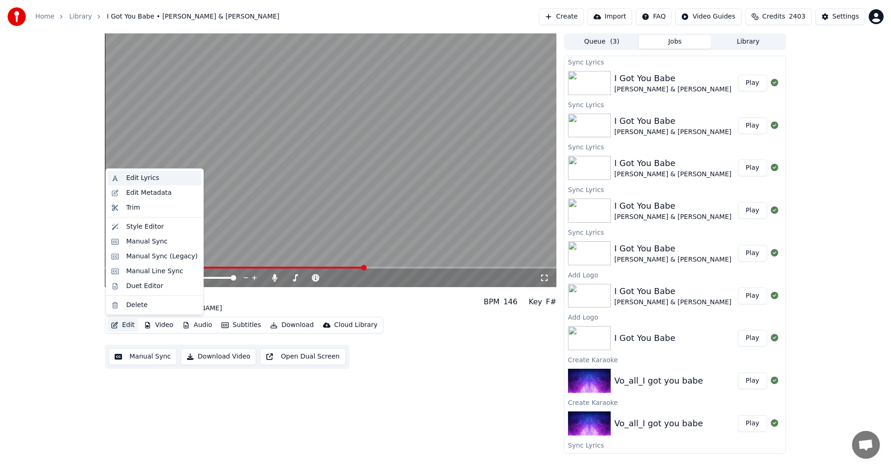
click at [137, 179] on div "Edit Lyrics" at bounding box center [142, 177] width 33 height 9
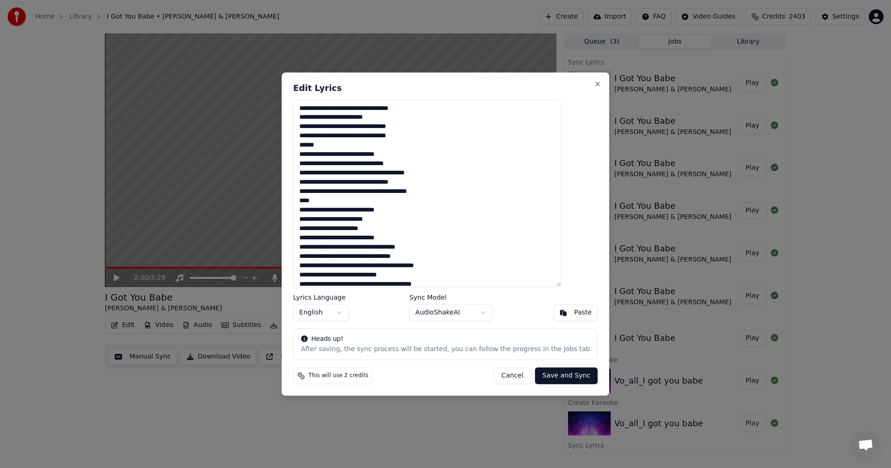
drag, startPoint x: 404, startPoint y: 266, endPoint x: 444, endPoint y: 270, distance: 41.0
click at [449, 270] on textarea at bounding box center [427, 193] width 268 height 187
click at [422, 270] on textarea at bounding box center [427, 193] width 268 height 187
drag, startPoint x: 404, startPoint y: 266, endPoint x: 456, endPoint y: 268, distance: 52.0
click at [456, 268] on textarea at bounding box center [427, 193] width 268 height 187
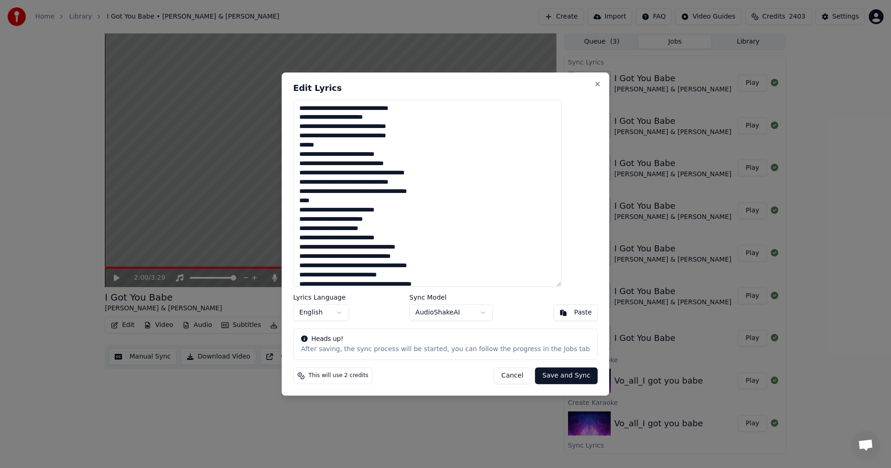
type textarea "**********"
click at [550, 376] on button "Save and Sync" at bounding box center [566, 375] width 63 height 17
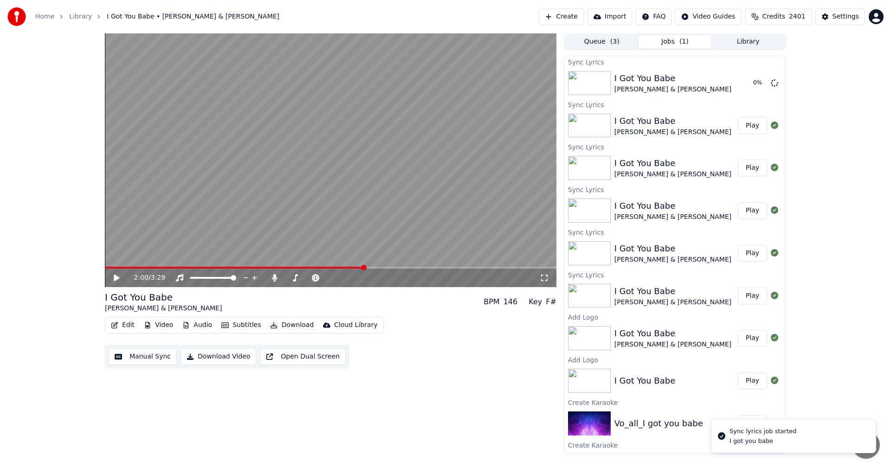
click at [120, 279] on icon at bounding box center [123, 277] width 22 height 7
click at [120, 278] on icon at bounding box center [123, 277] width 22 height 7
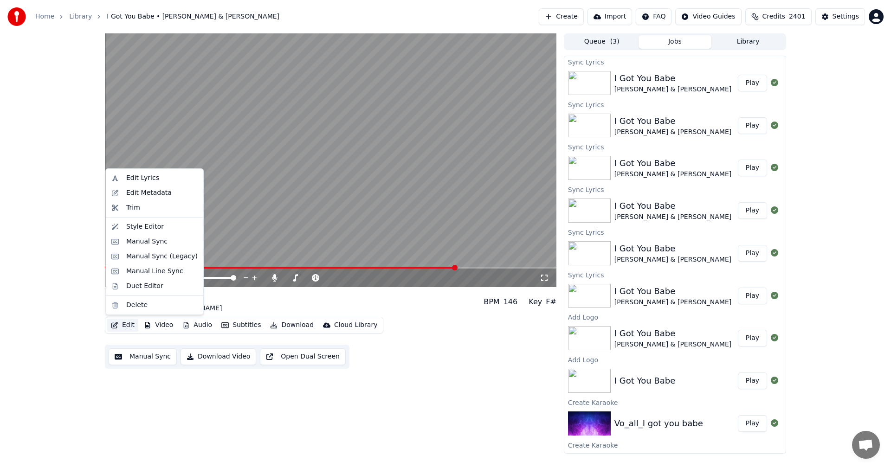
click at [117, 322] on icon "button" at bounding box center [114, 325] width 6 height 6
click at [129, 290] on div "Duet Editor" at bounding box center [144, 286] width 37 height 9
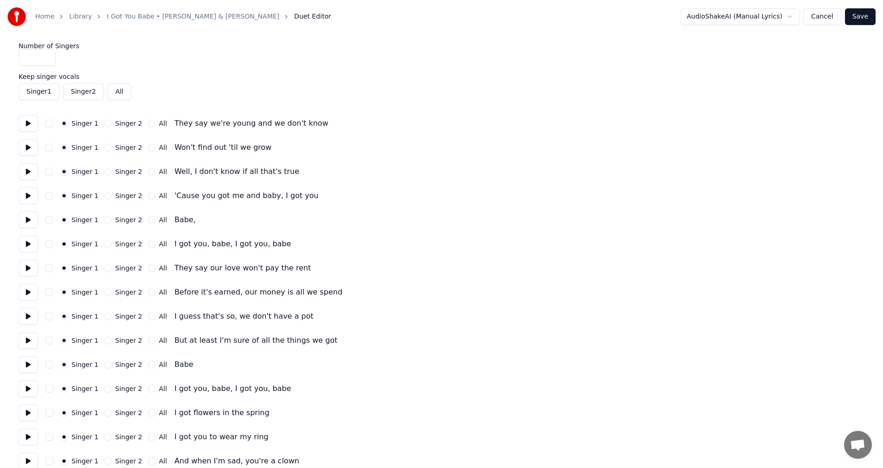
click at [105, 123] on button "Singer 2" at bounding box center [107, 123] width 7 height 7
click at [105, 149] on button "Singer 2" at bounding box center [107, 147] width 7 height 7
click at [33, 126] on button at bounding box center [28, 123] width 19 height 17
click at [28, 148] on button at bounding box center [28, 147] width 19 height 17
click at [27, 169] on button at bounding box center [28, 171] width 19 height 17
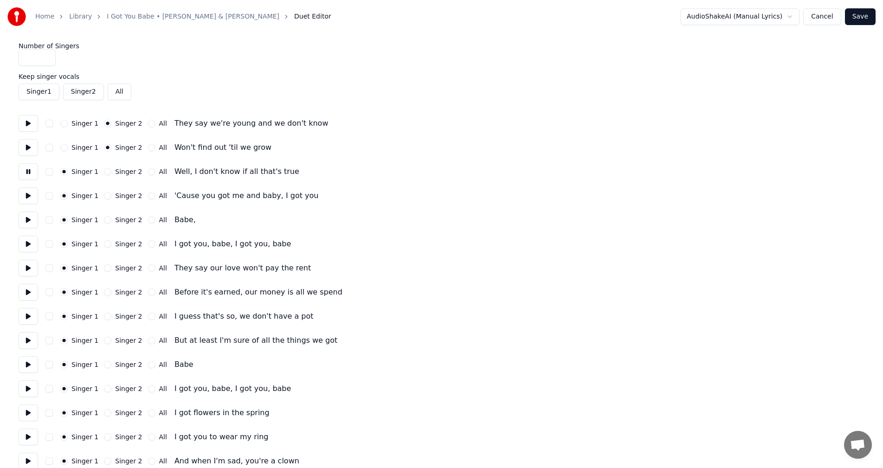
click at [27, 196] on button at bounding box center [28, 195] width 19 height 17
click at [26, 245] on button at bounding box center [28, 244] width 19 height 17
click at [148, 244] on button "All" at bounding box center [151, 243] width 7 height 7
click at [26, 264] on button at bounding box center [28, 268] width 19 height 17
click at [105, 269] on button "Singer 2" at bounding box center [107, 267] width 7 height 7
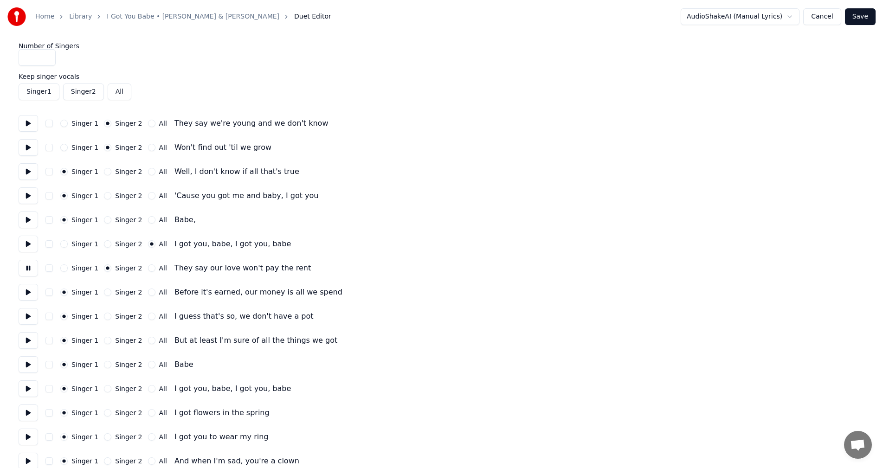
click at [29, 292] on button at bounding box center [28, 292] width 19 height 17
click at [108, 291] on div "Singer 2" at bounding box center [123, 292] width 38 height 7
click at [105, 293] on button "Singer 2" at bounding box center [107, 292] width 7 height 7
click at [25, 315] on button at bounding box center [28, 316] width 19 height 17
click at [26, 339] on button at bounding box center [28, 340] width 19 height 17
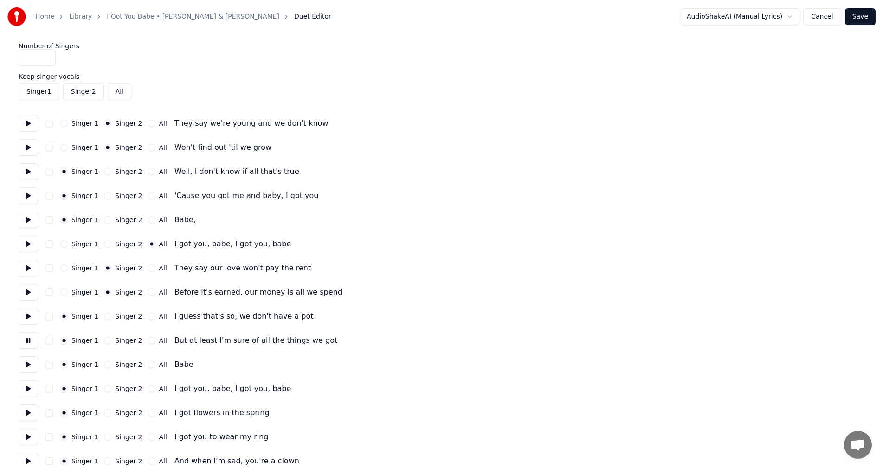
click at [29, 368] on button at bounding box center [28, 364] width 19 height 17
click at [148, 388] on button "All" at bounding box center [151, 388] width 7 height 7
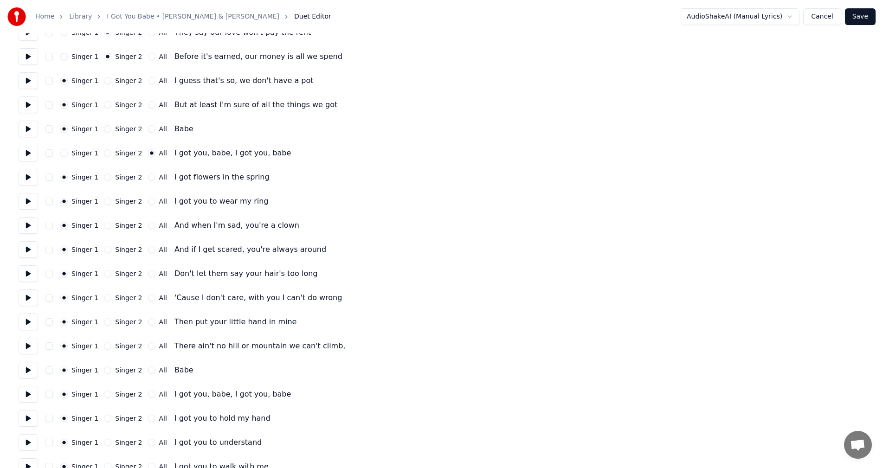
scroll to position [278, 0]
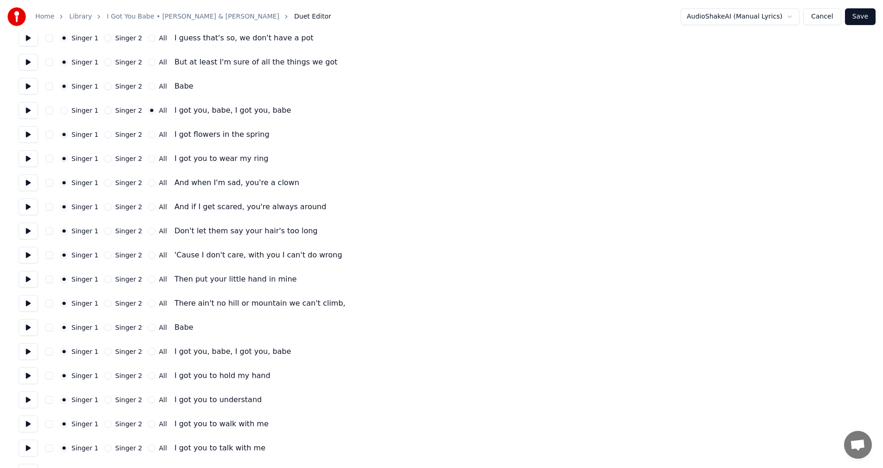
click at [31, 133] on button at bounding box center [28, 134] width 19 height 17
click at [29, 161] on button at bounding box center [28, 158] width 19 height 17
click at [33, 183] on button at bounding box center [28, 182] width 19 height 17
click at [108, 182] on div "Singer 2" at bounding box center [123, 182] width 38 height 7
click at [104, 184] on button "Singer 2" at bounding box center [107, 182] width 7 height 7
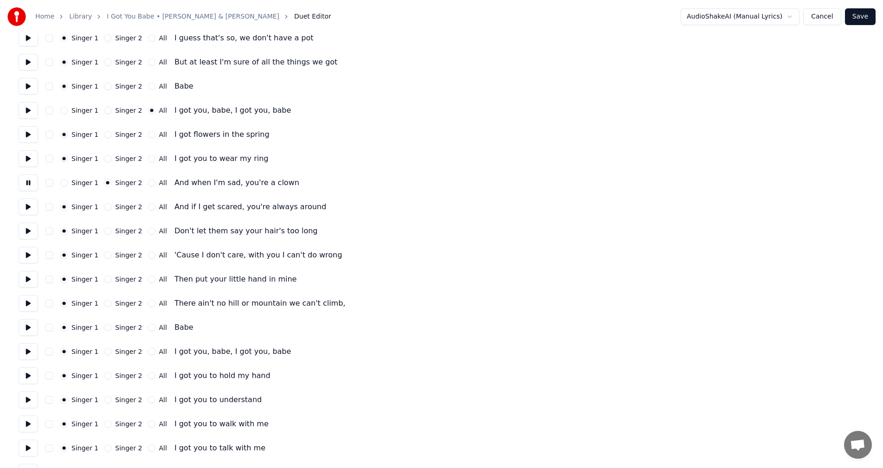
click at [34, 206] on button at bounding box center [28, 207] width 19 height 17
click at [104, 206] on button "Singer 2" at bounding box center [107, 206] width 7 height 7
click at [30, 231] on button at bounding box center [28, 231] width 19 height 17
click at [108, 230] on div "Singer 2" at bounding box center [123, 230] width 38 height 7
click at [105, 233] on button "Singer 2" at bounding box center [107, 230] width 7 height 7
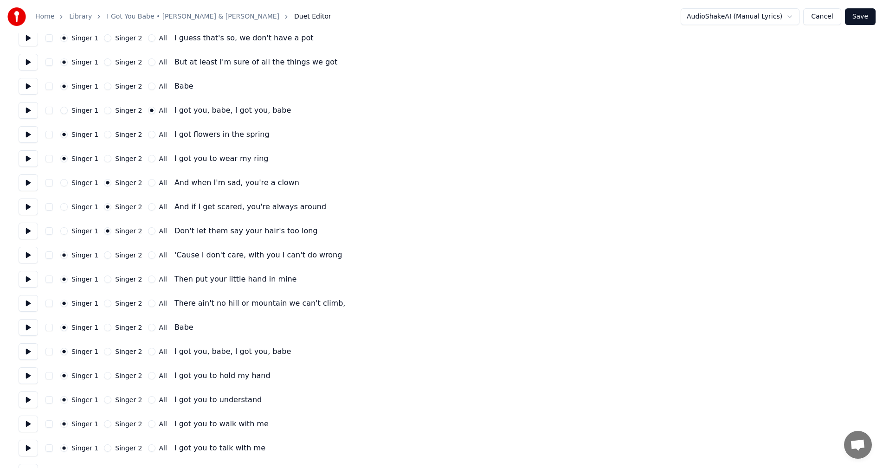
click at [32, 255] on button at bounding box center [28, 255] width 19 height 17
click at [105, 256] on button "Singer 2" at bounding box center [107, 254] width 7 height 7
click at [24, 278] on button at bounding box center [28, 279] width 19 height 17
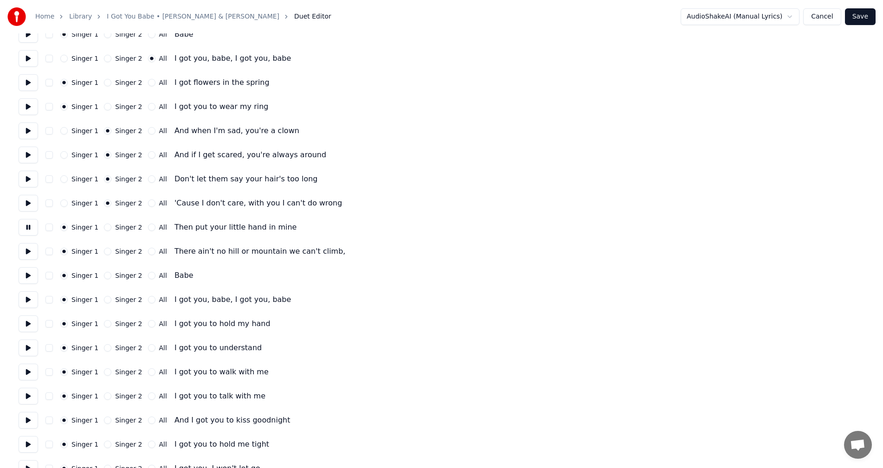
scroll to position [371, 0]
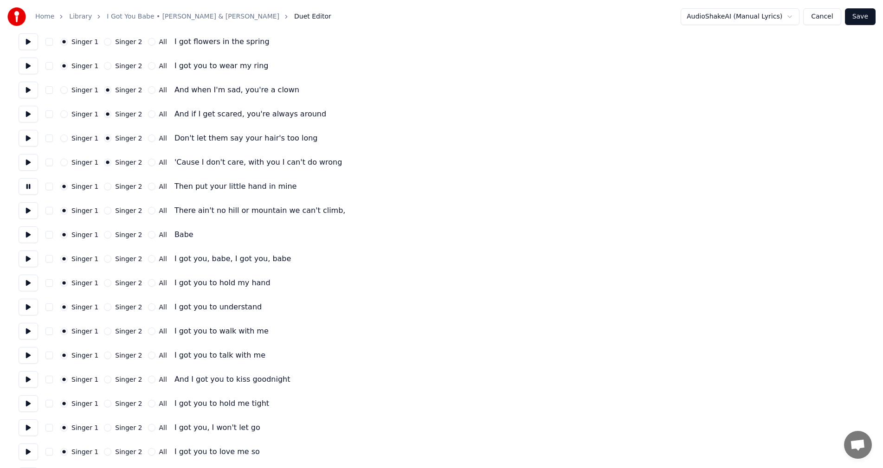
click at [31, 214] on button at bounding box center [28, 210] width 19 height 17
click at [148, 258] on button "All" at bounding box center [151, 258] width 7 height 7
click at [30, 279] on button at bounding box center [28, 283] width 19 height 17
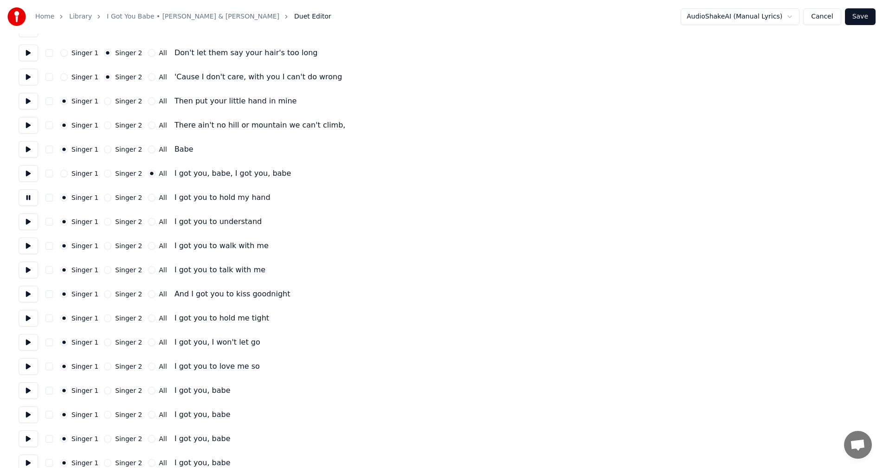
scroll to position [464, 0]
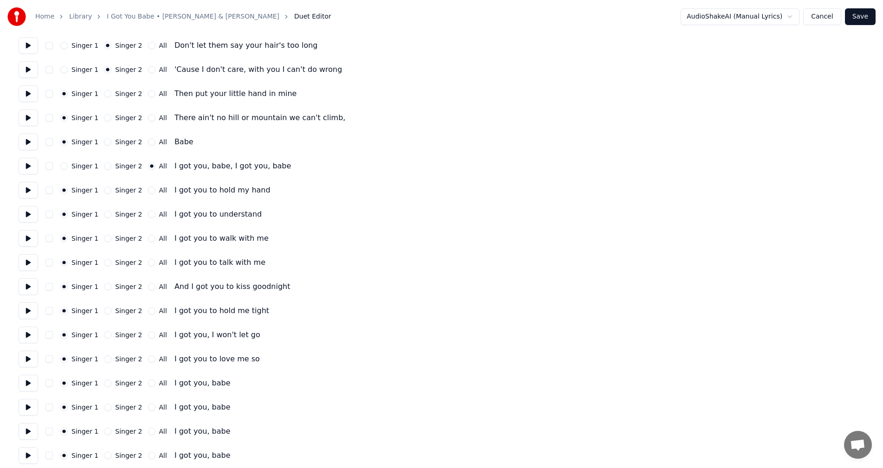
click at [25, 213] on button at bounding box center [28, 214] width 19 height 17
click at [105, 213] on button "Singer 2" at bounding box center [107, 214] width 7 height 7
click at [26, 238] on button at bounding box center [28, 238] width 19 height 17
click at [32, 262] on button at bounding box center [28, 262] width 19 height 17
click at [105, 262] on button "Singer 2" at bounding box center [107, 262] width 7 height 7
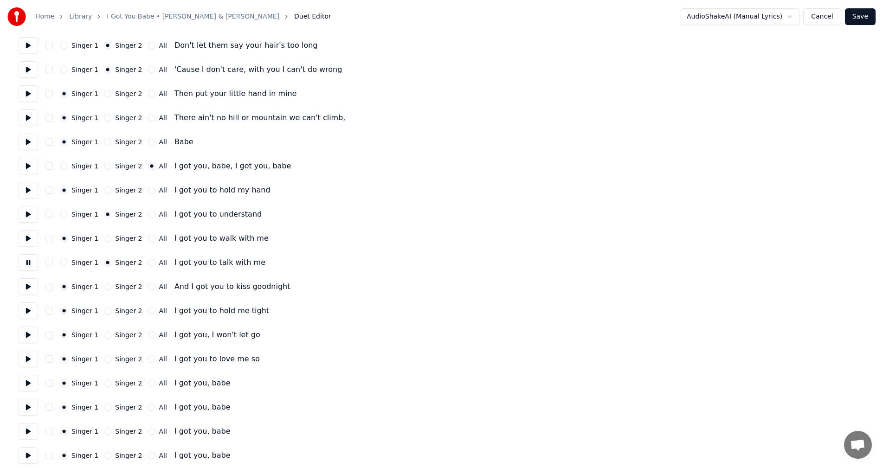
click at [26, 283] on button at bounding box center [28, 286] width 19 height 17
click at [26, 311] on button at bounding box center [28, 310] width 19 height 17
click at [104, 311] on button "Singer 2" at bounding box center [107, 310] width 7 height 7
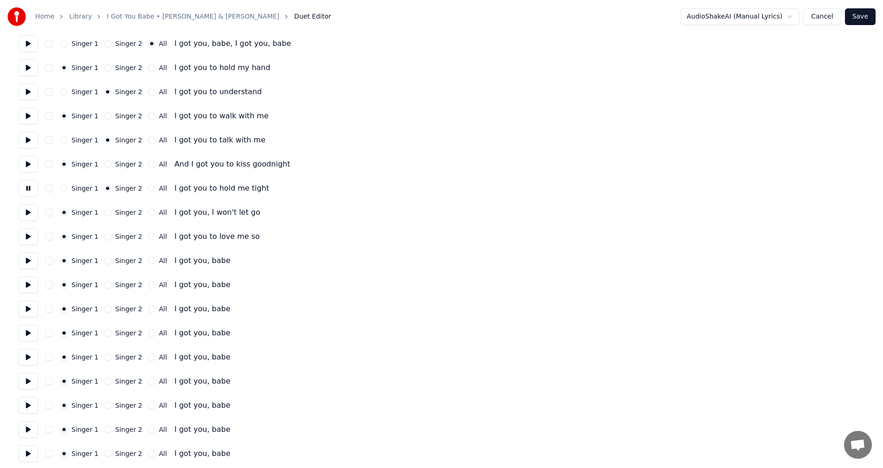
scroll to position [649, 0]
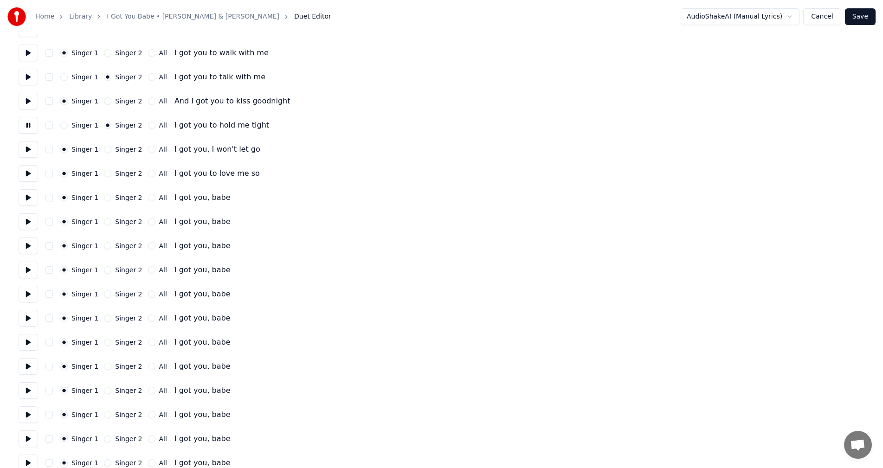
click at [25, 149] on button at bounding box center [28, 149] width 19 height 17
click at [26, 176] on button at bounding box center [28, 173] width 19 height 17
click at [105, 173] on button "Singer 2" at bounding box center [107, 173] width 7 height 7
click at [25, 197] on button at bounding box center [28, 197] width 19 height 17
click at [148, 197] on button "All" at bounding box center [151, 197] width 7 height 7
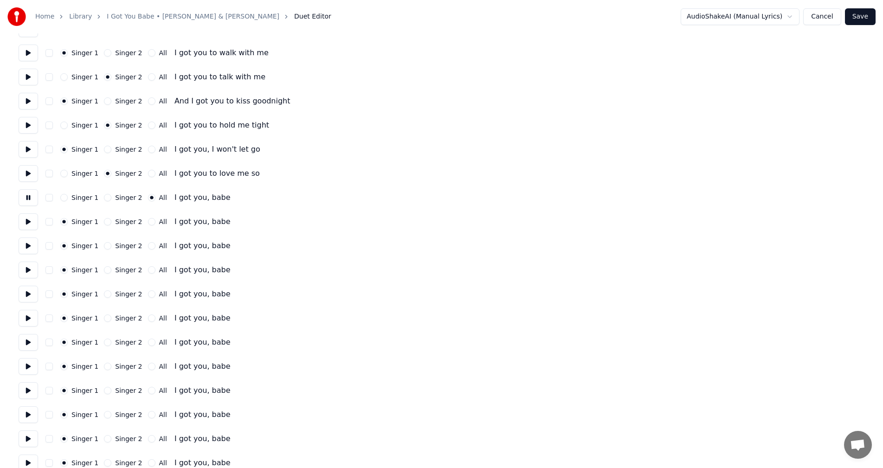
click at [33, 221] on button at bounding box center [28, 221] width 19 height 17
click at [148, 221] on button "All" at bounding box center [151, 221] width 7 height 7
click at [148, 247] on button "All" at bounding box center [151, 245] width 7 height 7
click at [25, 244] on button at bounding box center [28, 246] width 19 height 17
click at [28, 268] on button at bounding box center [28, 270] width 19 height 17
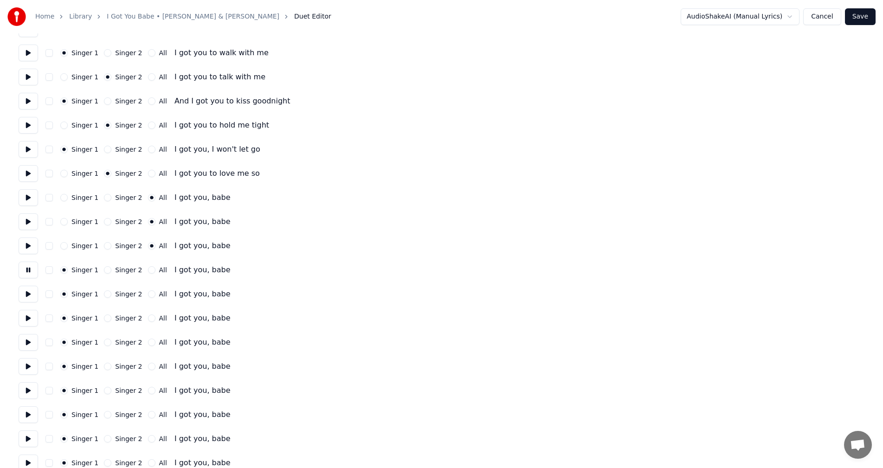
click at [27, 294] on button at bounding box center [28, 294] width 19 height 17
click at [23, 316] on button at bounding box center [28, 318] width 19 height 17
click at [26, 342] on button at bounding box center [28, 342] width 19 height 17
drag, startPoint x: 31, startPoint y: 367, endPoint x: 23, endPoint y: 380, distance: 14.8
click at [31, 368] on button at bounding box center [28, 366] width 19 height 17
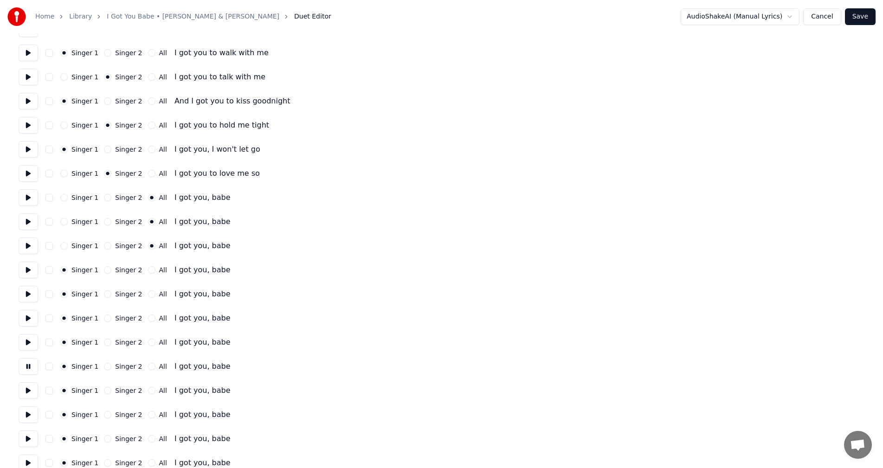
click at [27, 390] on button at bounding box center [28, 390] width 19 height 17
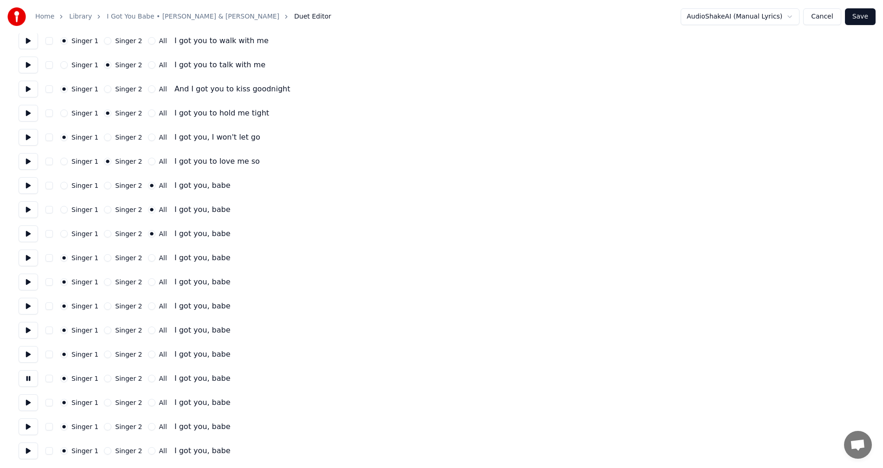
scroll to position [662, 0]
click at [30, 397] on button at bounding box center [28, 402] width 19 height 17
click at [25, 430] on button at bounding box center [28, 426] width 19 height 17
click at [30, 454] on button at bounding box center [28, 450] width 19 height 17
click at [148, 257] on button "All" at bounding box center [151, 257] width 7 height 7
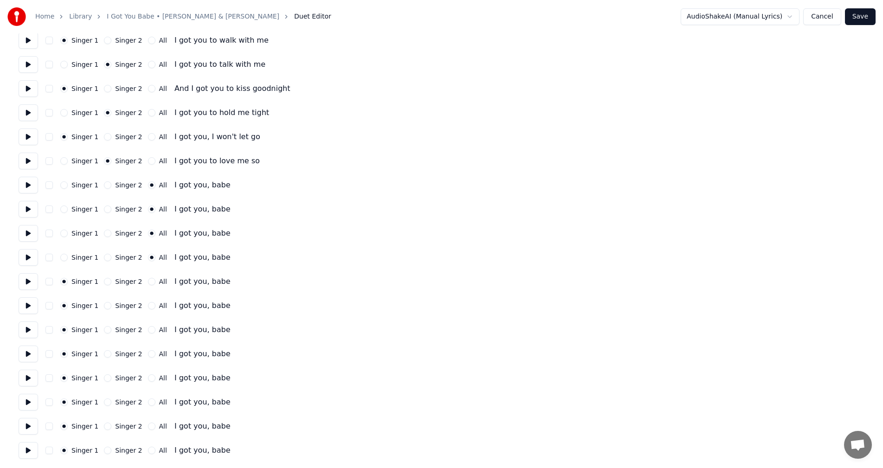
click at [148, 283] on button "All" at bounding box center [151, 281] width 7 height 7
click at [148, 304] on button "All" at bounding box center [151, 305] width 7 height 7
click at [148, 330] on button "All" at bounding box center [151, 329] width 7 height 7
click at [148, 353] on button "All" at bounding box center [151, 353] width 7 height 7
drag, startPoint x: 147, startPoint y: 379, endPoint x: 146, endPoint y: 392, distance: 12.1
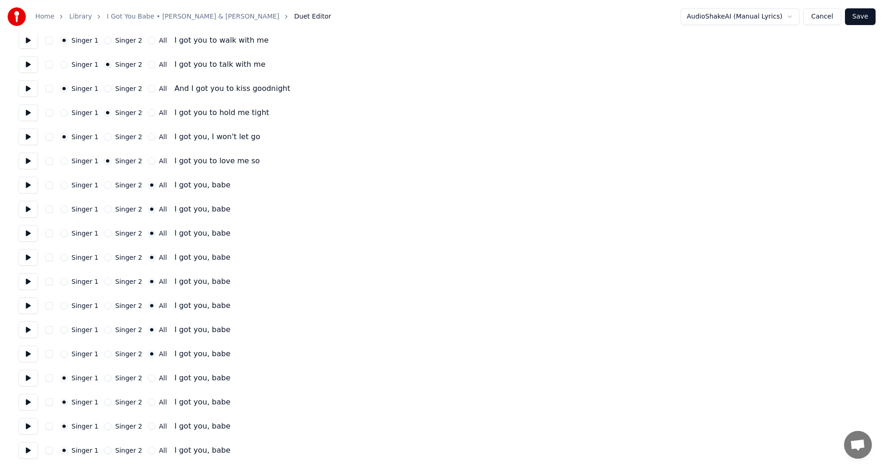
click at [148, 379] on button "All" at bounding box center [151, 377] width 7 height 7
click at [145, 406] on div "Singer 1 Singer 2 All I got you, babe" at bounding box center [442, 402] width 846 height 17
click at [148, 404] on button "All" at bounding box center [151, 401] width 7 height 7
click at [148, 425] on button "All" at bounding box center [151, 426] width 7 height 7
click at [148, 451] on button "All" at bounding box center [151, 450] width 7 height 7
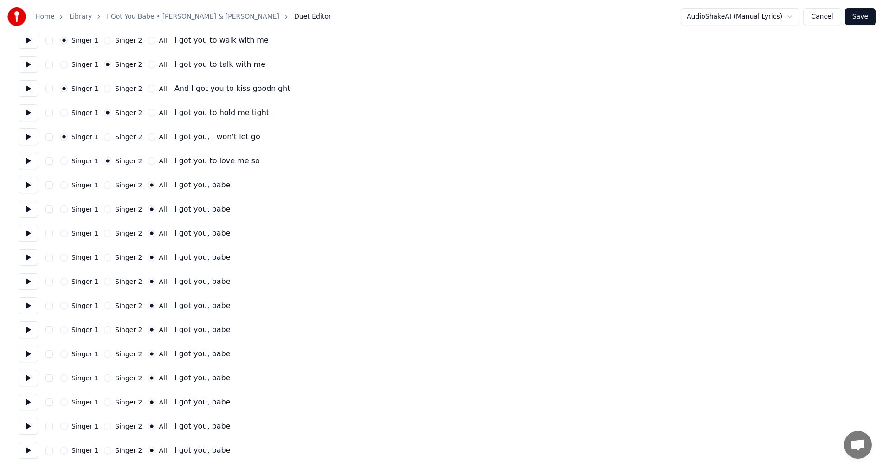
click at [861, 20] on button "Save" at bounding box center [860, 16] width 31 height 17
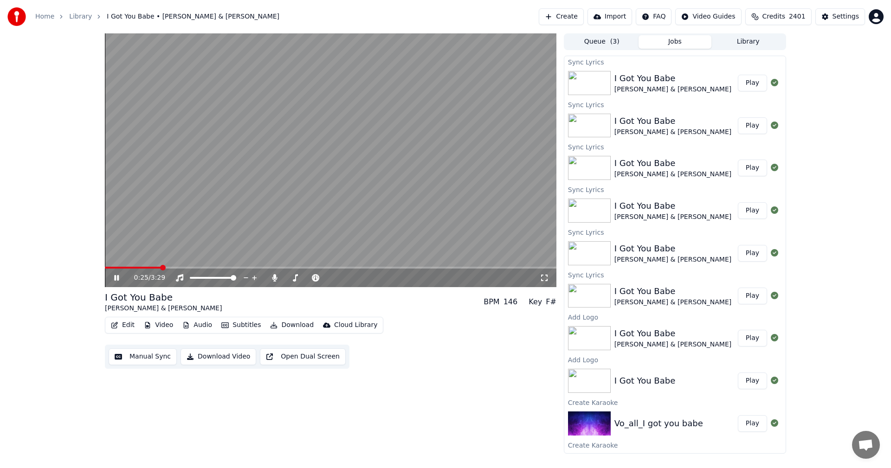
click at [115, 275] on icon at bounding box center [123, 277] width 22 height 7
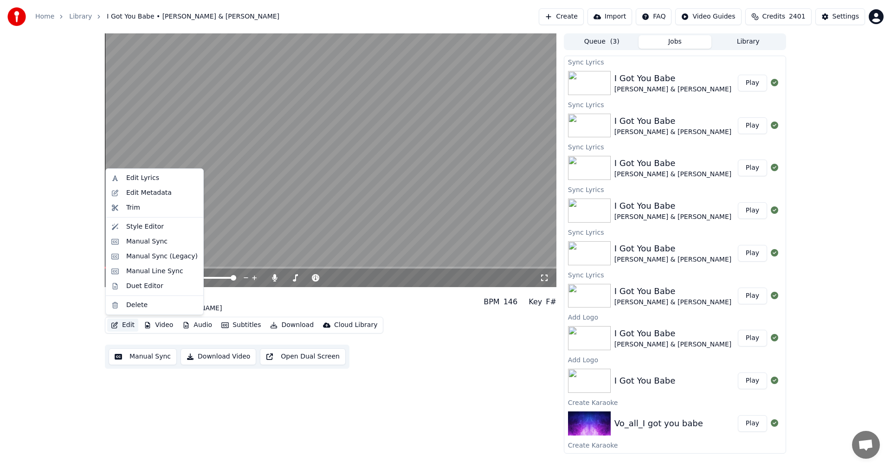
click at [125, 322] on button "Edit" at bounding box center [122, 325] width 31 height 13
click at [134, 289] on div "Duet Editor" at bounding box center [144, 286] width 37 height 9
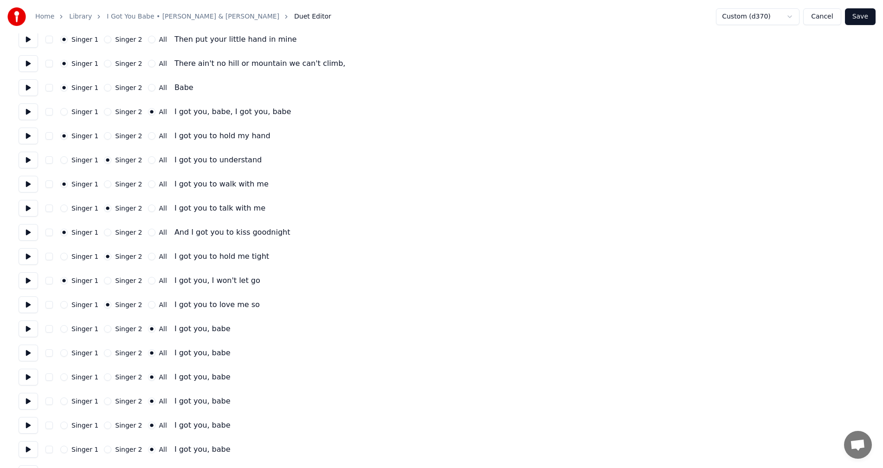
scroll to position [662, 0]
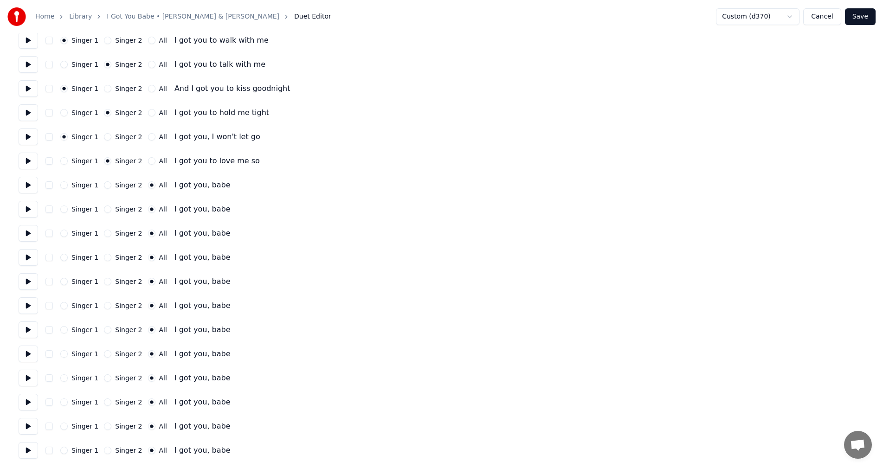
click at [822, 20] on button "Cancel" at bounding box center [822, 16] width 38 height 17
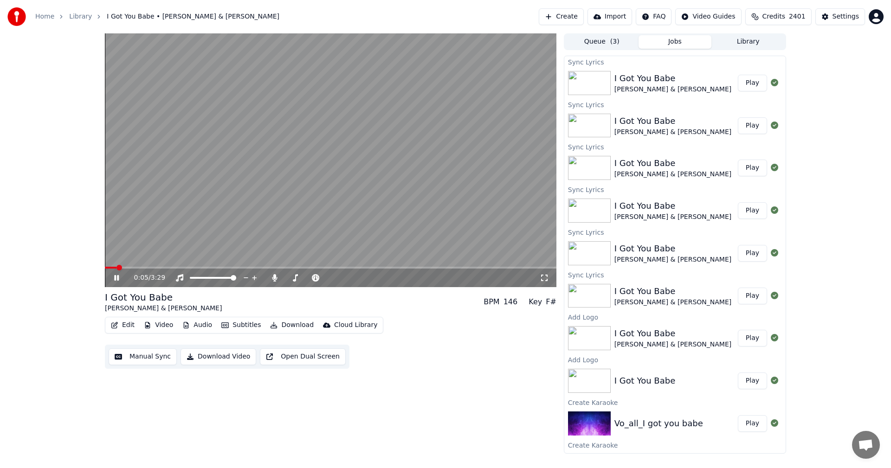
click at [221, 357] on button "Download Video" at bounding box center [218, 356] width 76 height 17
click at [115, 277] on icon at bounding box center [116, 278] width 5 height 6
click at [746, 84] on button "Show" at bounding box center [749, 83] width 33 height 17
